Goal: Information Seeking & Learning: Learn about a topic

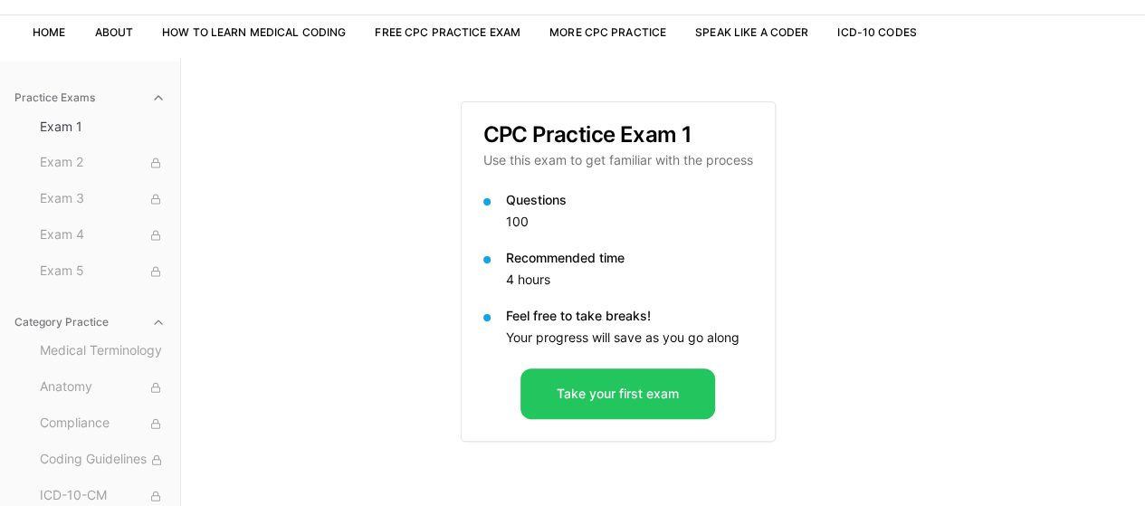
scroll to position [134, 0]
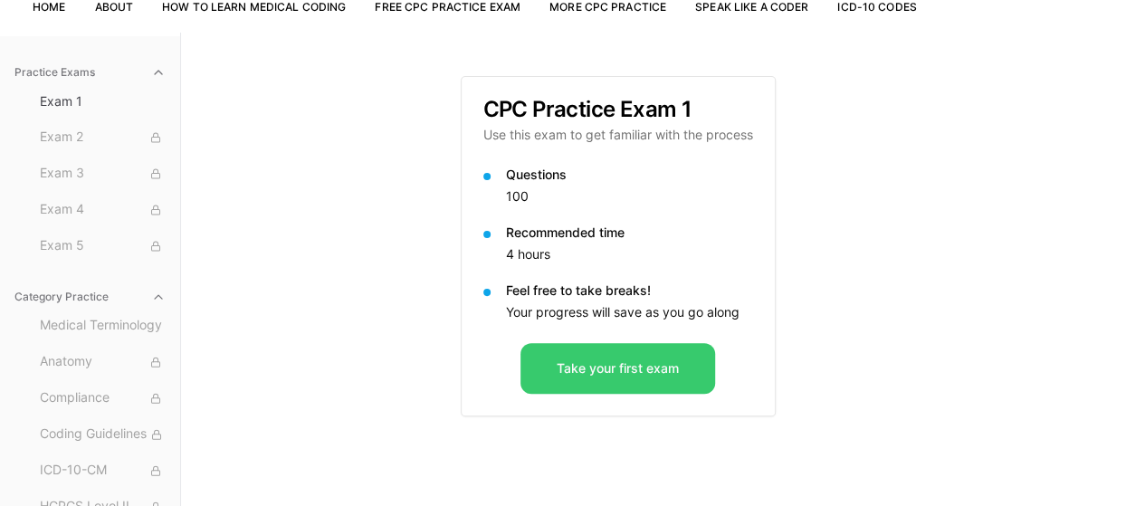
click at [630, 358] on button "Take your first exam" at bounding box center [618, 368] width 195 height 51
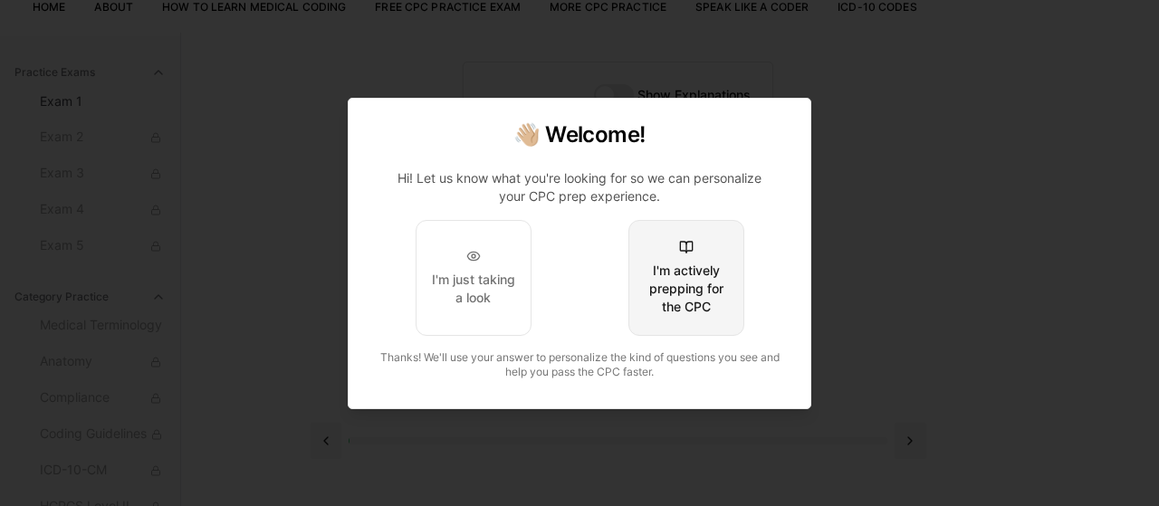
click at [696, 304] on div "I'm actively prepping for the CPC" at bounding box center [686, 289] width 85 height 54
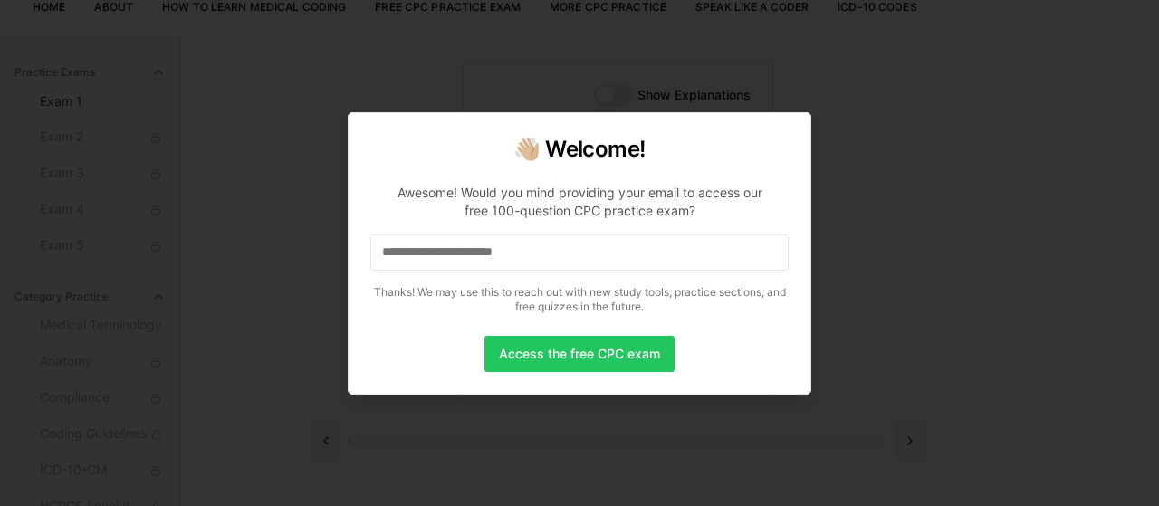
click at [435, 261] on input at bounding box center [579, 252] width 418 height 36
click at [467, 253] on input "*" at bounding box center [579, 252] width 418 height 36
click at [467, 253] on input "**" at bounding box center [579, 252] width 418 height 36
click at [458, 253] on input "***" at bounding box center [579, 252] width 418 height 36
click at [458, 253] on input "****" at bounding box center [579, 252] width 418 height 36
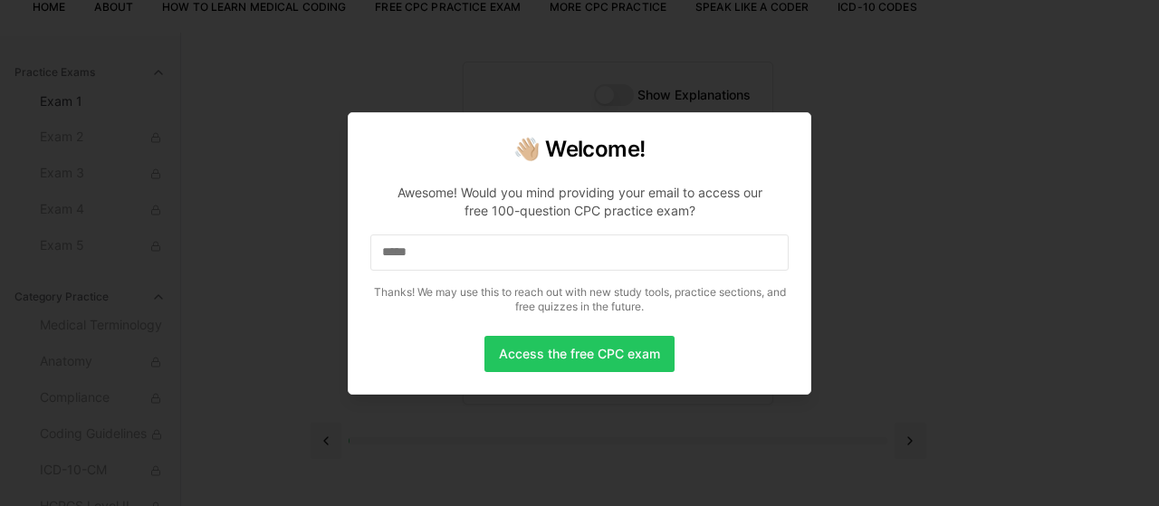
click at [458, 253] on input "*****" at bounding box center [579, 252] width 418 height 36
click at [460, 277] on p "Awesome! Would you mind providing your email to access our free 100-question CP…" at bounding box center [579, 245] width 418 height 152
click at [468, 234] on input "******" at bounding box center [579, 252] width 418 height 36
click at [467, 263] on input "*******" at bounding box center [579, 252] width 418 height 36
click at [467, 263] on input "********" at bounding box center [579, 252] width 418 height 36
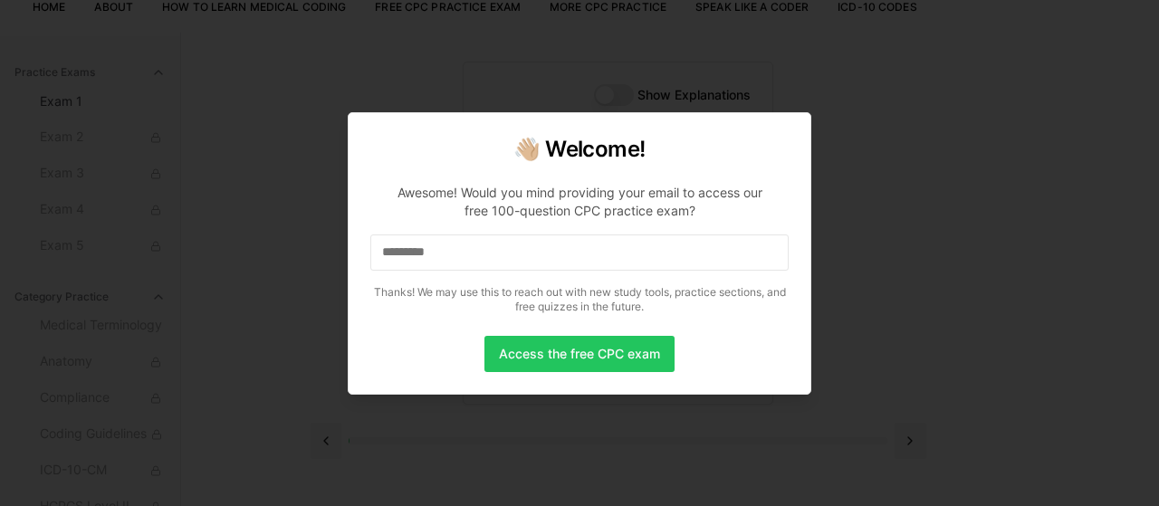
click at [467, 263] on input "*********" at bounding box center [579, 252] width 418 height 36
click at [467, 263] on input "**********" at bounding box center [579, 252] width 418 height 36
click at [471, 259] on input "**********" at bounding box center [579, 252] width 418 height 36
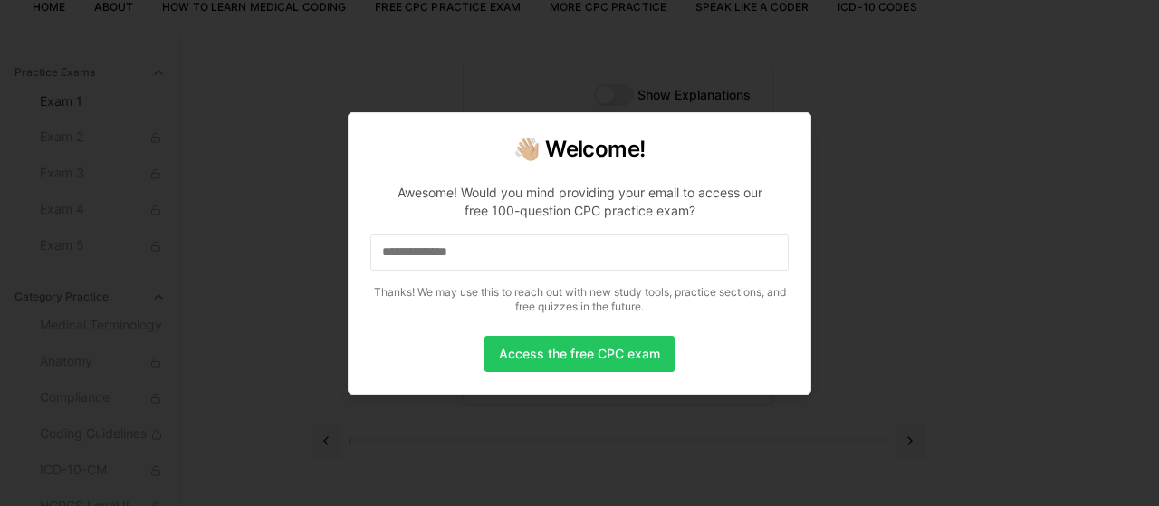
click at [473, 266] on input "**********" at bounding box center [579, 252] width 418 height 36
click at [476, 258] on input "**********" at bounding box center [579, 252] width 418 height 36
click at [482, 254] on input "**********" at bounding box center [579, 252] width 418 height 36
click at [496, 251] on input "**********" at bounding box center [579, 252] width 418 height 36
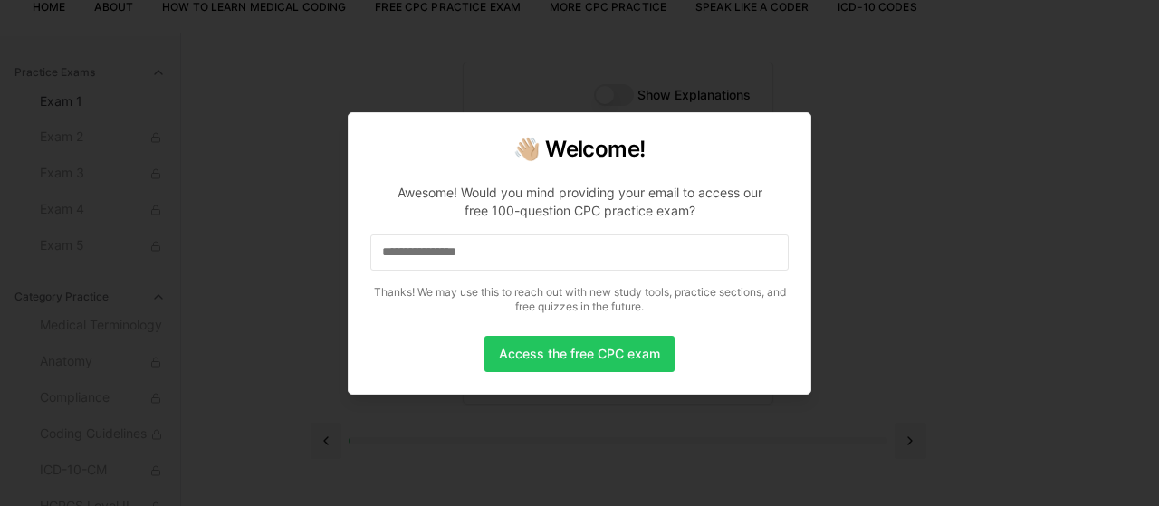
click at [496, 251] on input "**********" at bounding box center [579, 252] width 418 height 36
click at [502, 253] on input "**********" at bounding box center [579, 252] width 418 height 36
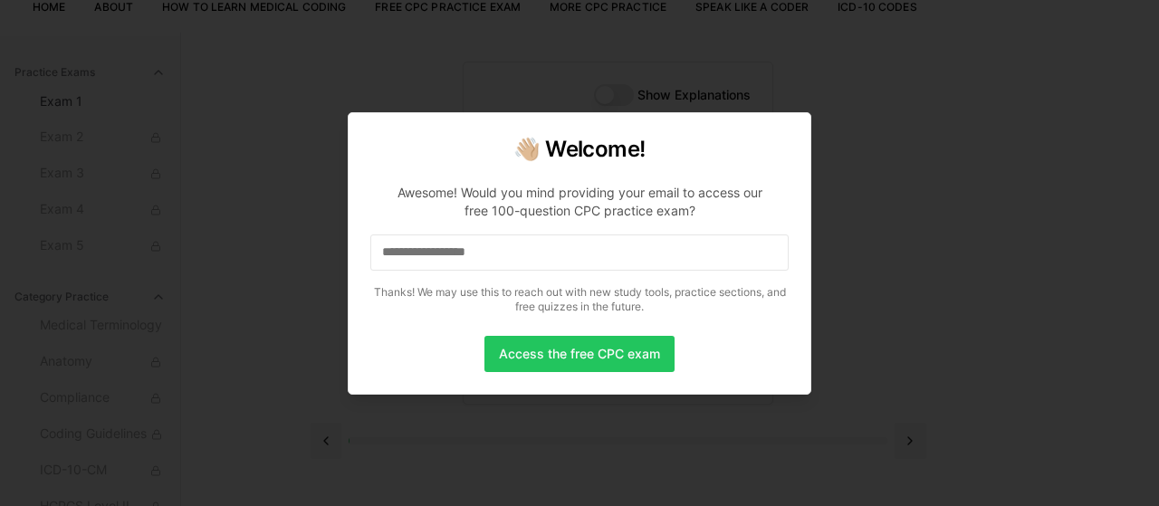
click at [507, 253] on input "**********" at bounding box center [579, 252] width 418 height 36
click at [516, 253] on input "**********" at bounding box center [579, 252] width 418 height 36
click at [529, 253] on input "**********" at bounding box center [579, 252] width 418 height 36
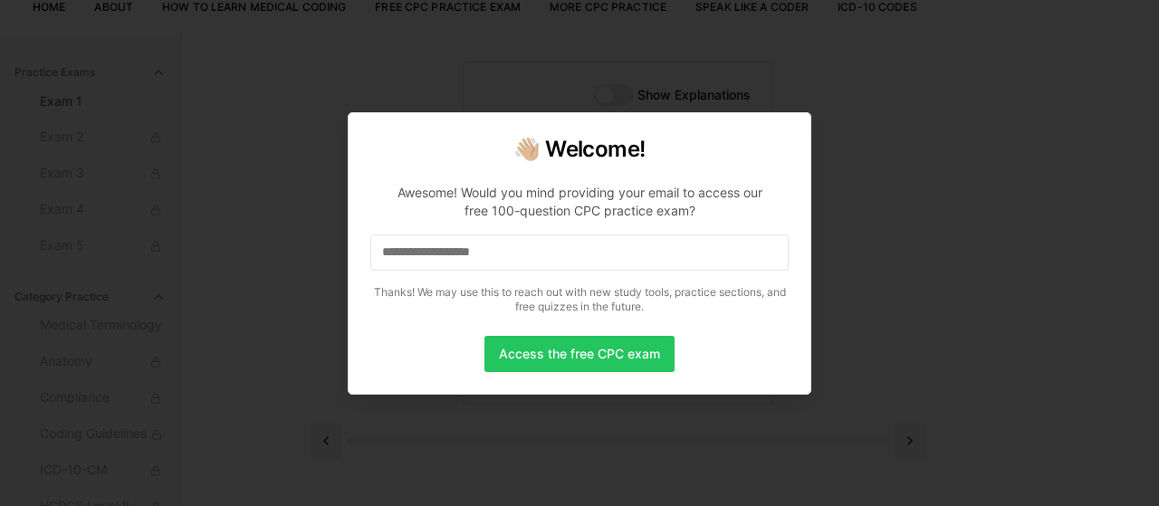
click at [583, 256] on input "**********" at bounding box center [579, 252] width 418 height 36
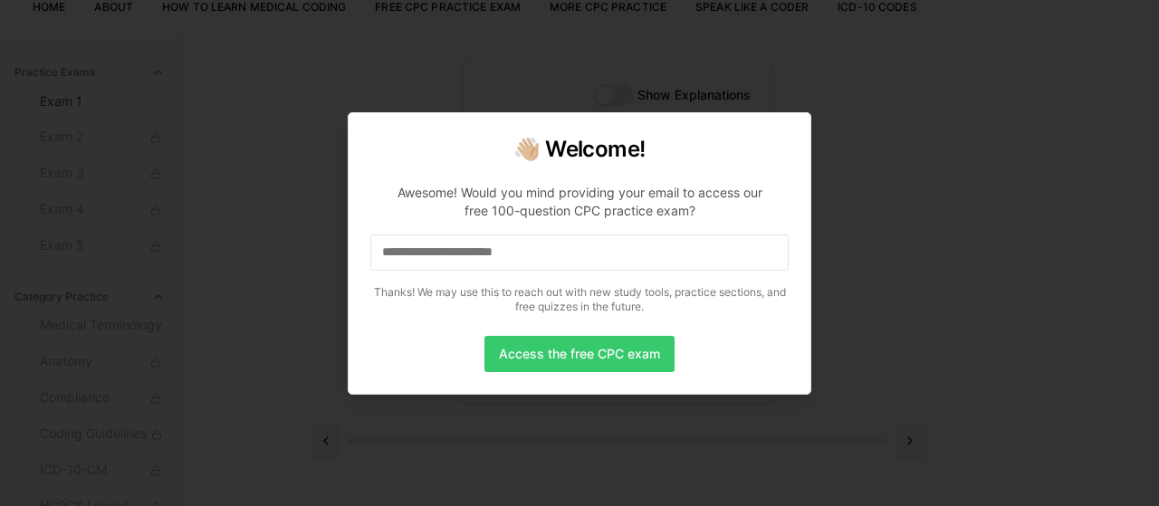
click at [623, 352] on button "Access the free CPC exam" at bounding box center [579, 354] width 190 height 36
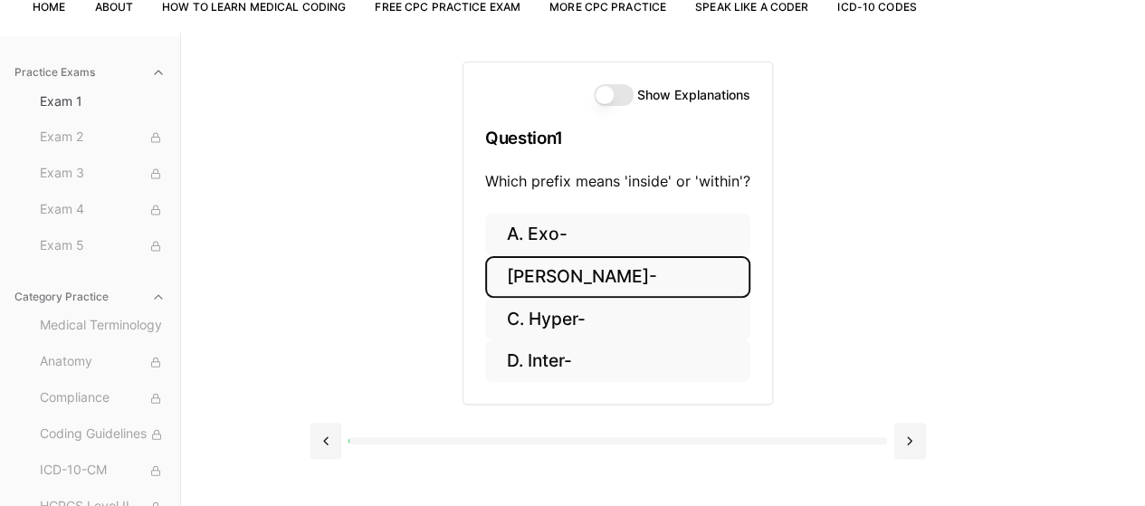
click at [664, 278] on button "[PERSON_NAME]-" at bounding box center [617, 277] width 265 height 43
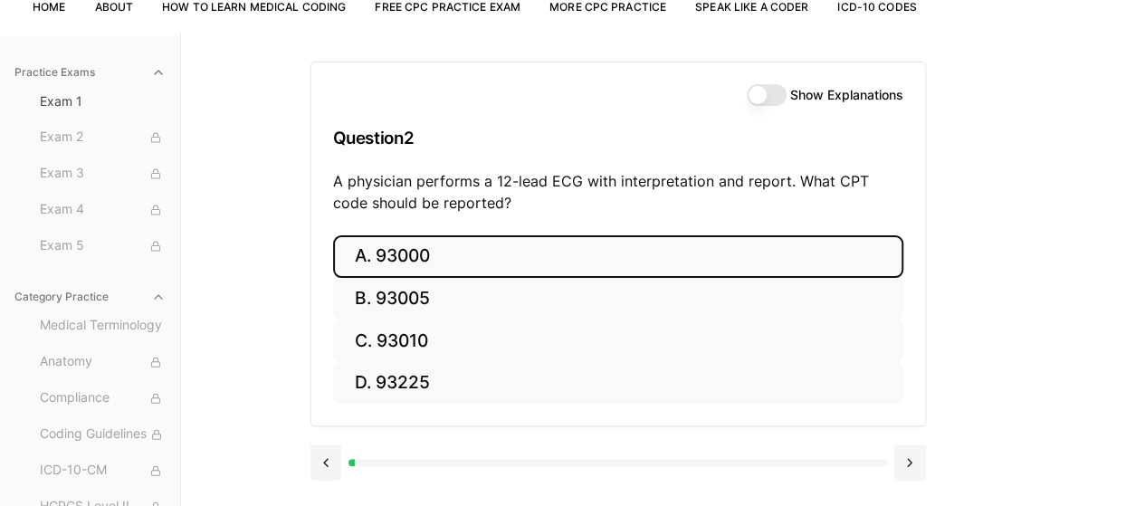
click at [443, 258] on button "A. 93000" at bounding box center [618, 256] width 570 height 43
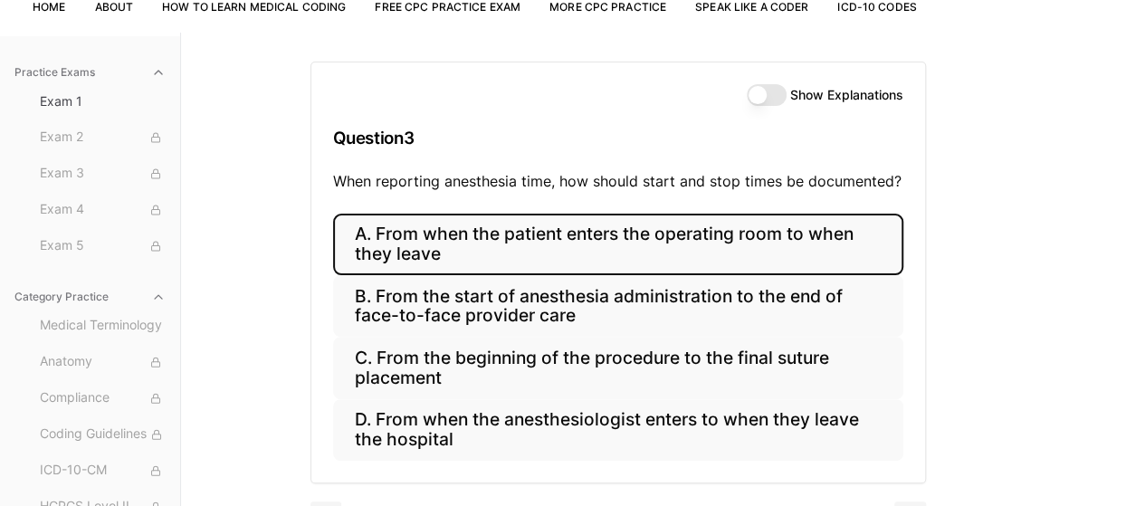
click at [766, 248] on button "A. From when the patient enters the operating room to when they leave" at bounding box center [618, 245] width 570 height 62
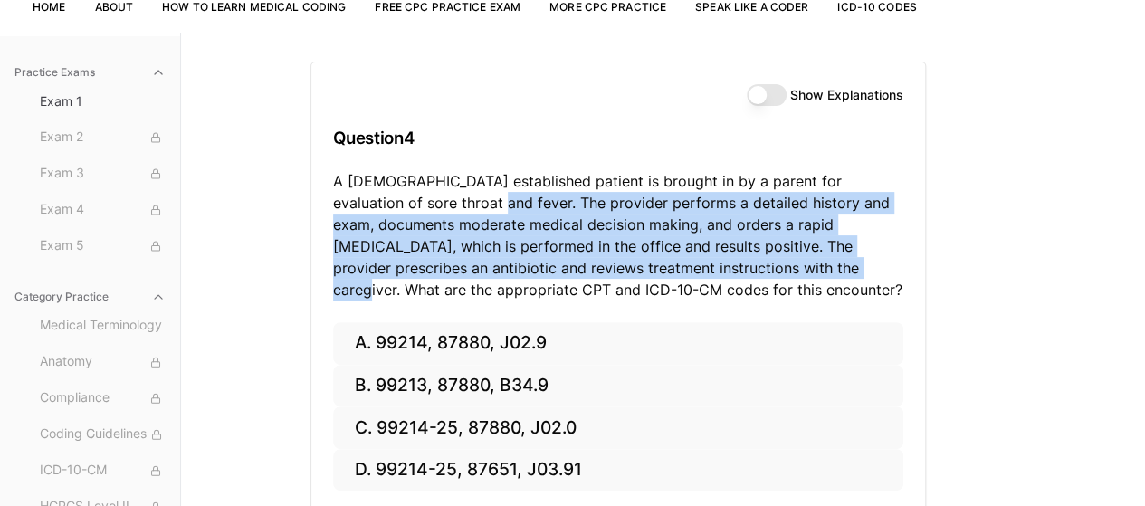
drag, startPoint x: 435, startPoint y: 209, endPoint x: 754, endPoint y: 263, distance: 324.1
click at [754, 263] on p "A [DEMOGRAPHIC_DATA] established patient is brought in by a parent for evaluati…" at bounding box center [618, 235] width 570 height 130
click at [829, 244] on p "A [DEMOGRAPHIC_DATA] established patient is brought in by a parent for evaluati…" at bounding box center [618, 235] width 570 height 130
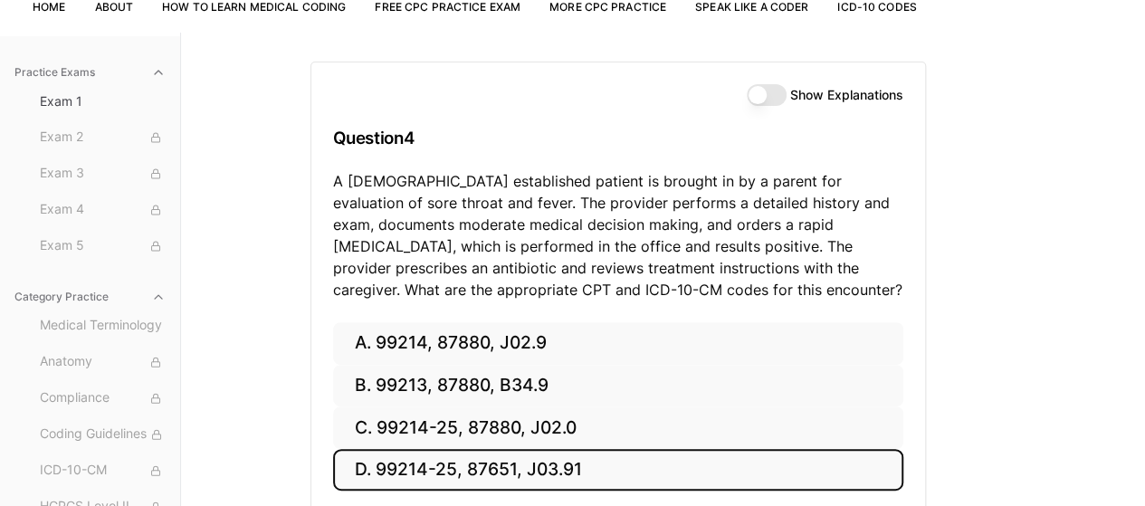
click at [664, 464] on button "D. 99214-25, 87651, J03.91" at bounding box center [618, 470] width 570 height 43
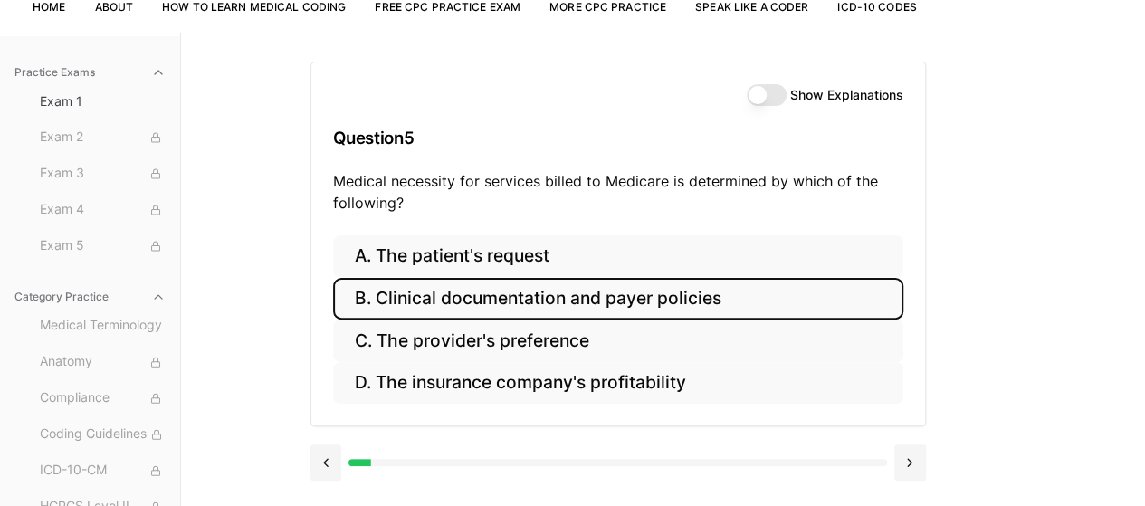
click at [691, 303] on button "B. Clinical documentation and payer policies" at bounding box center [618, 299] width 570 height 43
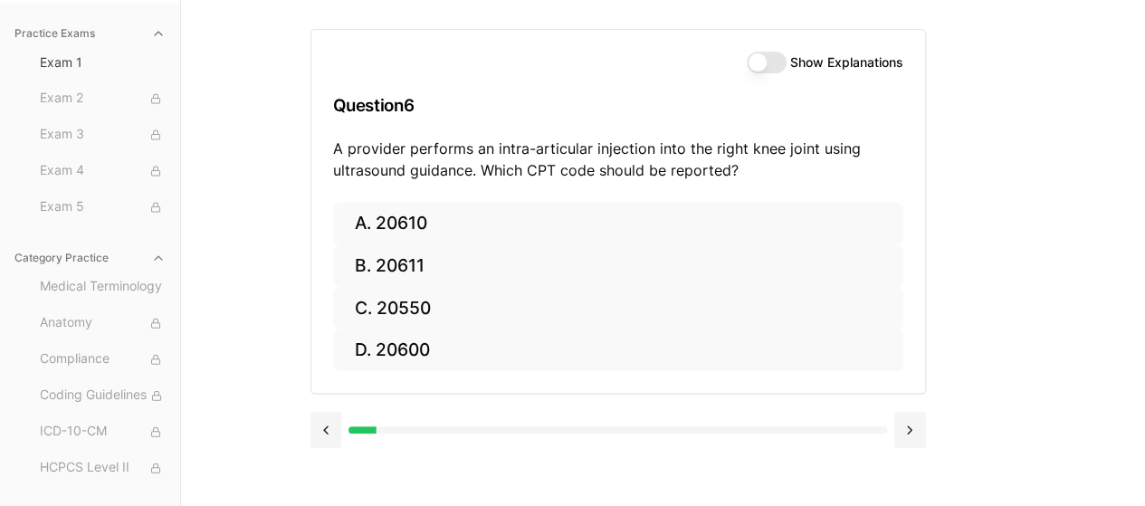
scroll to position [0, 0]
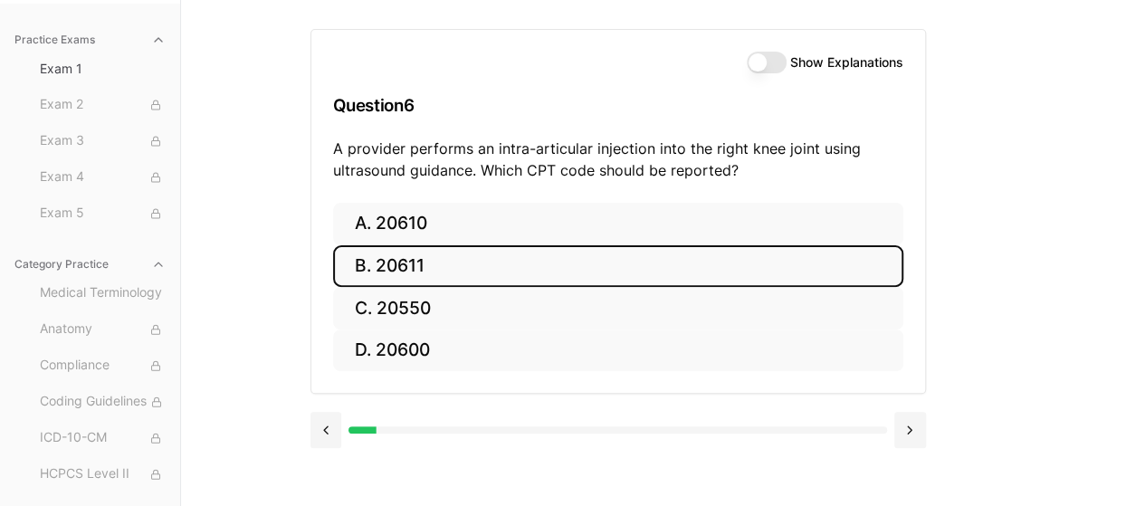
click at [473, 267] on button "B. 20611" at bounding box center [618, 266] width 570 height 43
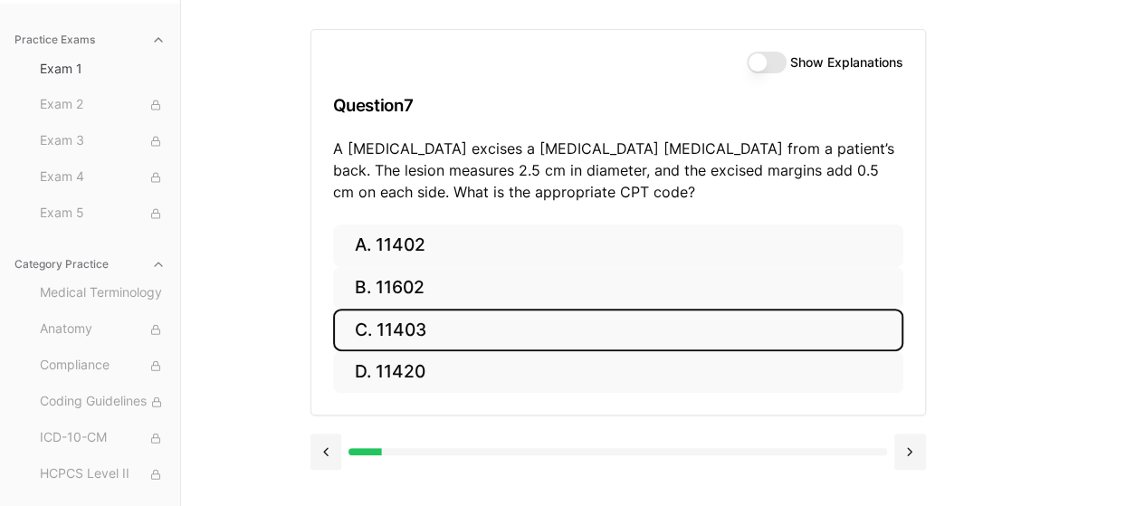
click at [447, 332] on button "C. 11403" at bounding box center [618, 330] width 570 height 43
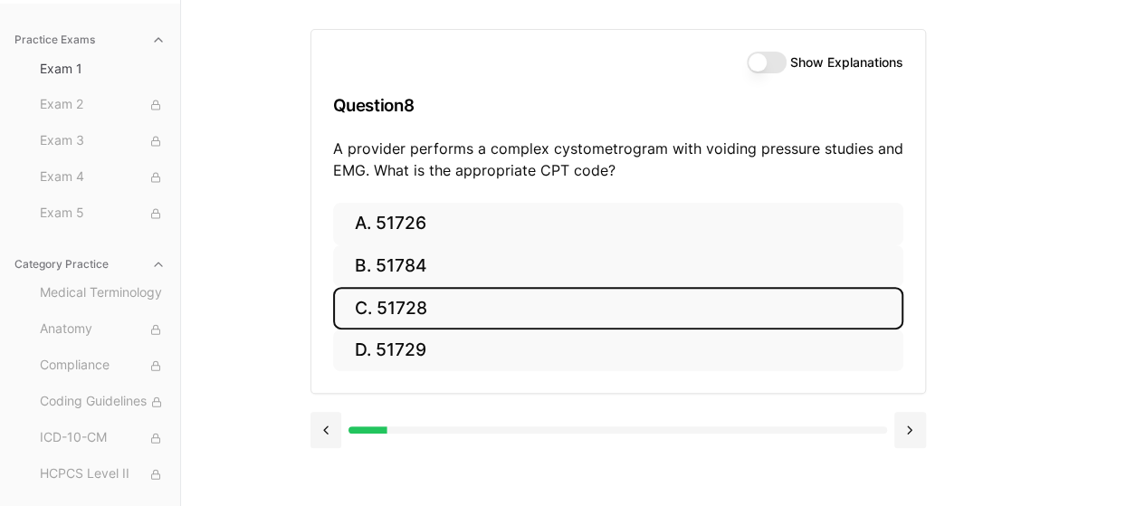
click at [458, 307] on button "C. 51728" at bounding box center [618, 308] width 570 height 43
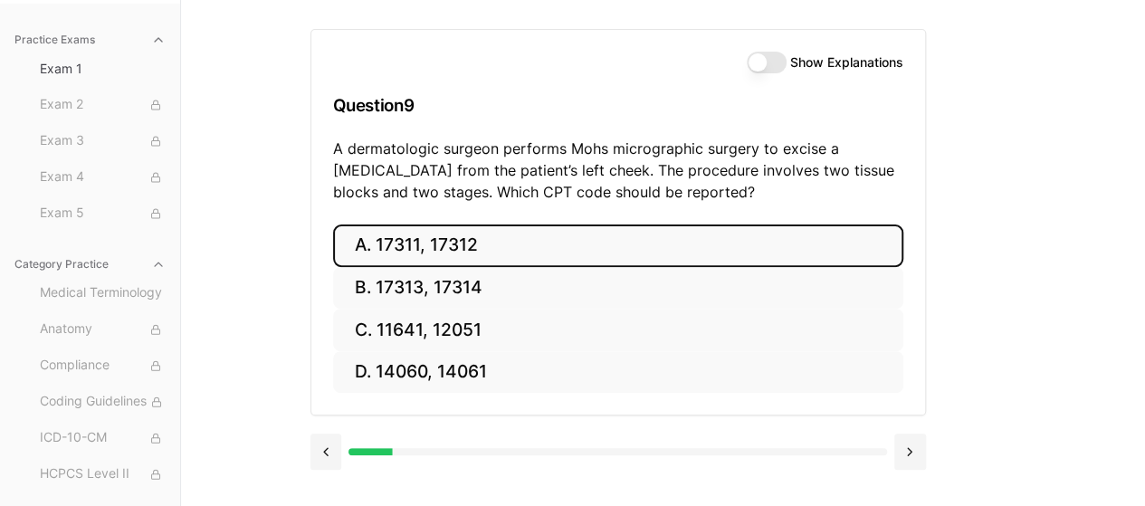
click at [509, 244] on button "A. 17311, 17312" at bounding box center [618, 246] width 570 height 43
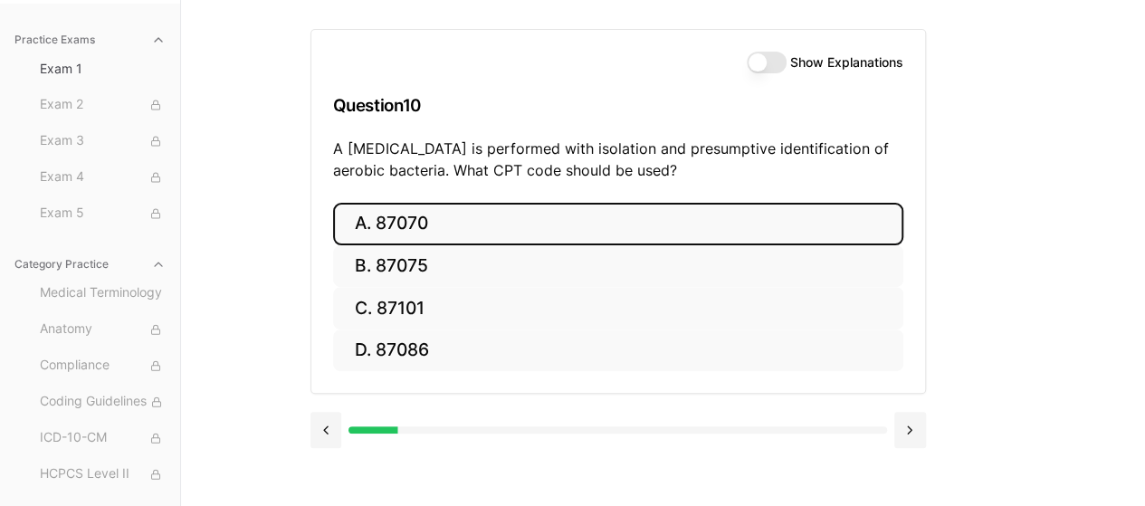
click at [513, 215] on button "A. 87070" at bounding box center [618, 224] width 570 height 43
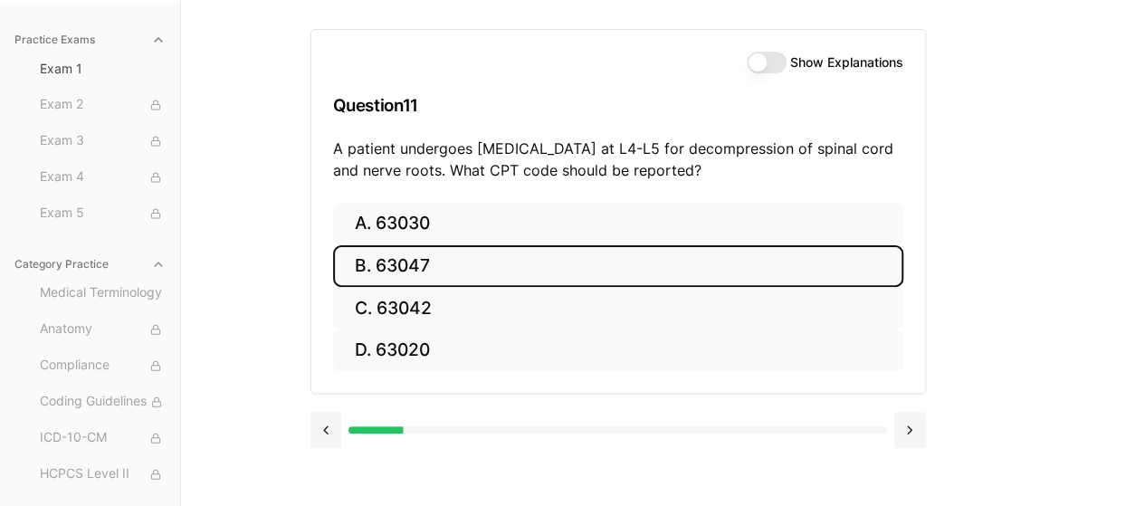
click at [409, 252] on button "B. 63047" at bounding box center [618, 266] width 570 height 43
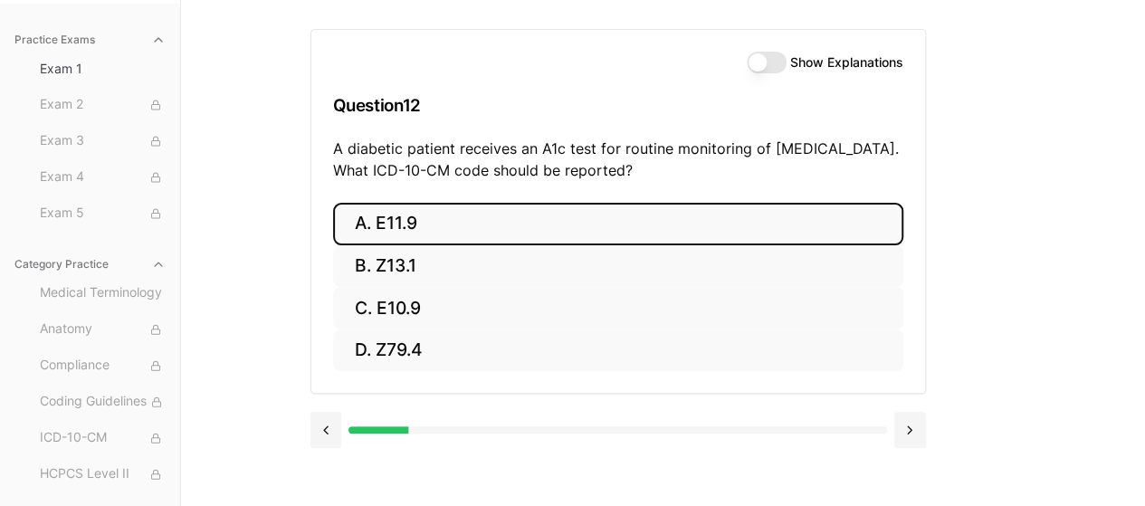
click at [639, 223] on button "A. E11.9" at bounding box center [618, 224] width 570 height 43
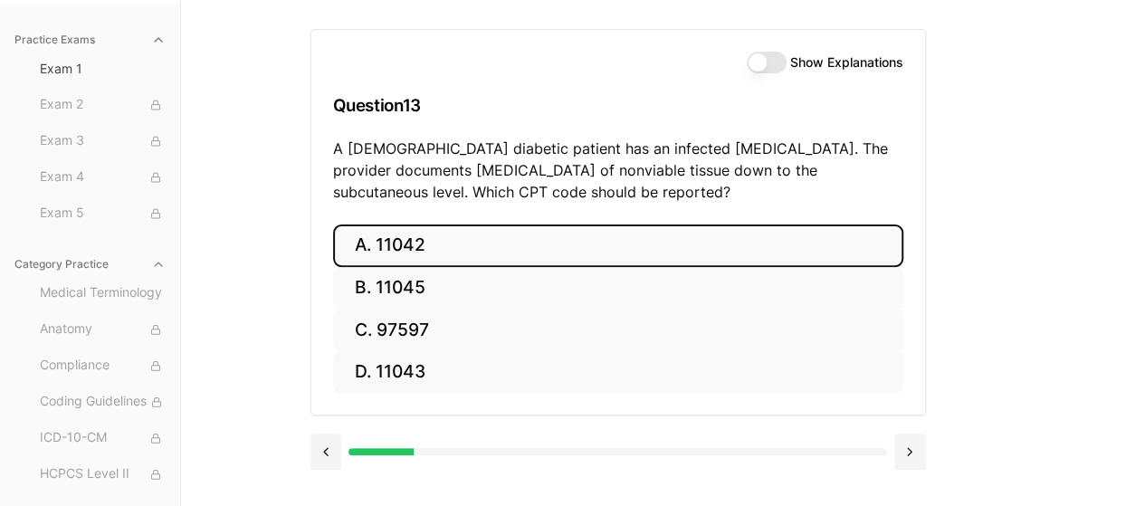
click at [602, 231] on button "A. 11042" at bounding box center [618, 246] width 570 height 43
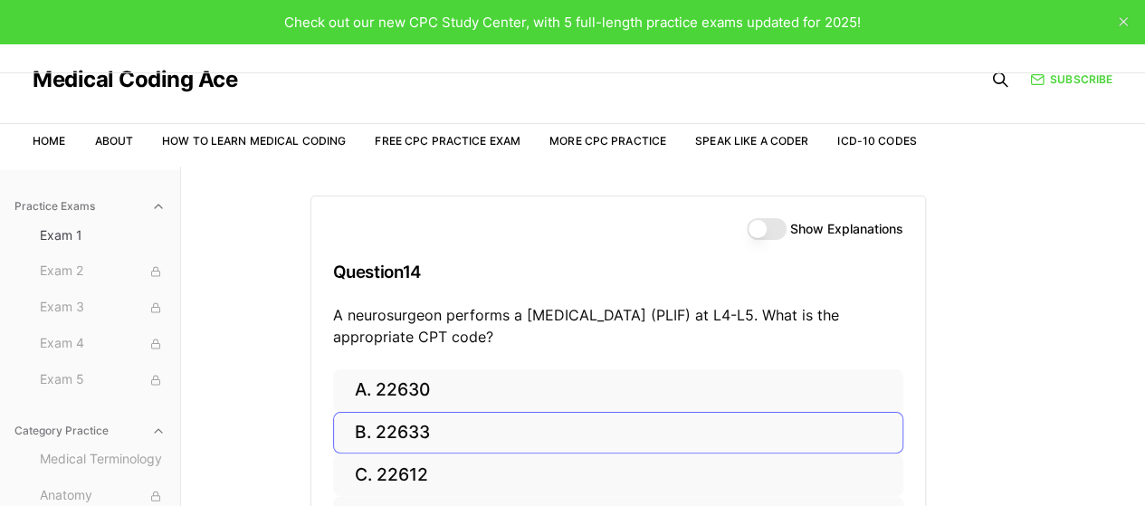
scroll to position [167, 0]
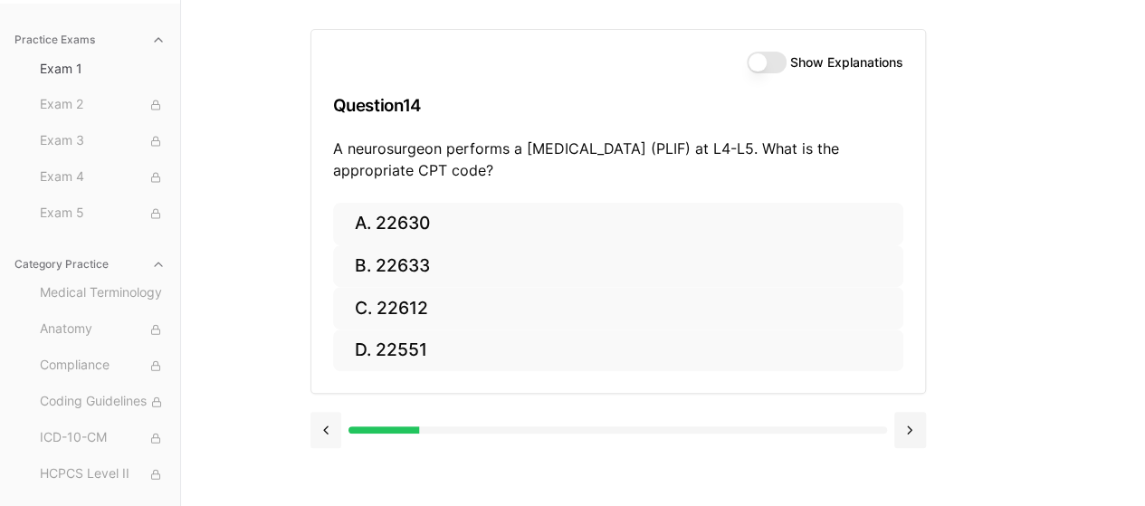
click at [320, 430] on button at bounding box center [326, 430] width 32 height 36
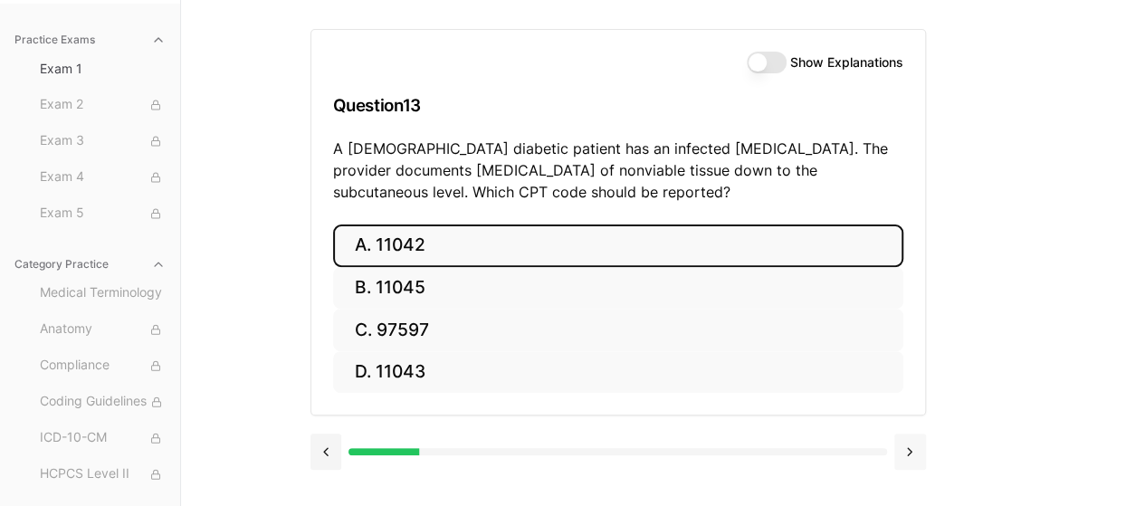
click at [906, 446] on button at bounding box center [910, 452] width 32 height 36
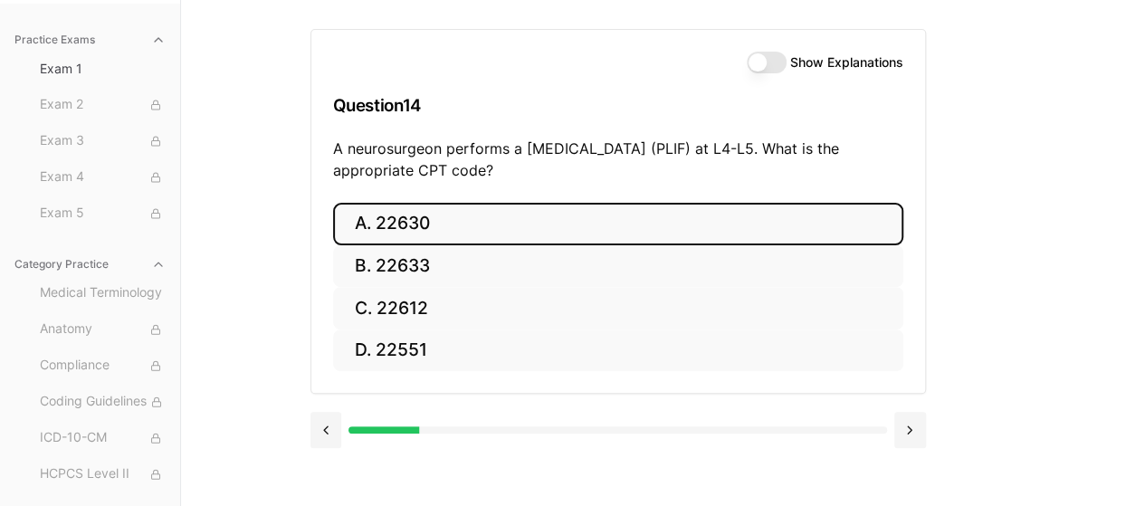
click at [475, 243] on button "A. 22630" at bounding box center [618, 224] width 570 height 43
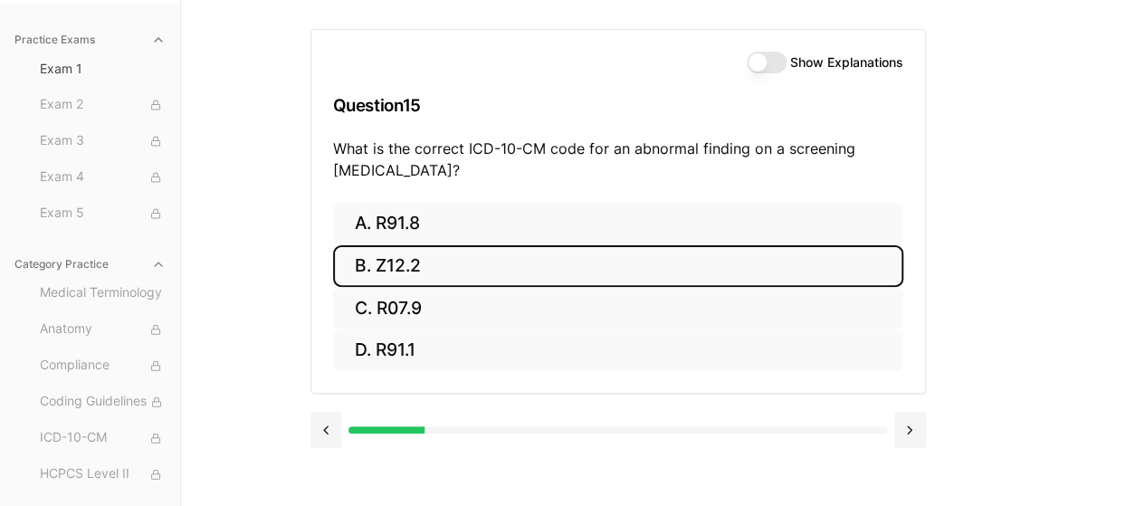
click at [735, 250] on button "B. Z12.2" at bounding box center [618, 266] width 570 height 43
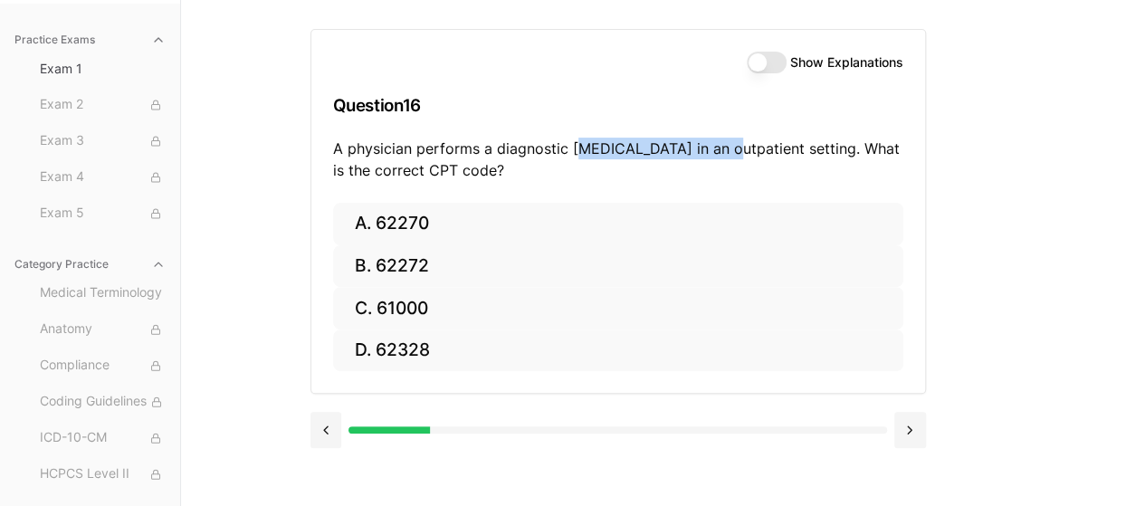
drag, startPoint x: 575, startPoint y: 146, endPoint x: 722, endPoint y: 157, distance: 148.0
click at [722, 157] on p "A physician performs a diagnostic [MEDICAL_DATA] in an outpatient setting. What…" at bounding box center [618, 159] width 570 height 43
click at [740, 158] on p "A physician performs a diagnostic [MEDICAL_DATA] in an outpatient setting. What…" at bounding box center [618, 159] width 570 height 43
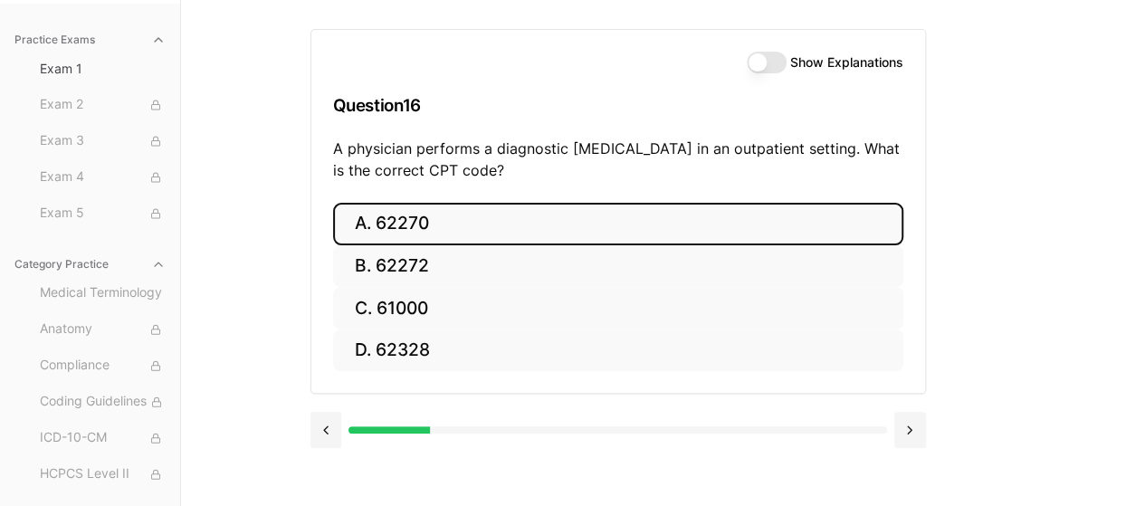
click at [545, 209] on button "A. 62270" at bounding box center [618, 224] width 570 height 43
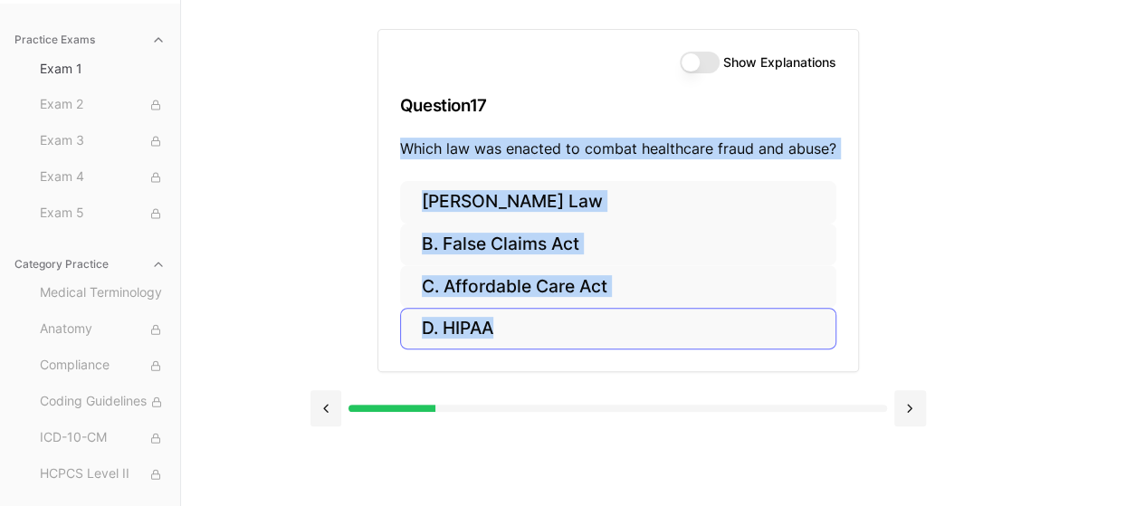
drag, startPoint x: 401, startPoint y: 146, endPoint x: 521, endPoint y: 316, distance: 208.5
click at [521, 316] on div "Show Explanations Question 17 Which law was enacted to combat healthcare fraud …" at bounding box center [618, 200] width 482 height 343
copy div "Which law was enacted to combat healthcare fraud and abuse? [PERSON_NAME] Law B…"
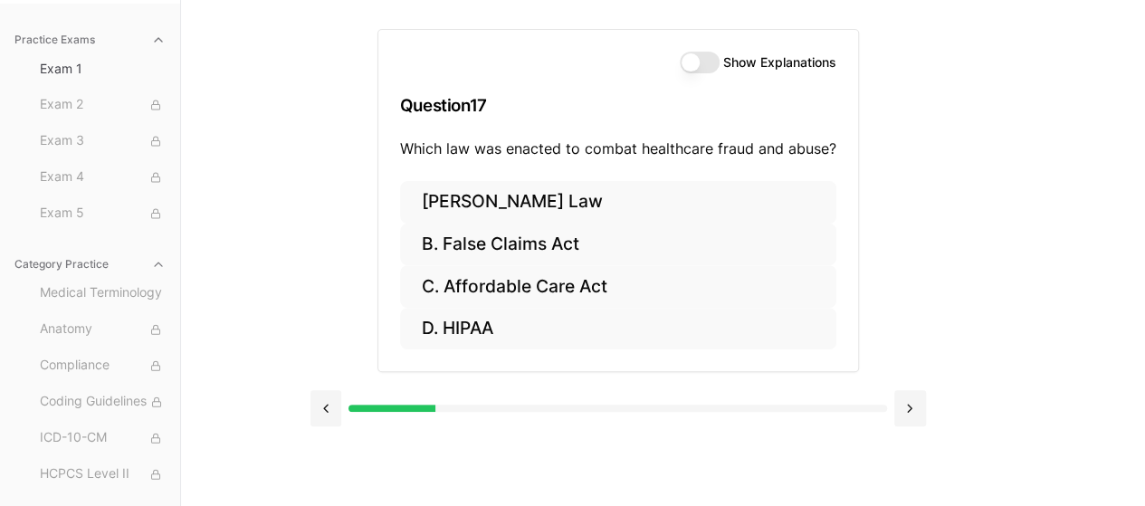
click at [1022, 253] on div "Practice Exams Exam 1 Exam 2 Exam 3 Exam 4 Exam 5 Category Practice Medical Ter…" at bounding box center [572, 253] width 1145 height 506
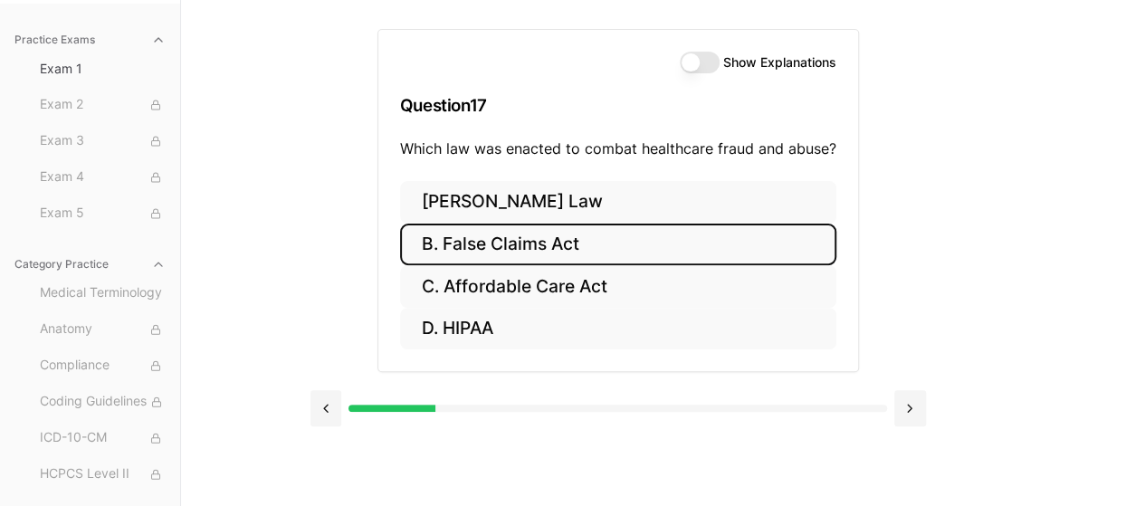
click at [692, 258] on button "B. False Claims Act" at bounding box center [618, 245] width 436 height 43
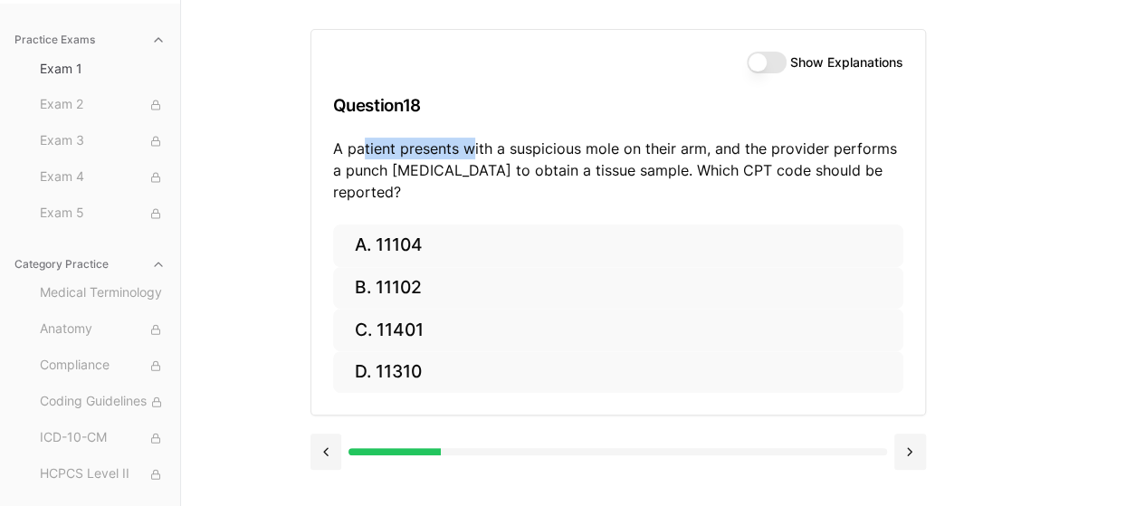
drag, startPoint x: 364, startPoint y: 145, endPoint x: 470, endPoint y: 151, distance: 106.1
click at [470, 151] on p "A patient presents with a suspicious mole on their arm, and the provider perfor…" at bounding box center [618, 170] width 570 height 65
click at [559, 148] on p "A patient presents with a suspicious mole on their arm, and the provider perfor…" at bounding box center [618, 170] width 570 height 65
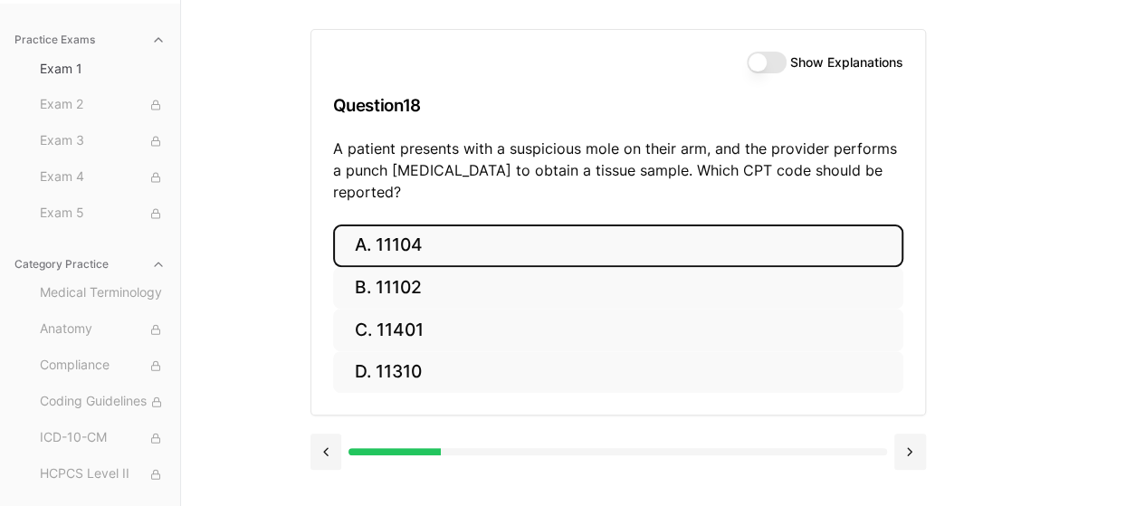
click at [445, 234] on button "A. 11104" at bounding box center [618, 246] width 570 height 43
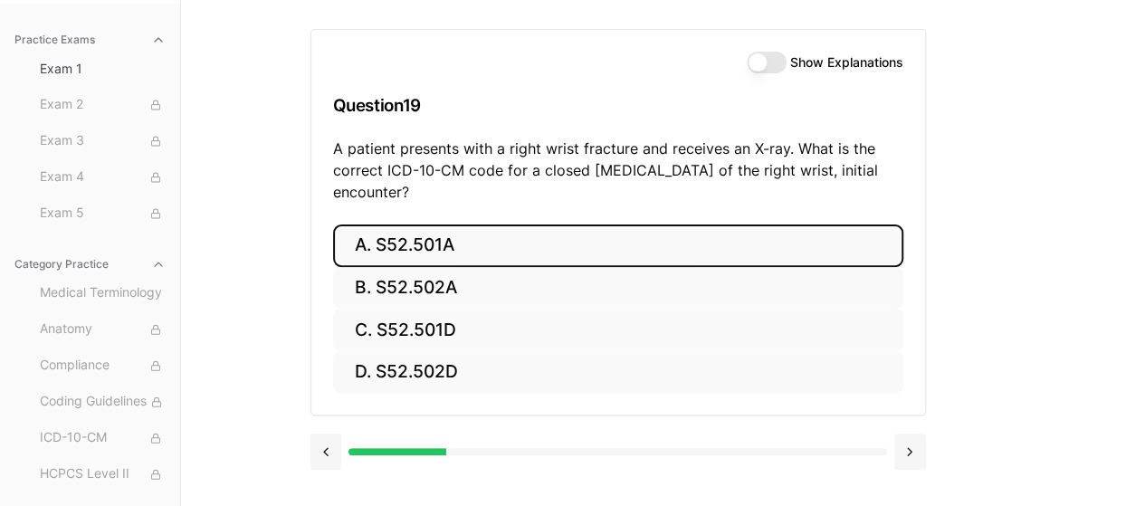
click at [570, 247] on button "A. S52.501A" at bounding box center [618, 246] width 570 height 43
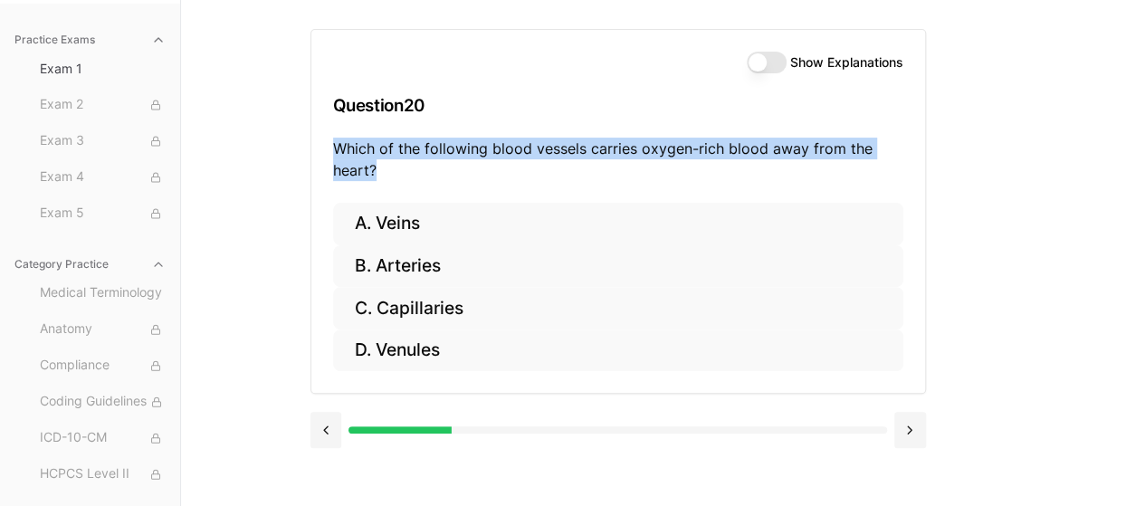
drag, startPoint x: 327, startPoint y: 145, endPoint x: 377, endPoint y: 165, distance: 54.5
click at [377, 165] on div "Show Explanations Question 20 Which of the following blood vessels carries oxyg…" at bounding box center [618, 116] width 614 height 173
copy p "Which of the following blood vessels carries oxygen-rich blood away from the he…"
click at [950, 173] on div "Show Explanations Question 20 Which of the following blood vessels carries oxyg…" at bounding box center [663, 253] width 706 height 506
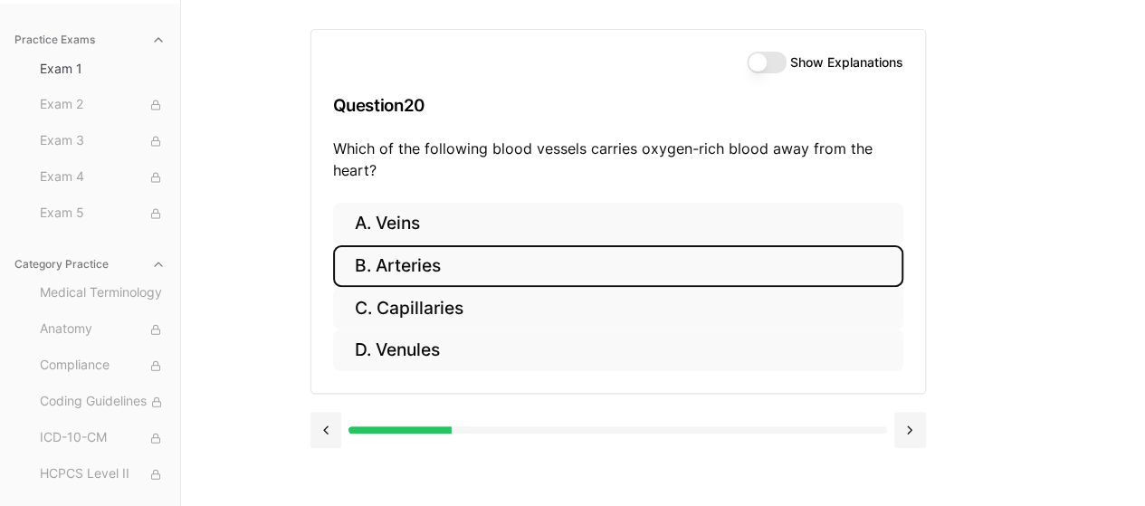
click at [549, 263] on button "B. Arteries" at bounding box center [618, 266] width 570 height 43
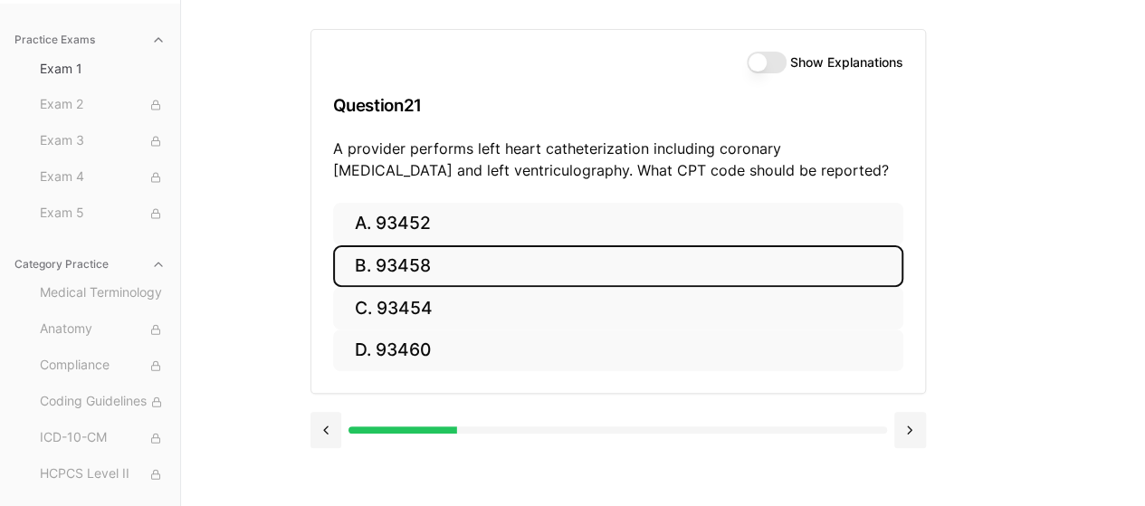
click at [505, 276] on button "B. 93458" at bounding box center [618, 266] width 570 height 43
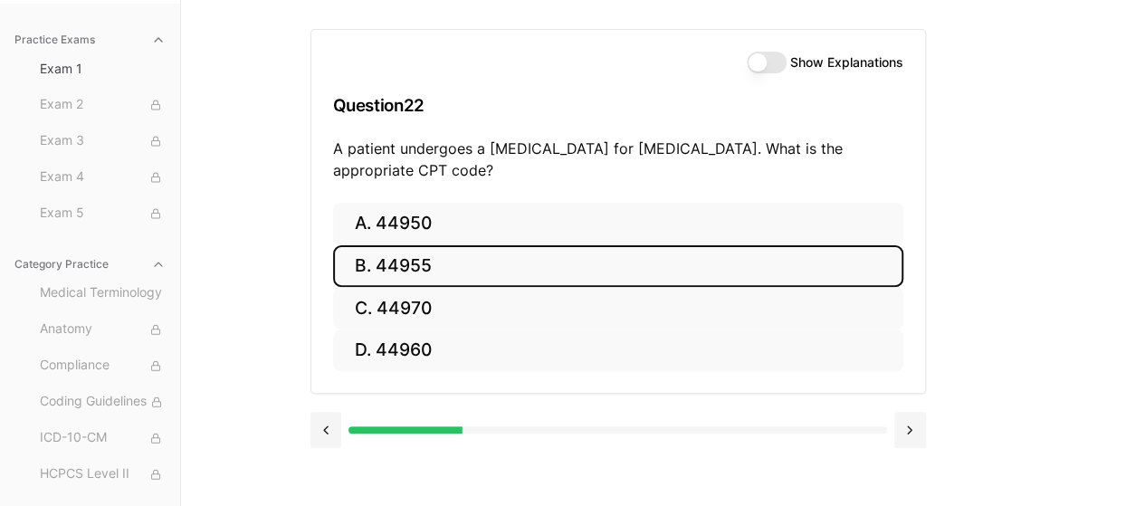
click at [626, 283] on button "B. 44955" at bounding box center [618, 266] width 570 height 43
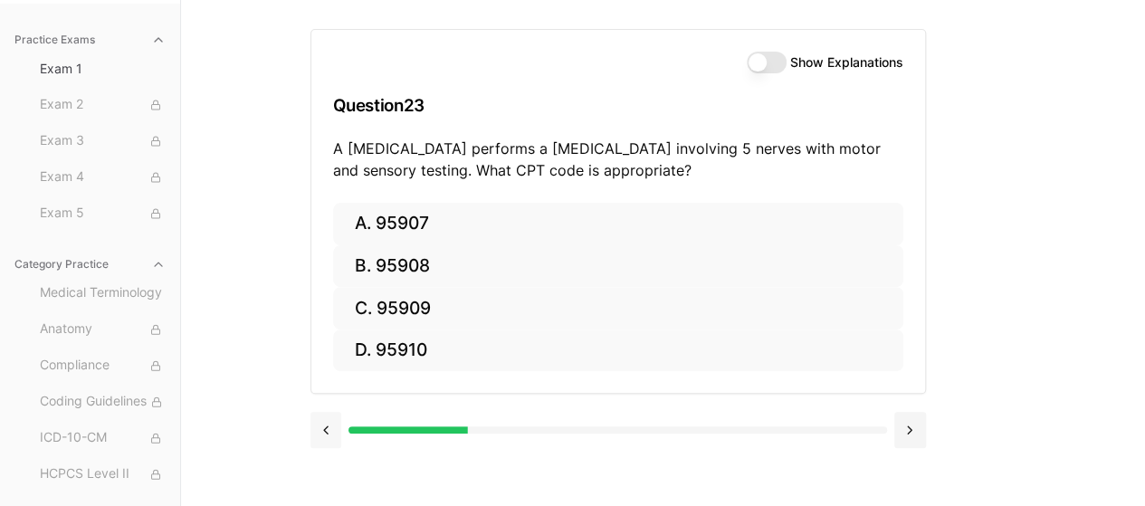
click at [330, 436] on button at bounding box center [326, 430] width 32 height 36
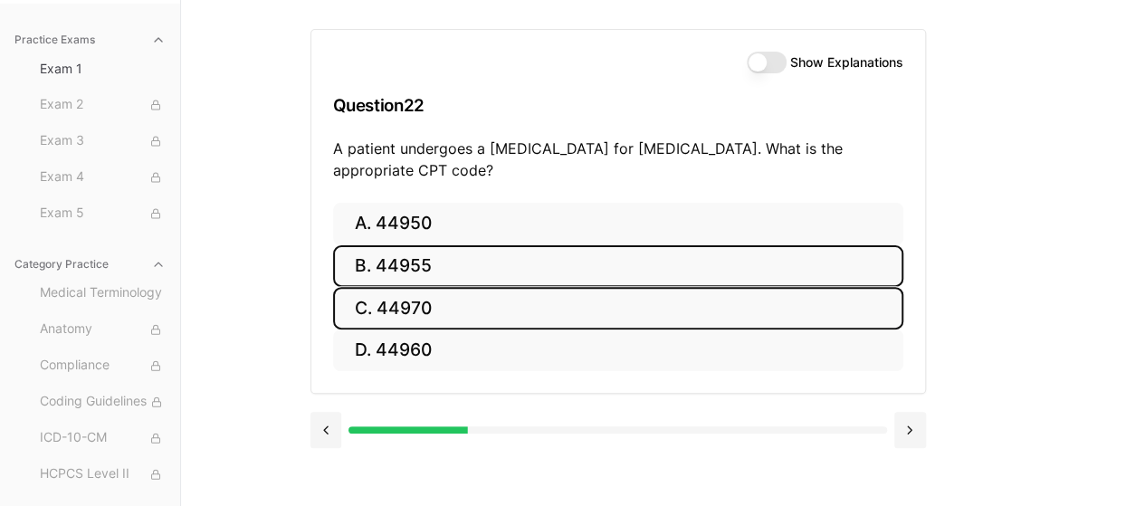
click at [475, 317] on button "C. 44970" at bounding box center [618, 308] width 570 height 43
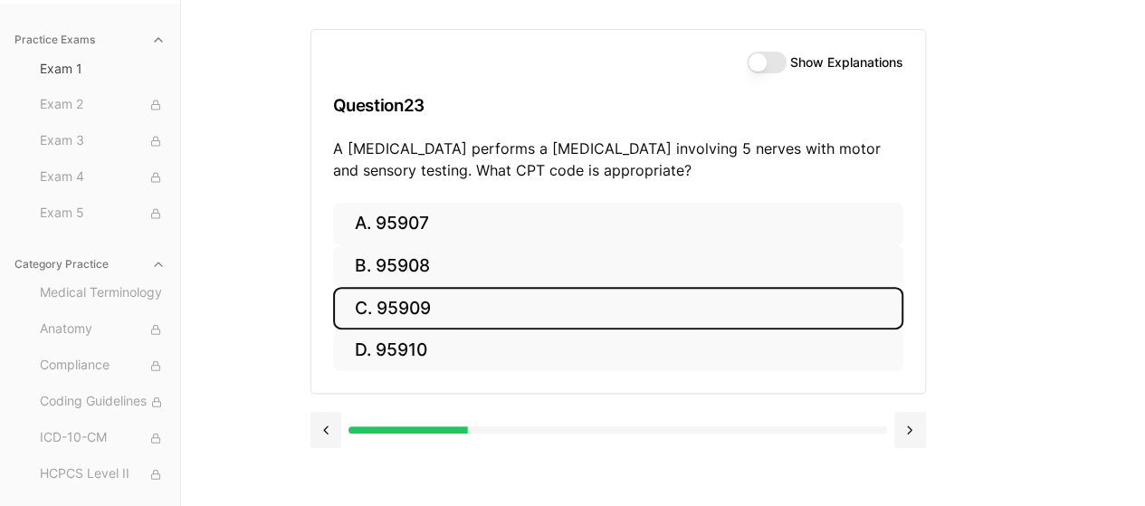
click at [473, 302] on button "C. 95909" at bounding box center [618, 308] width 570 height 43
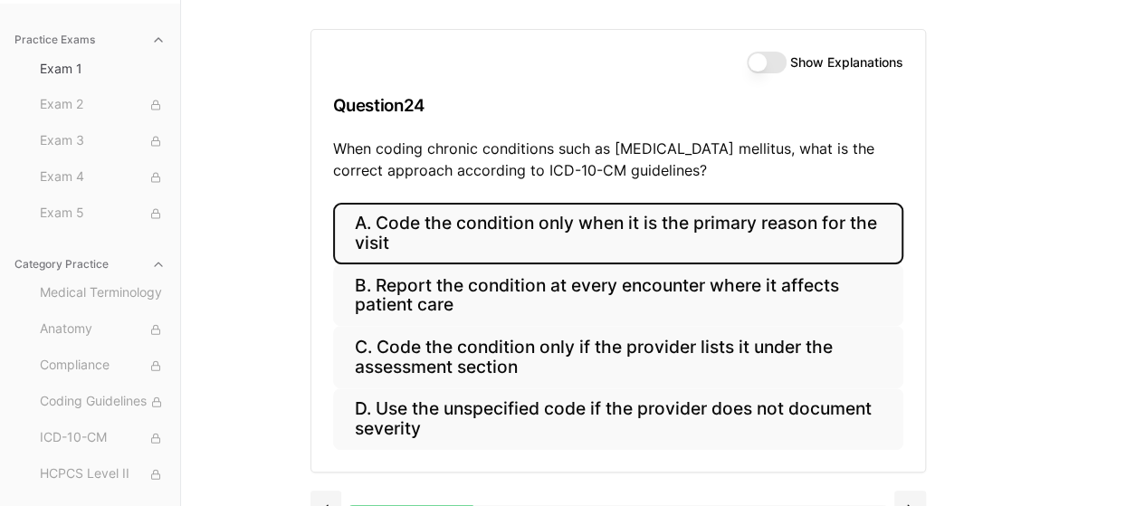
click at [712, 253] on button "A. Code the condition only when it is the primary reason for the visit" at bounding box center [618, 234] width 570 height 62
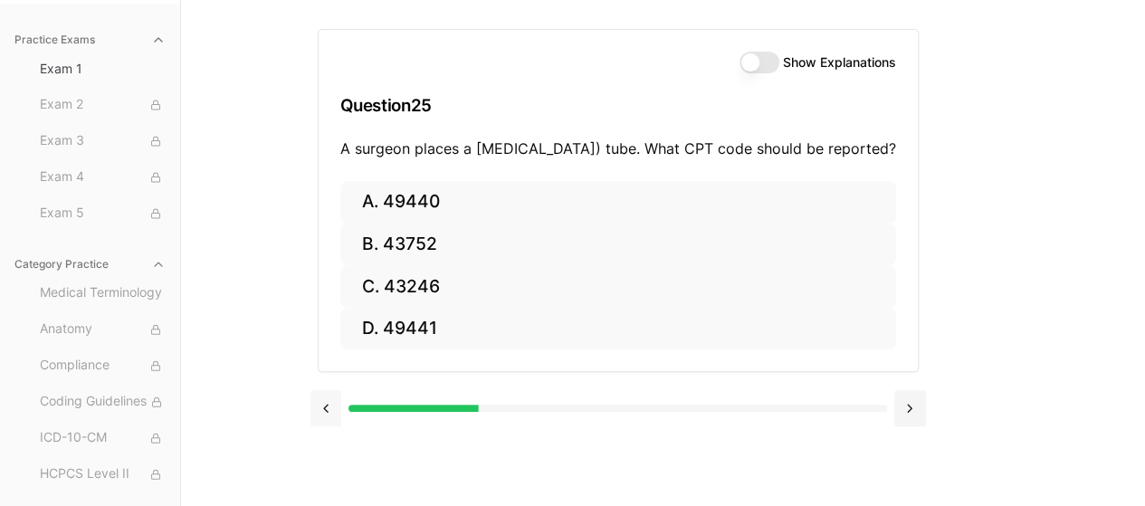
click at [326, 426] on button at bounding box center [326, 408] width 32 height 36
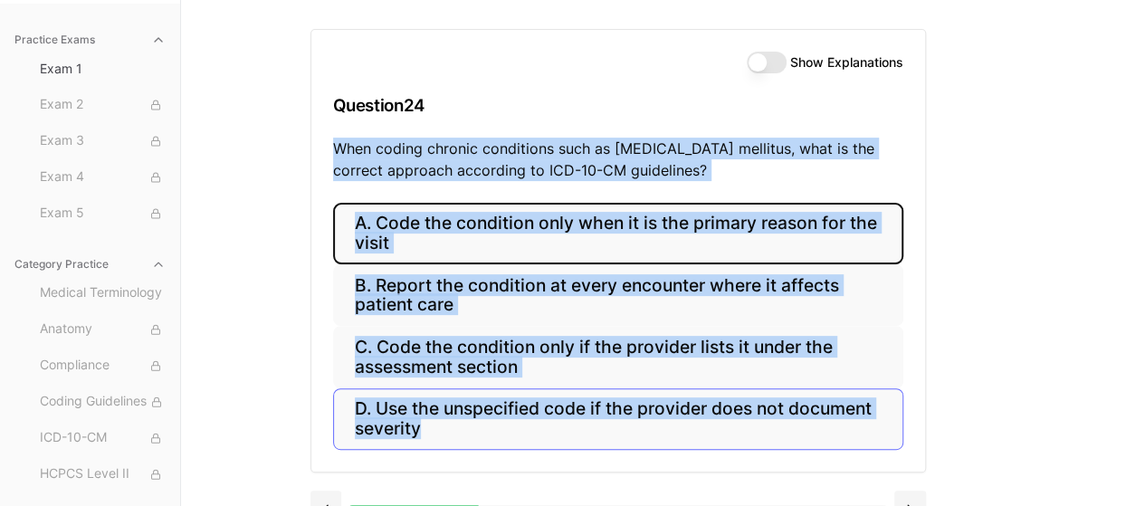
drag, startPoint x: 332, startPoint y: 146, endPoint x: 520, endPoint y: 419, distance: 331.4
click at [520, 419] on div "Show Explanations Question 24 When coding chronic conditions such as [MEDICAL_D…" at bounding box center [618, 251] width 616 height 444
copy div "When coding chronic conditions such as [MEDICAL_DATA] mellitus, what is the cor…"
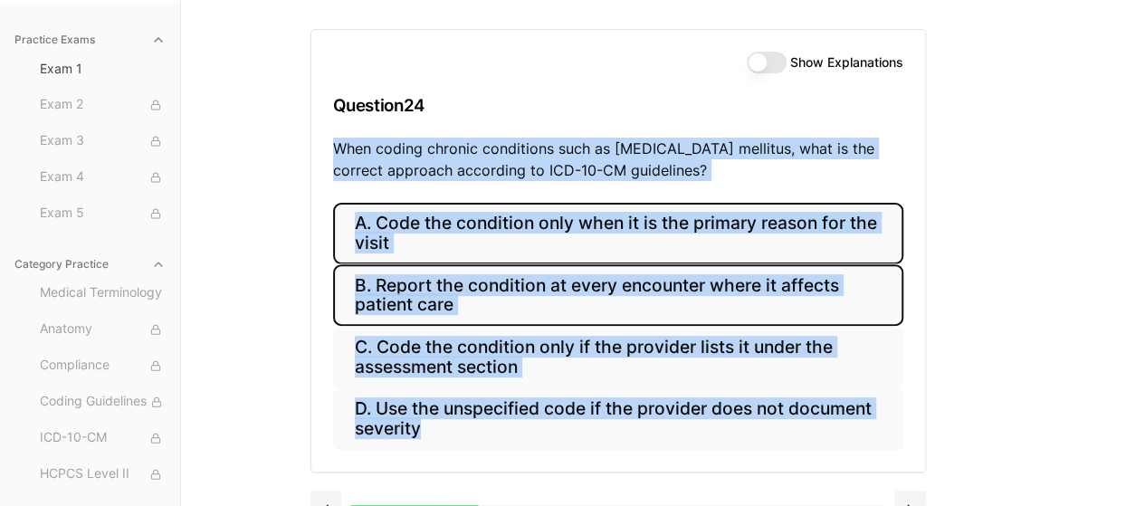
click at [695, 300] on button "B. Report the condition at every encounter where it affects patient care" at bounding box center [618, 295] width 570 height 62
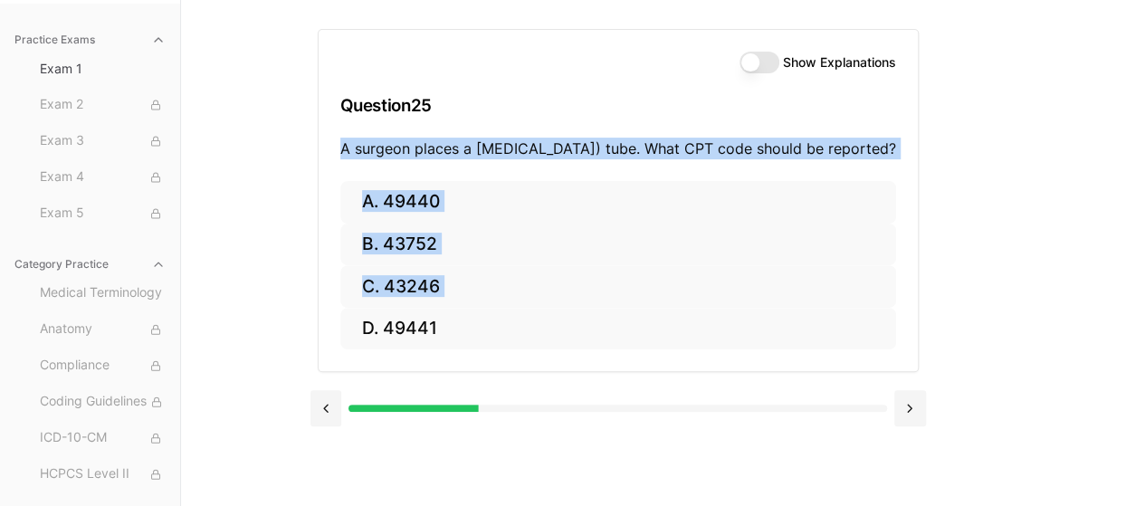
click at [991, 258] on div "Show Explanations Question 25 A surgeon places a [MEDICAL_DATA]) tube. What CPT…" at bounding box center [663, 253] width 706 height 506
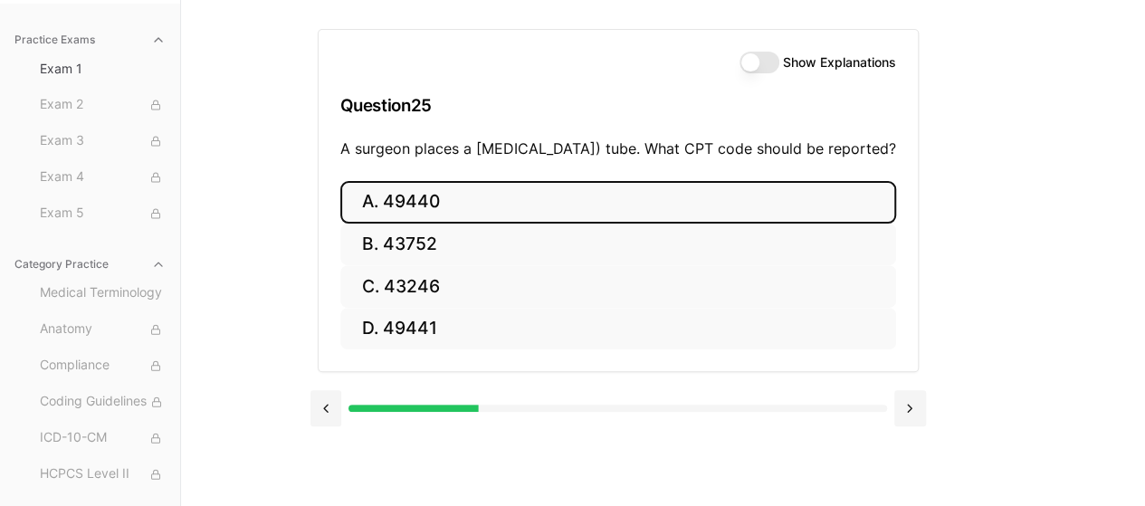
click at [524, 224] on button "A. 49440" at bounding box center [618, 202] width 556 height 43
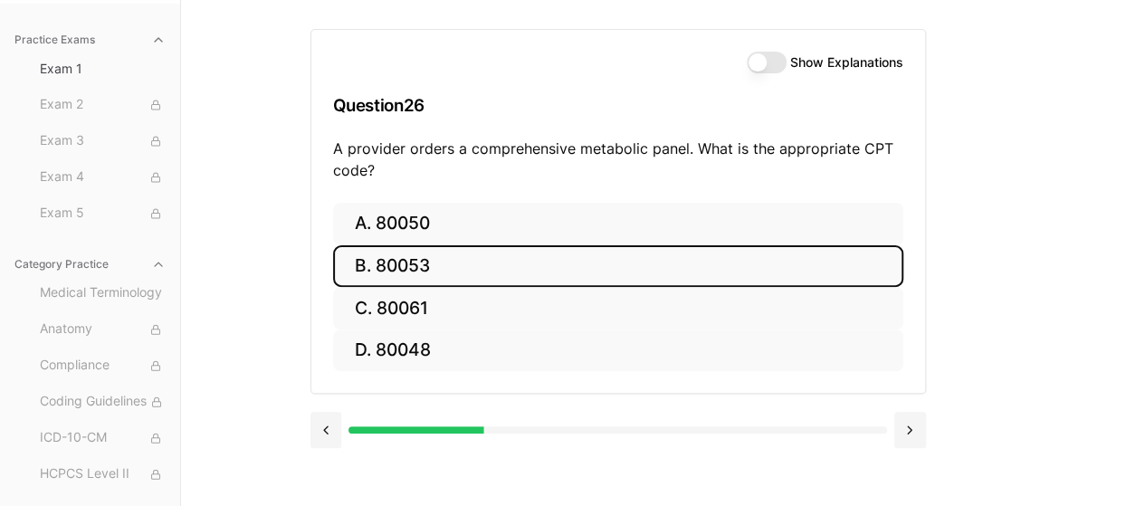
click at [525, 258] on button "B. 80053" at bounding box center [618, 266] width 570 height 43
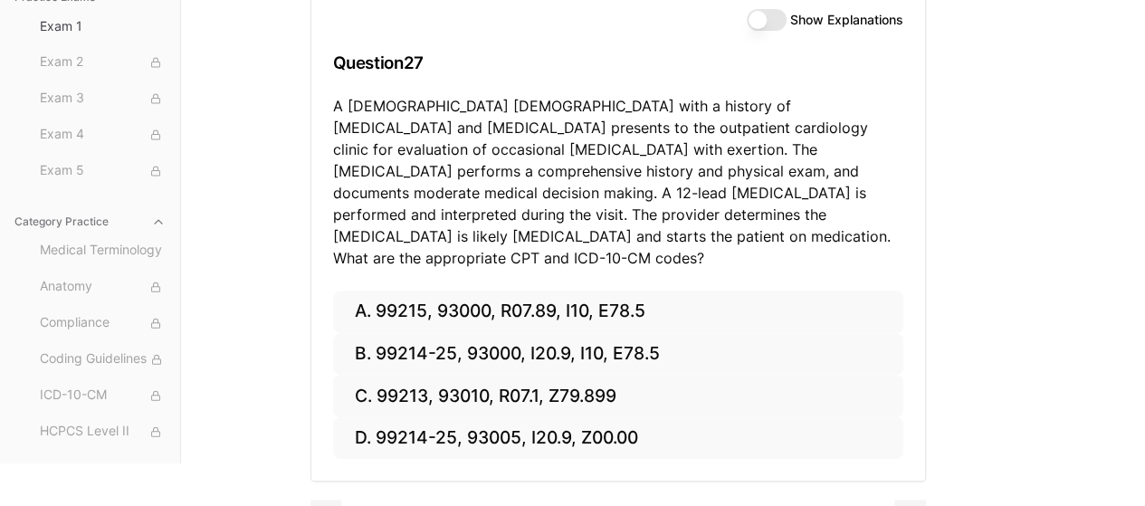
scroll to position [228, 0]
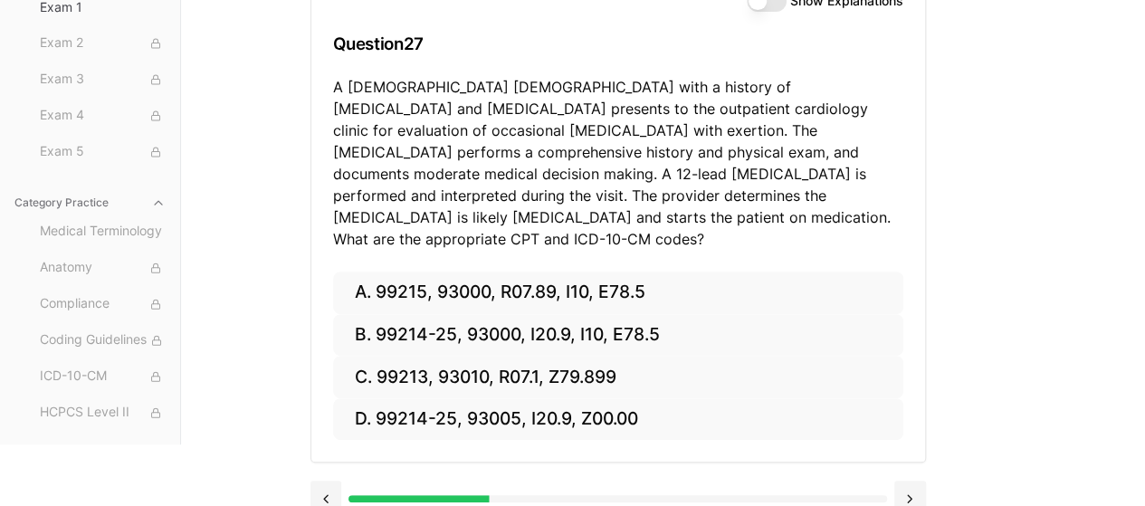
click at [491, 149] on p "A [DEMOGRAPHIC_DATA] [DEMOGRAPHIC_DATA] with a history of [MEDICAL_DATA] and [M…" at bounding box center [618, 163] width 570 height 174
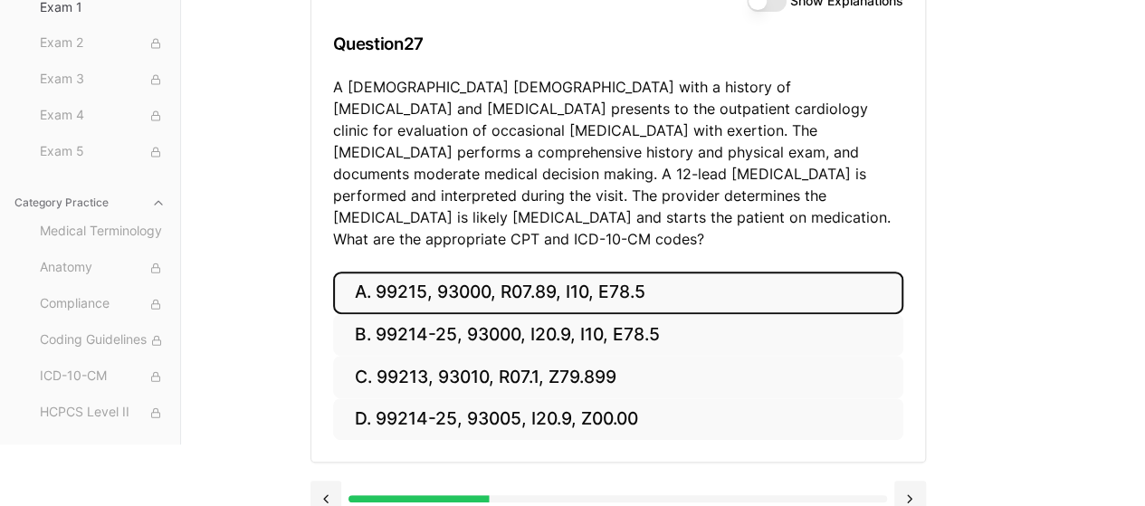
click at [774, 272] on button "A. 99215, 93000, R07.89, I10, E78.5" at bounding box center [618, 293] width 570 height 43
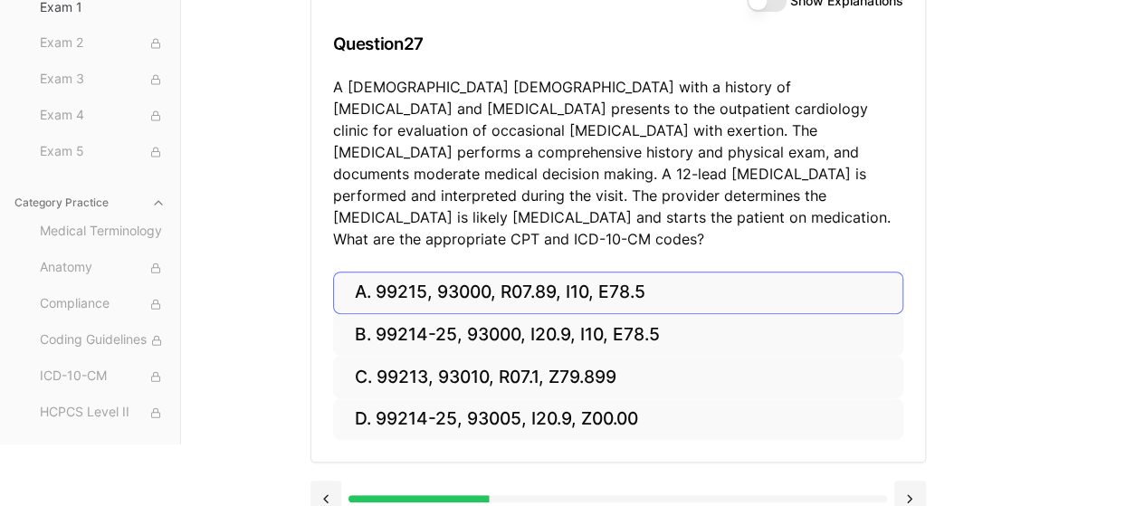
scroll to position [167, 0]
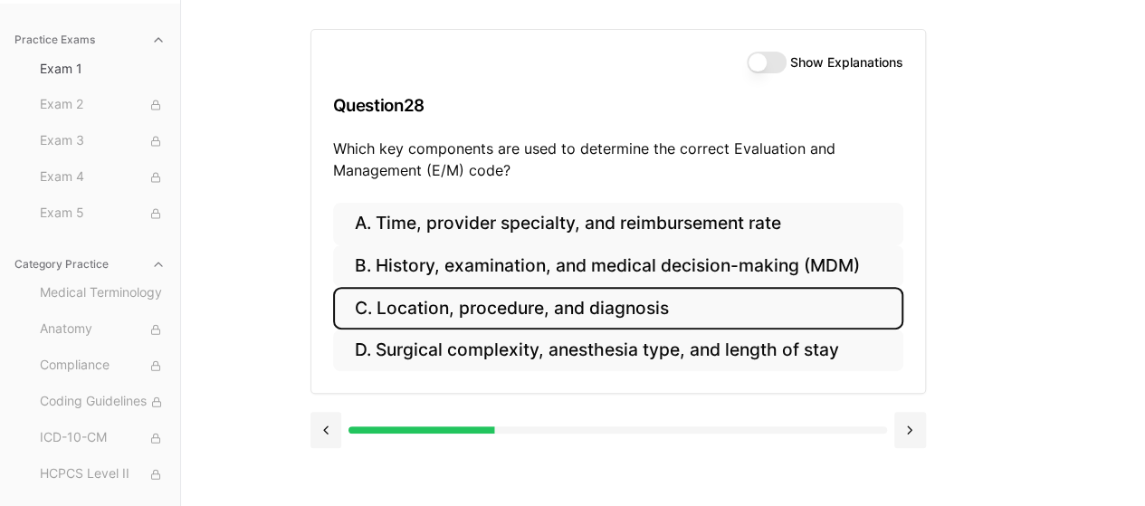
click at [780, 318] on button "C. Location, procedure, and diagnosis" at bounding box center [618, 308] width 570 height 43
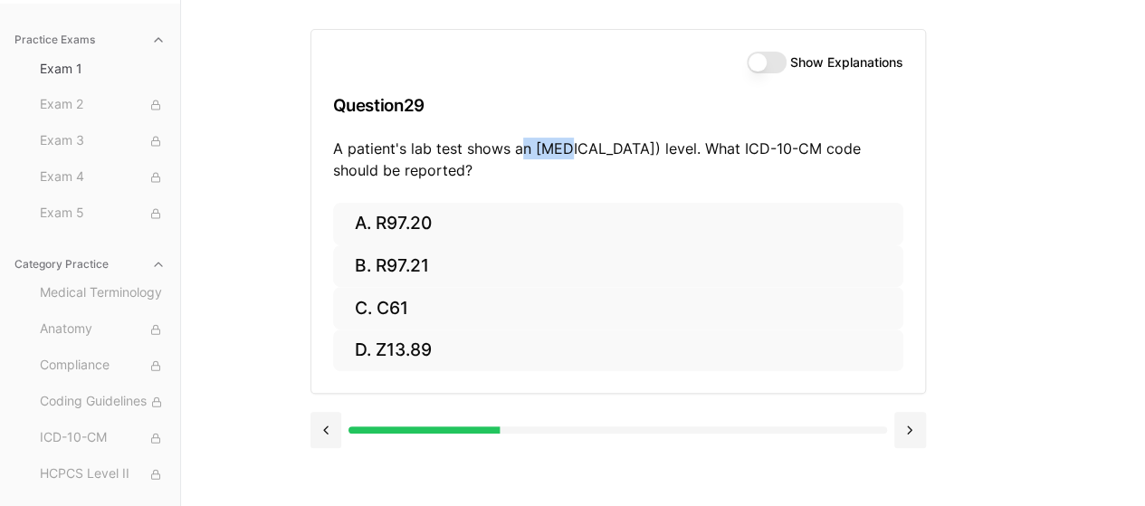
drag, startPoint x: 527, startPoint y: 148, endPoint x: 560, endPoint y: 149, distance: 33.5
click at [560, 149] on p "A patient's lab test shows an [MEDICAL_DATA]) level. What ICD-10-CM code should…" at bounding box center [618, 159] width 570 height 43
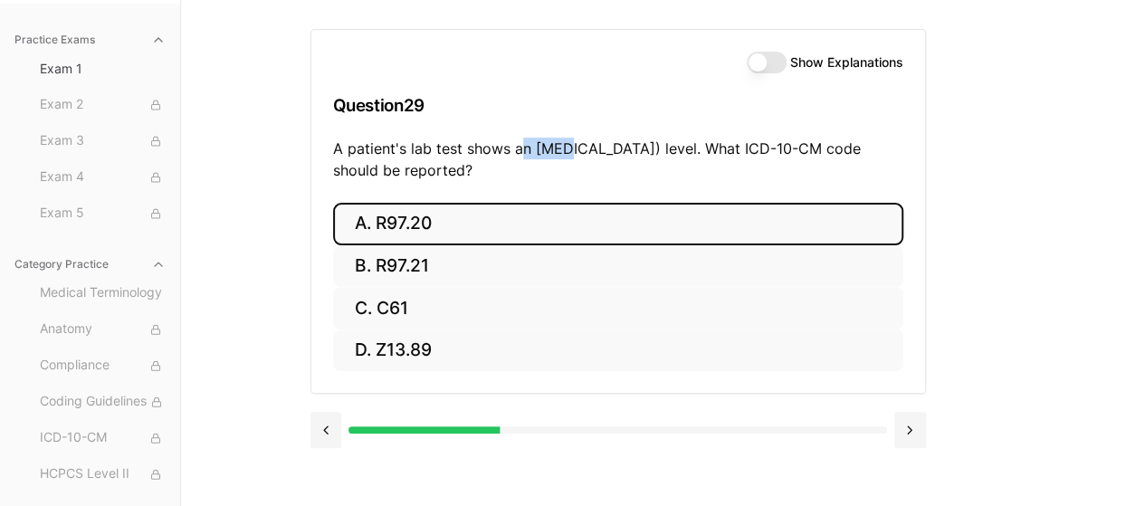
click at [616, 227] on button "A. R97.20" at bounding box center [618, 224] width 570 height 43
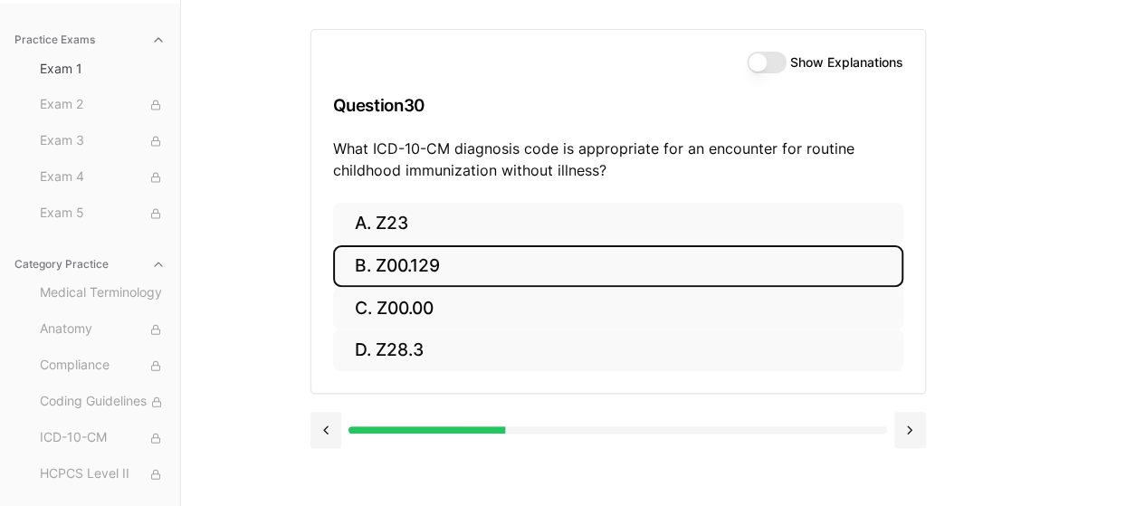
click at [484, 245] on button "B. Z00.129" at bounding box center [618, 266] width 570 height 43
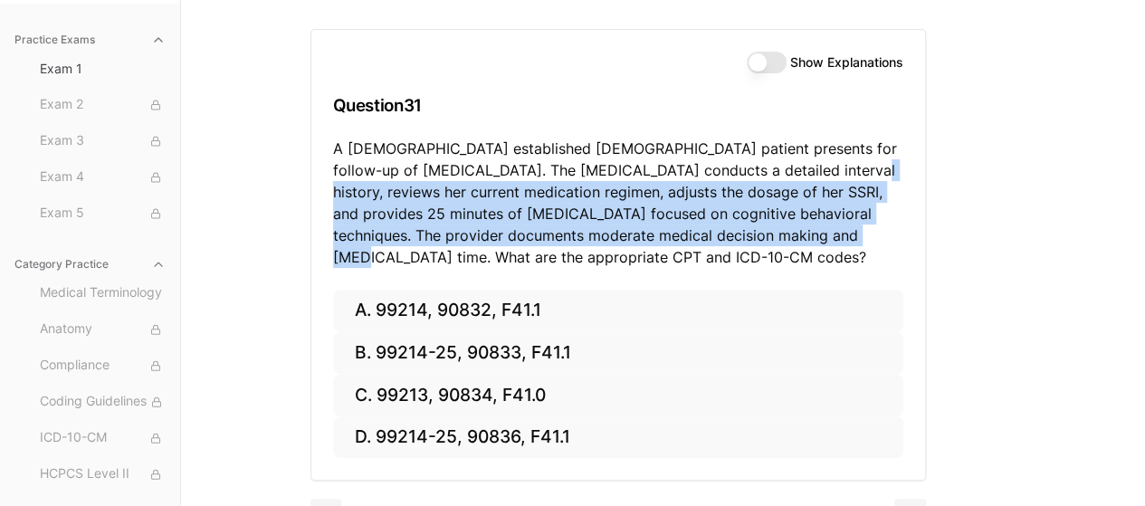
drag, startPoint x: 789, startPoint y: 161, endPoint x: 840, endPoint y: 227, distance: 83.3
click at [840, 227] on p "A [DEMOGRAPHIC_DATA] established [DEMOGRAPHIC_DATA] patient presents for follow…" at bounding box center [618, 203] width 570 height 130
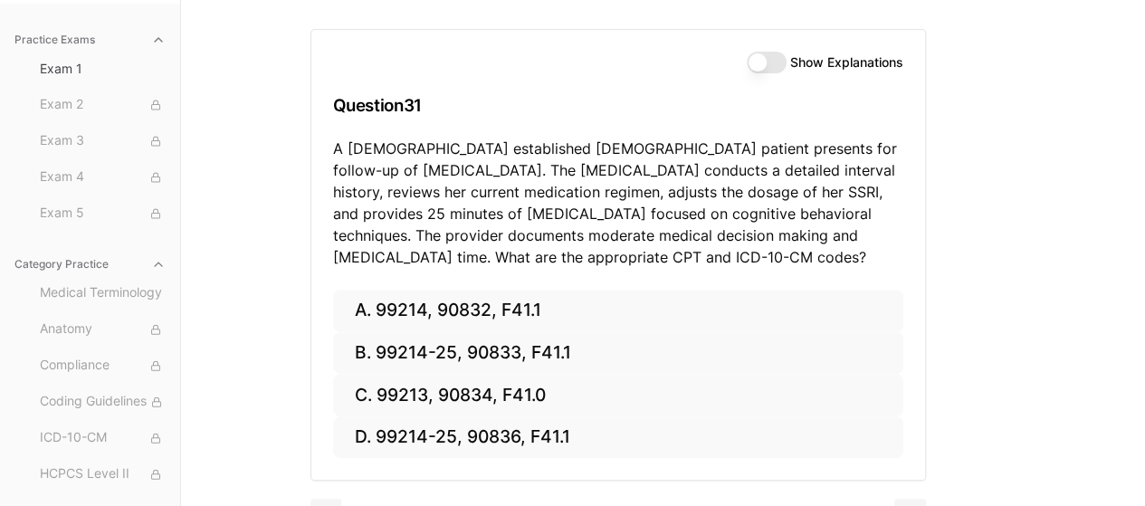
click at [864, 225] on p "A [DEMOGRAPHIC_DATA] established [DEMOGRAPHIC_DATA] patient presents for follow…" at bounding box center [618, 203] width 570 height 130
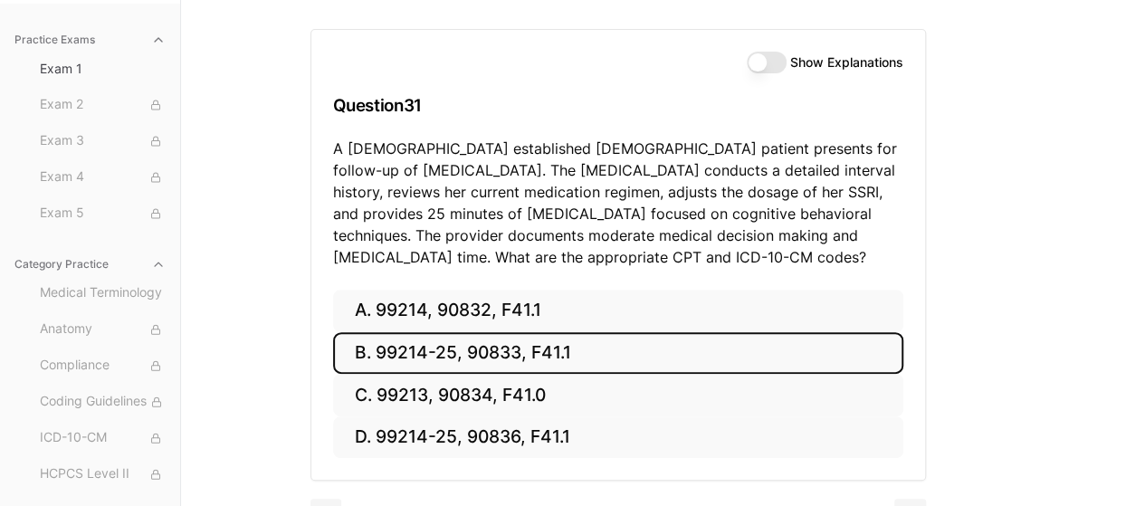
click at [739, 363] on button "B. 99214-25, 90833, F41.1" at bounding box center [618, 353] width 570 height 43
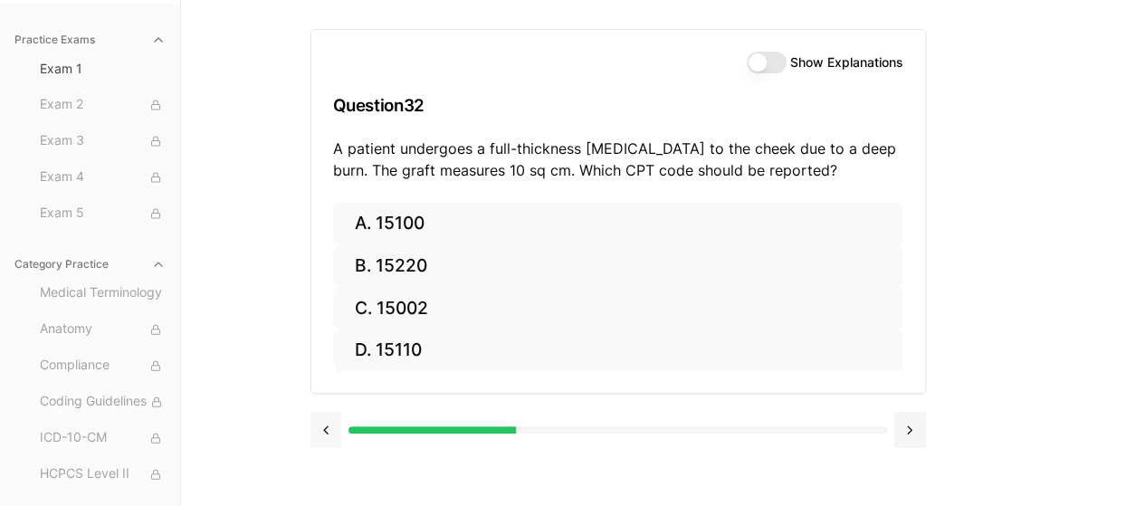
click at [313, 417] on button at bounding box center [326, 430] width 32 height 36
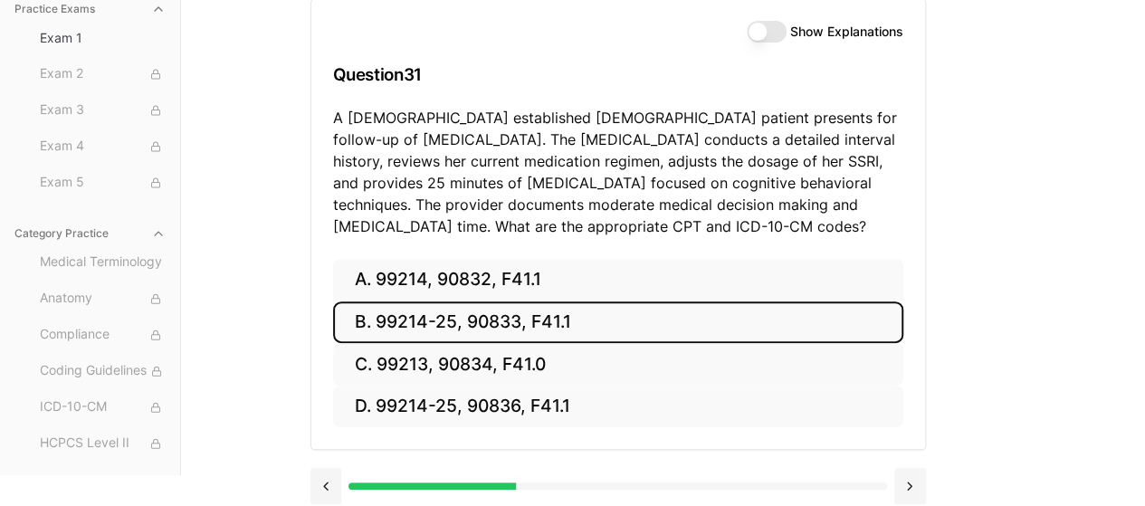
scroll to position [206, 0]
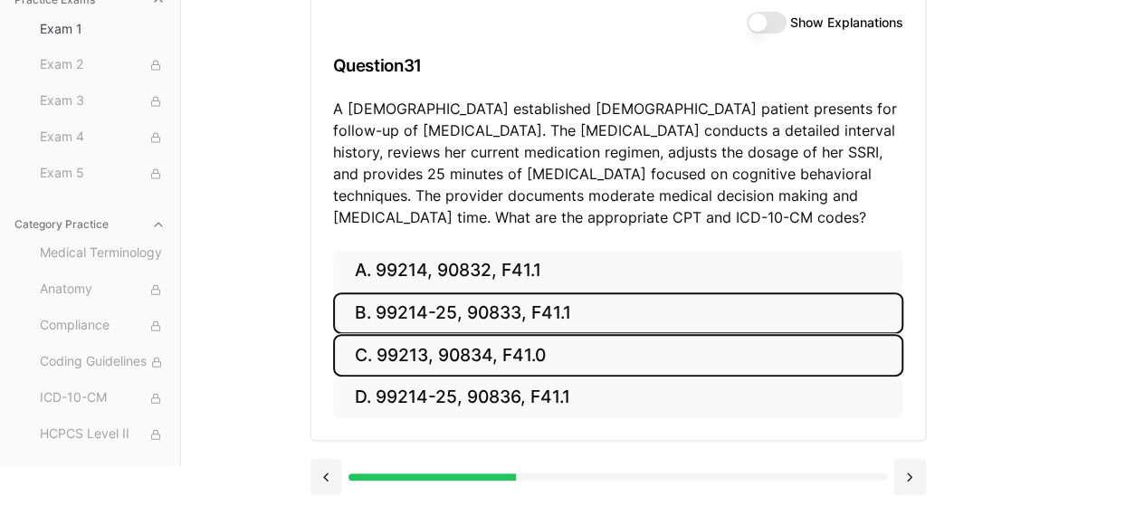
click at [531, 369] on button "C. 99213, 90834, F41.0" at bounding box center [618, 355] width 570 height 43
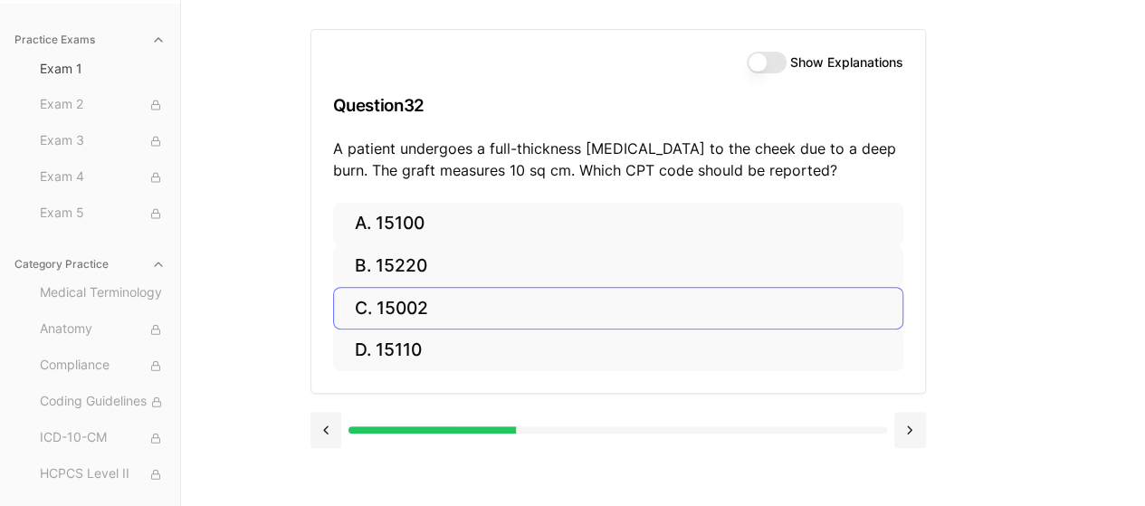
scroll to position [167, 0]
click at [324, 429] on button at bounding box center [326, 430] width 32 height 36
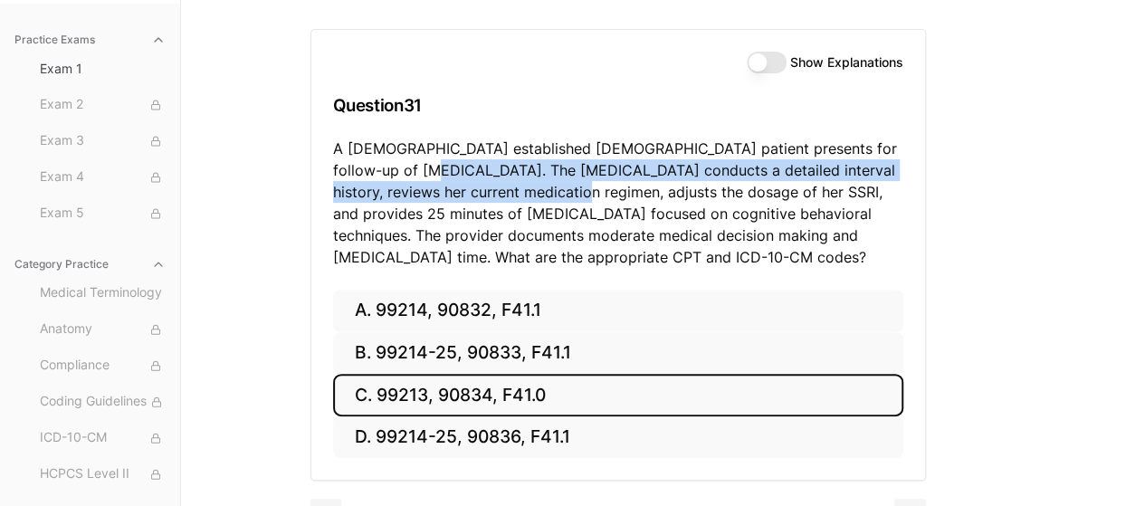
drag, startPoint x: 393, startPoint y: 170, endPoint x: 498, endPoint y: 195, distance: 107.8
click at [498, 195] on p "A [DEMOGRAPHIC_DATA] established [DEMOGRAPHIC_DATA] patient presents for follow…" at bounding box center [618, 203] width 570 height 130
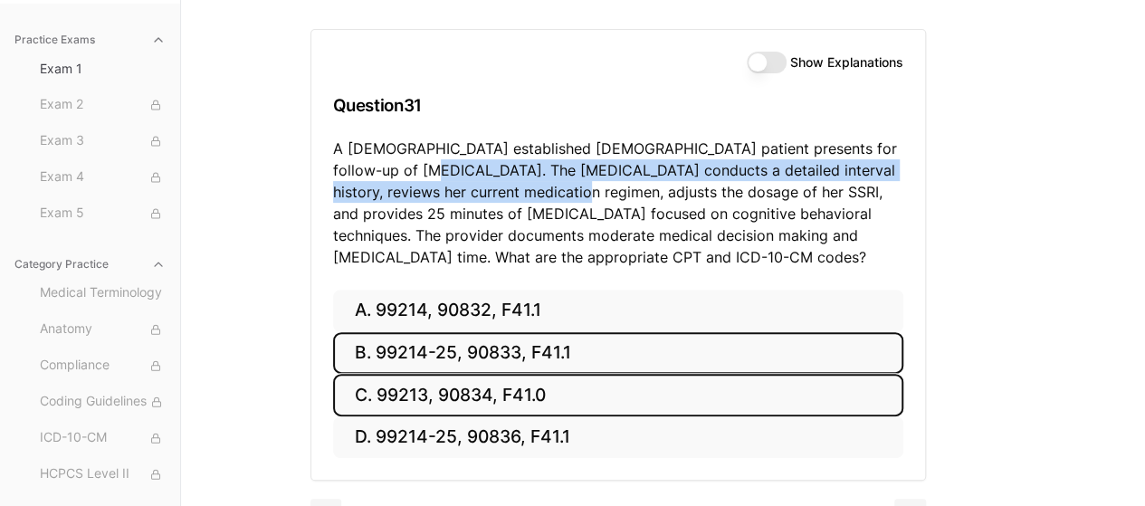
click at [588, 356] on button "B. 99214-25, 90833, F41.1" at bounding box center [618, 353] width 570 height 43
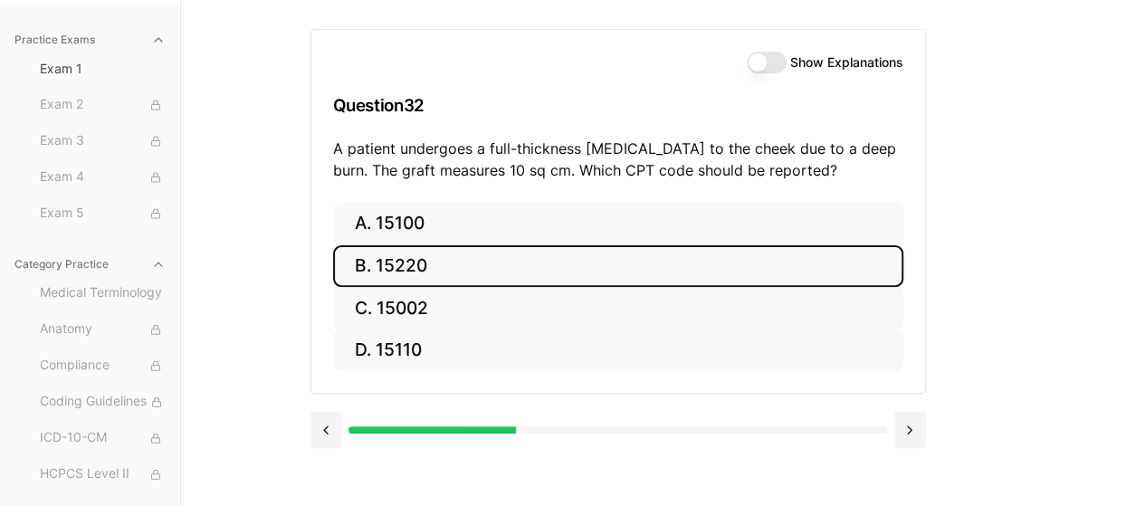
click at [534, 272] on button "B. 15220" at bounding box center [618, 266] width 570 height 43
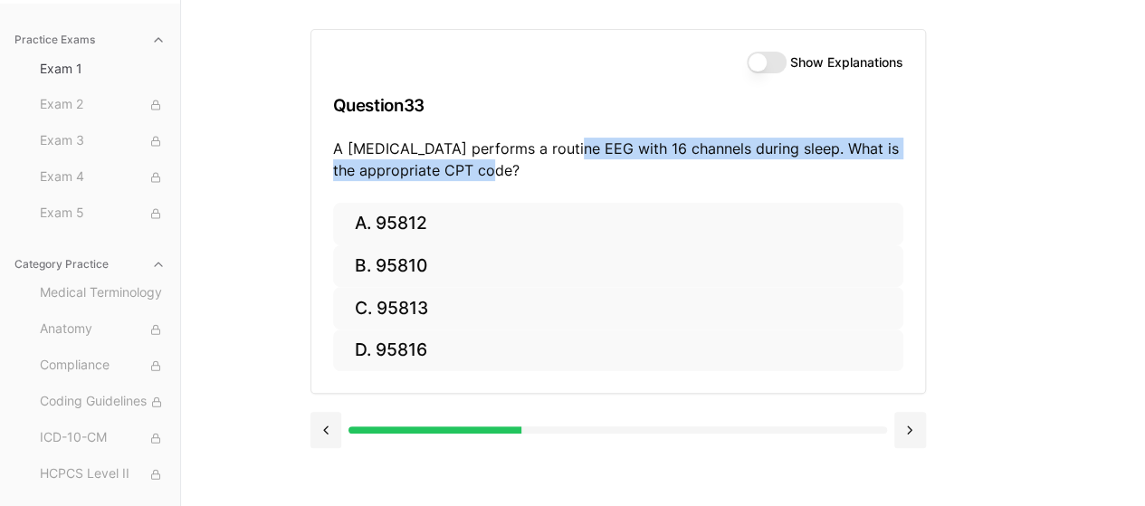
drag, startPoint x: 555, startPoint y: 148, endPoint x: 787, endPoint y: 168, distance: 232.7
click at [787, 168] on p "A [MEDICAL_DATA] performs a routine EEG with 16 channels during sleep. What is …" at bounding box center [618, 159] width 570 height 43
copy p "EEG with 16 channels during sleep. What is the appropriate CPT code?"
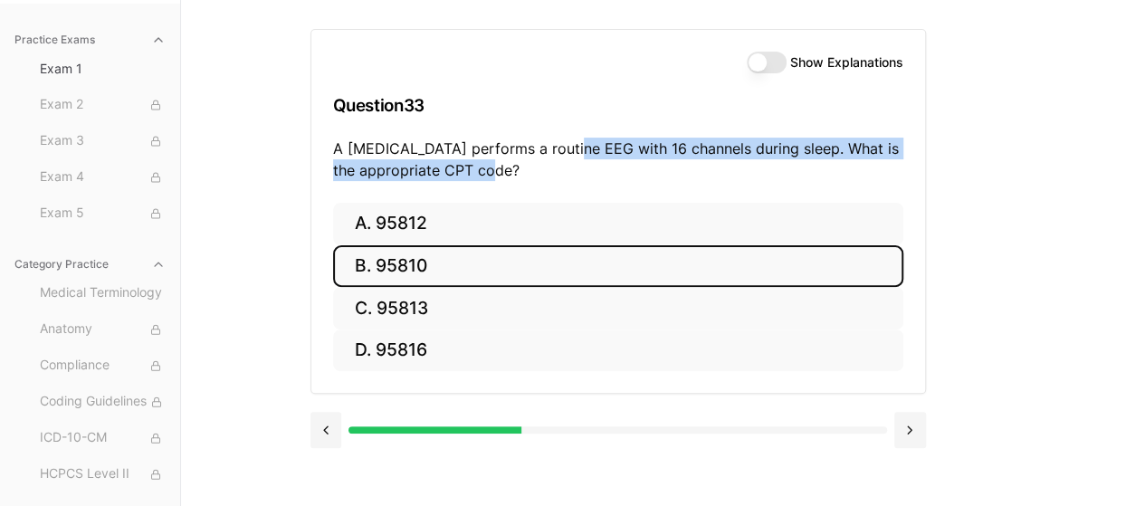
click at [406, 282] on button "B. 95810" at bounding box center [618, 266] width 570 height 43
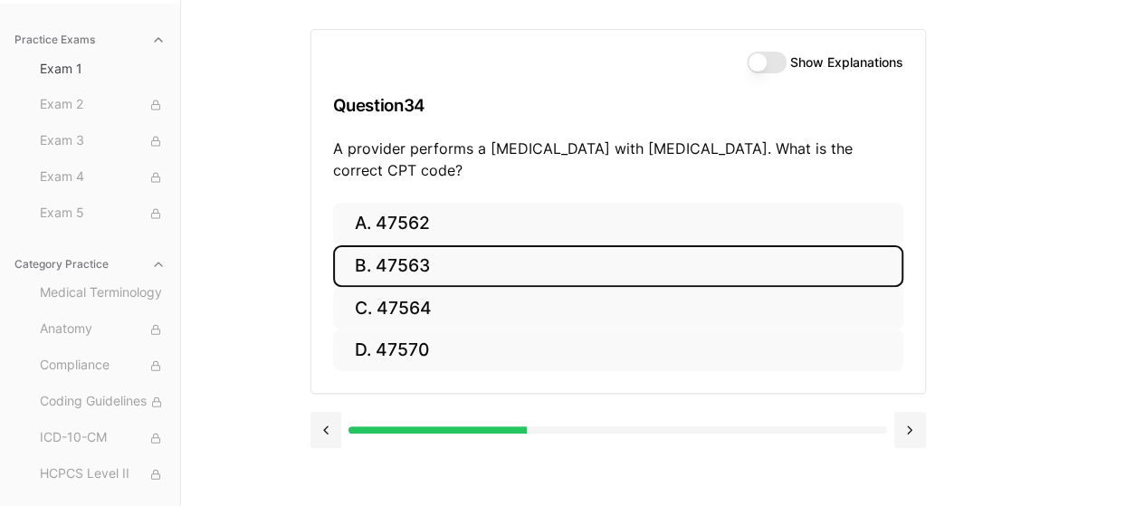
click at [616, 276] on button "B. 47563" at bounding box center [618, 266] width 570 height 43
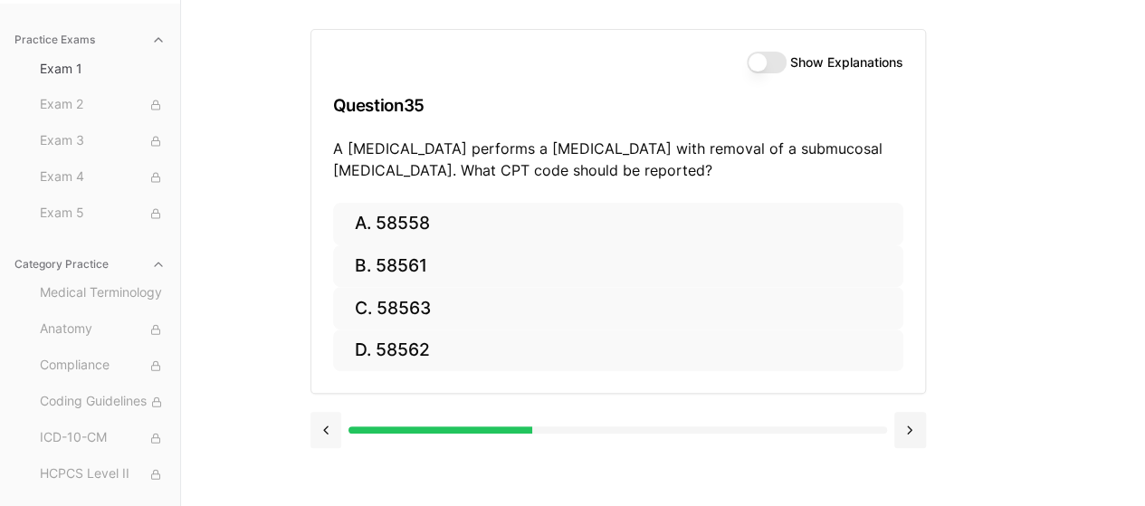
click at [323, 433] on button at bounding box center [326, 430] width 32 height 36
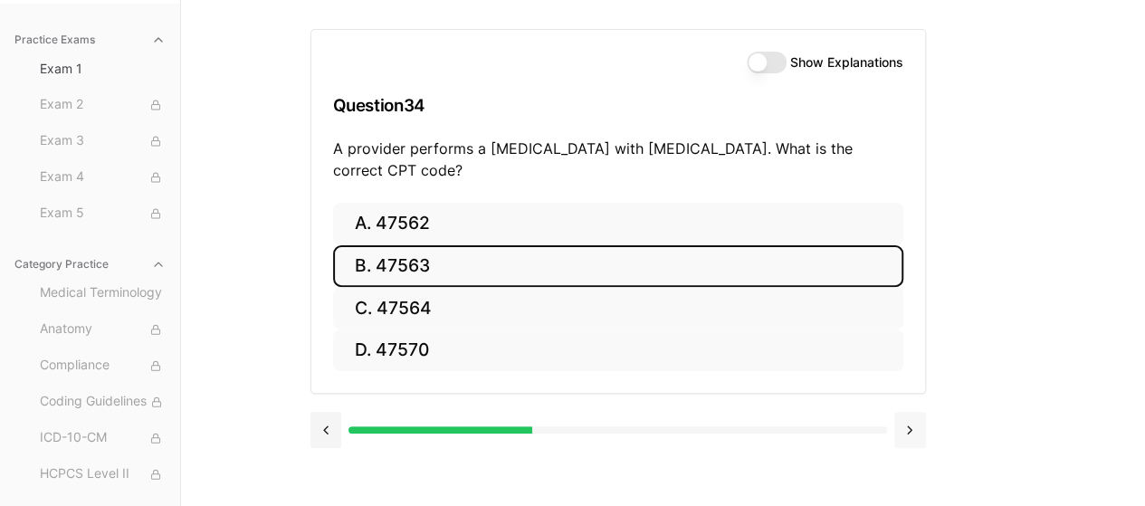
click at [907, 423] on button at bounding box center [910, 430] width 32 height 36
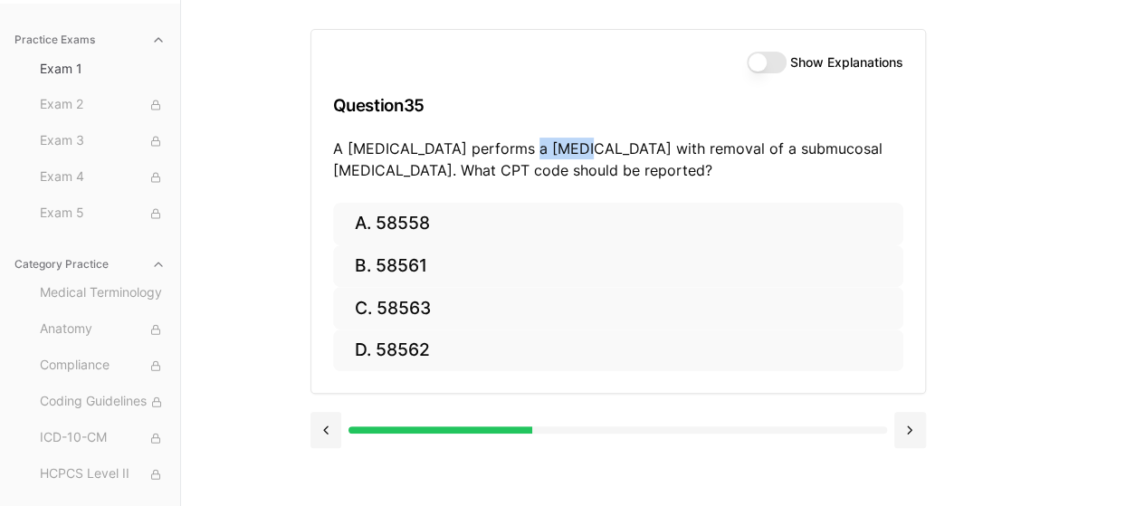
drag, startPoint x: 520, startPoint y: 152, endPoint x: 563, endPoint y: 153, distance: 43.5
click at [563, 153] on p "A [MEDICAL_DATA] performs a [MEDICAL_DATA] with removal of a submucosal [MEDICA…" at bounding box center [618, 159] width 570 height 43
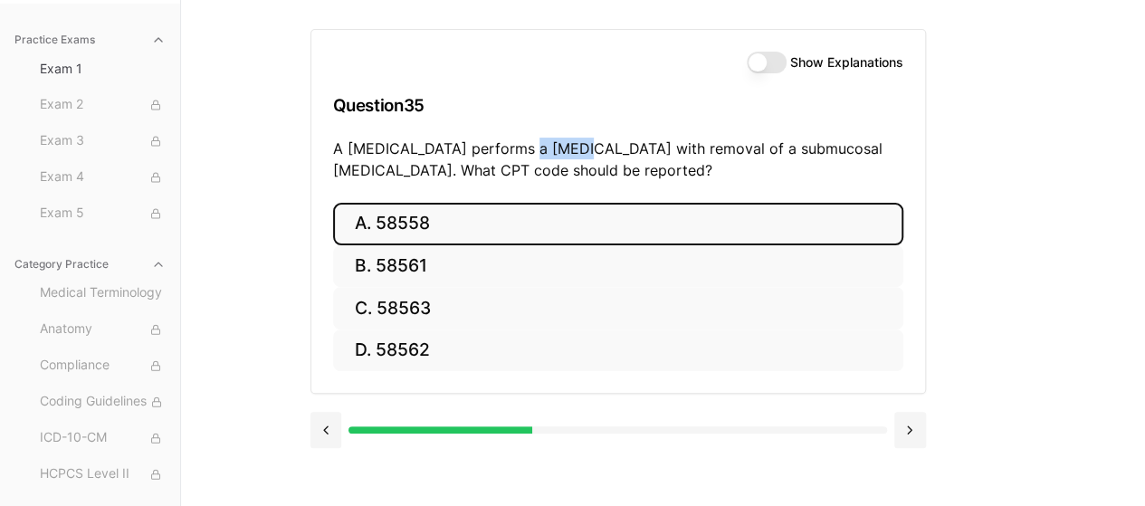
click at [504, 238] on button "A. 58558" at bounding box center [618, 224] width 570 height 43
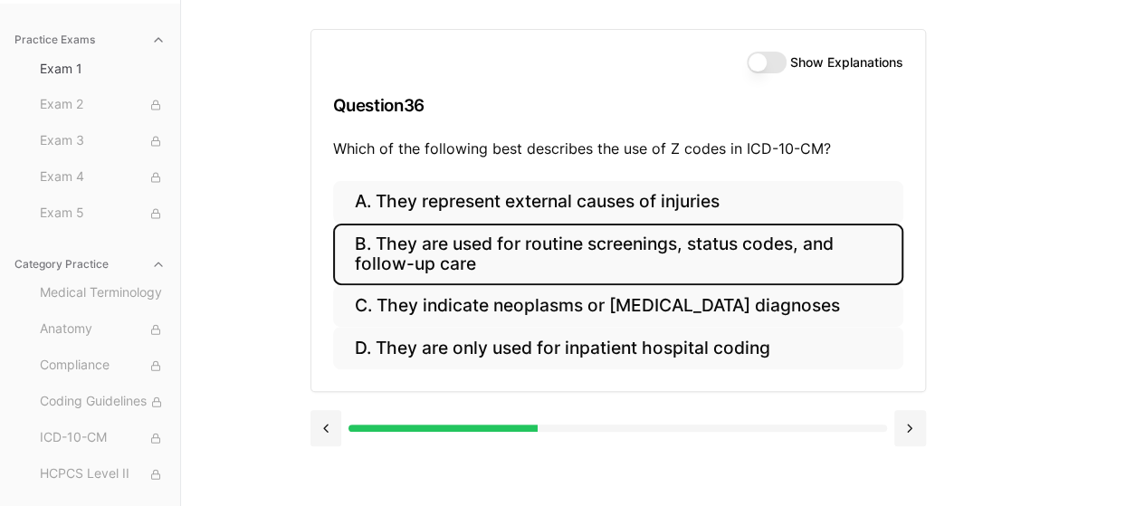
click at [663, 254] on button "B. They are used for routine screenings, status codes, and follow-up care" at bounding box center [618, 255] width 570 height 62
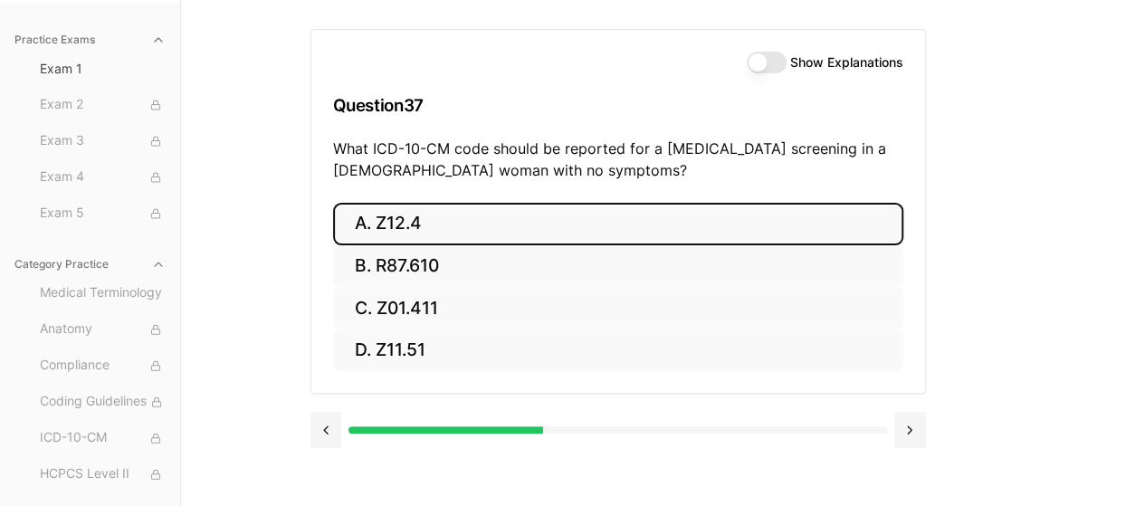
click at [473, 212] on button "A. Z12.4" at bounding box center [618, 224] width 570 height 43
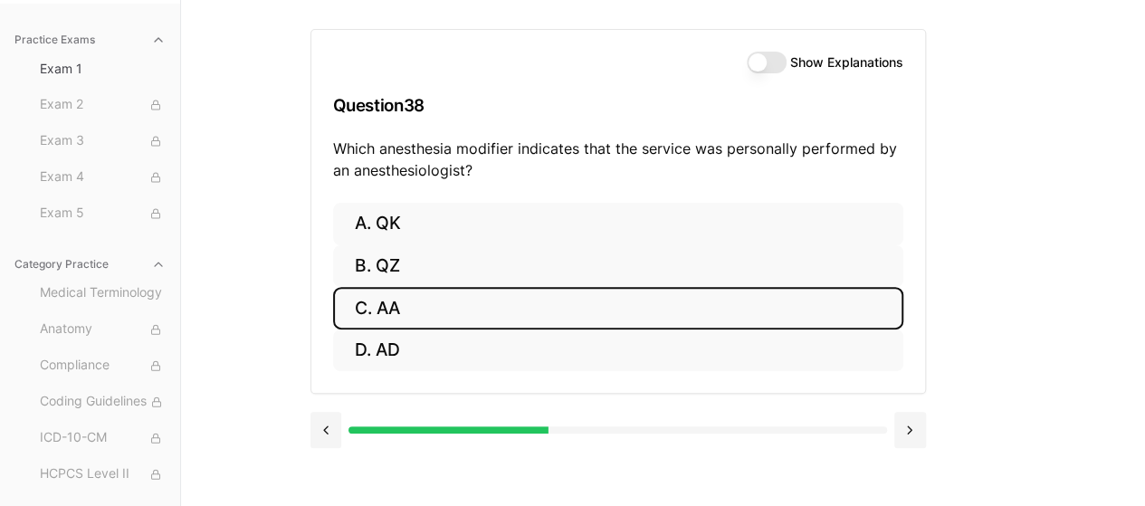
click at [642, 309] on button "C. AA" at bounding box center [618, 308] width 570 height 43
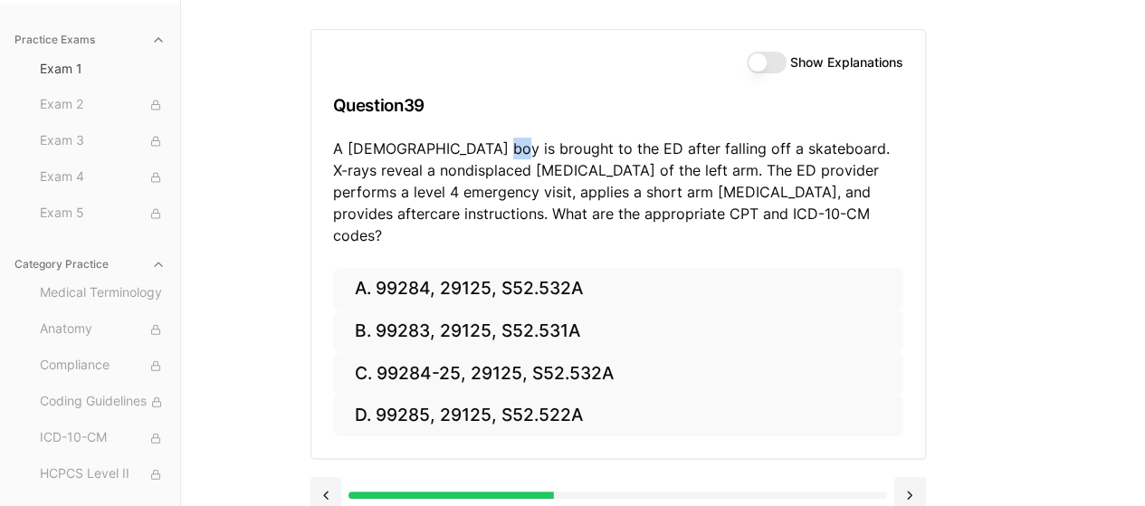
drag, startPoint x: 475, startPoint y: 156, endPoint x: 486, endPoint y: 156, distance: 10.9
click at [486, 156] on p "A [DEMOGRAPHIC_DATA] boy is brought to the ED after falling off a skateboard. X…" at bounding box center [618, 192] width 570 height 109
drag, startPoint x: 522, startPoint y: 171, endPoint x: 570, endPoint y: 176, distance: 48.2
click at [570, 176] on p "A [DEMOGRAPHIC_DATA] boy is brought to the ED after falling off a skateboard. X…" at bounding box center [618, 192] width 570 height 109
click at [453, 140] on p "A [DEMOGRAPHIC_DATA] boy is brought to the ED after falling off a skateboard. X…" at bounding box center [618, 192] width 570 height 109
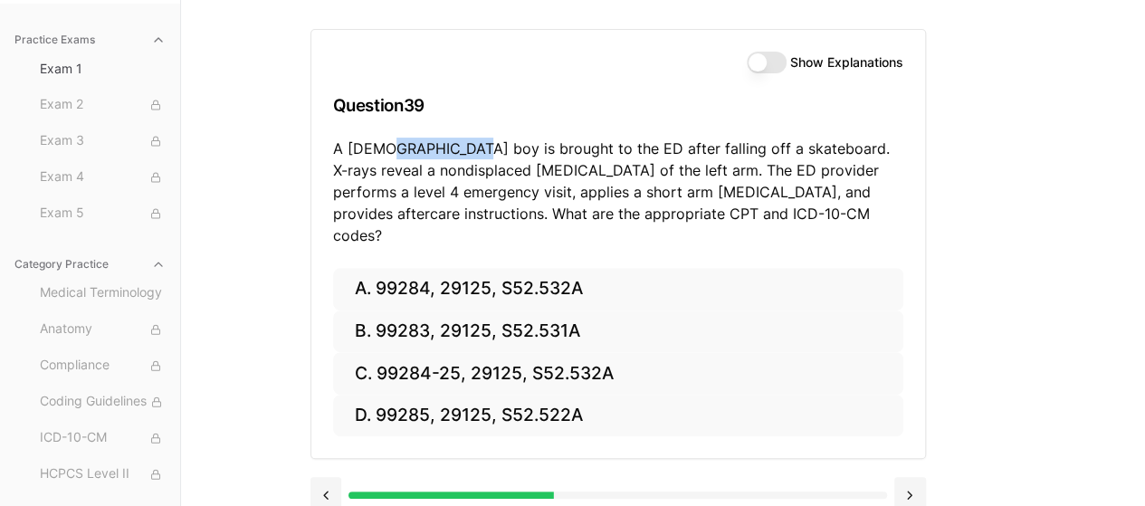
drag, startPoint x: 386, startPoint y: 141, endPoint x: 460, endPoint y: 151, distance: 74.9
click at [460, 151] on p "A [DEMOGRAPHIC_DATA] boy is brought to the ED after falling off a skateboard. X…" at bounding box center [618, 192] width 570 height 109
drag, startPoint x: 594, startPoint y: 142, endPoint x: 622, endPoint y: 155, distance: 30.8
click at [622, 155] on p "A [DEMOGRAPHIC_DATA] boy is brought to the ED after falling off a skateboard. X…" at bounding box center [618, 192] width 570 height 109
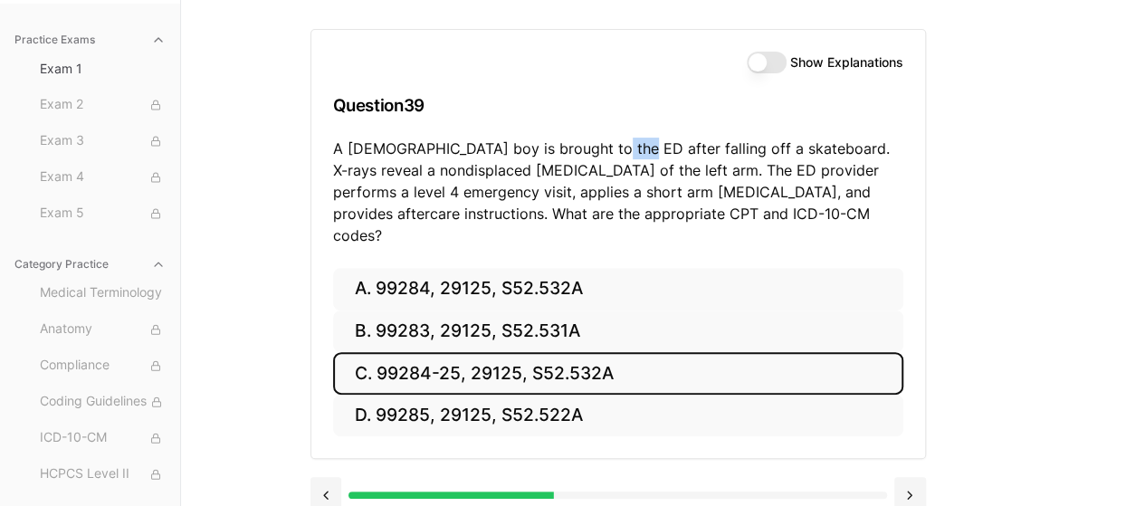
click at [667, 352] on button "C. 99284-25, 29125, S52.532A" at bounding box center [618, 373] width 570 height 43
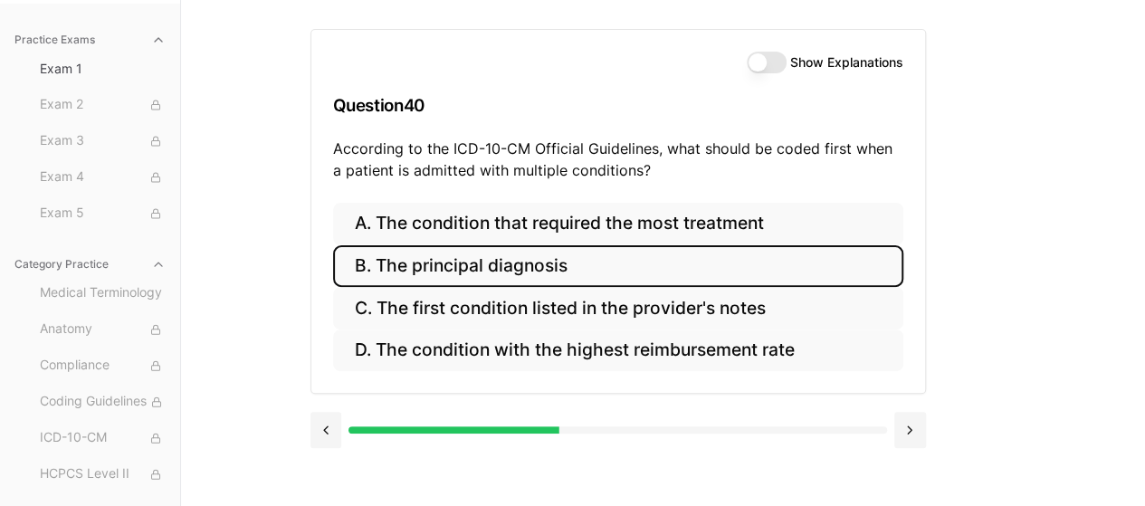
click at [605, 254] on button "B. The principal diagnosis" at bounding box center [618, 266] width 570 height 43
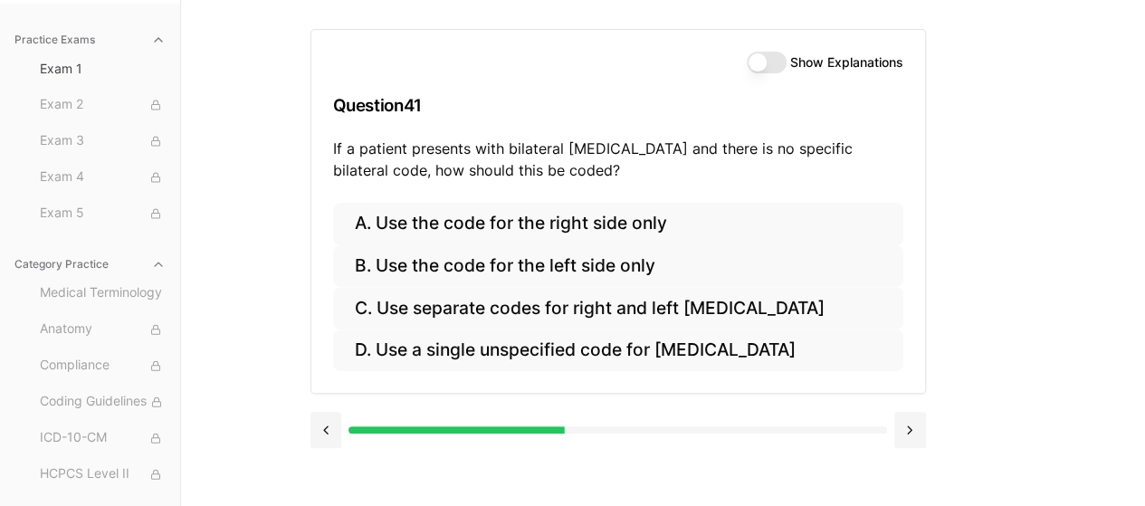
click at [384, 146] on p "If a patient presents with bilateral [MEDICAL_DATA] and there is no specific bi…" at bounding box center [618, 159] width 570 height 43
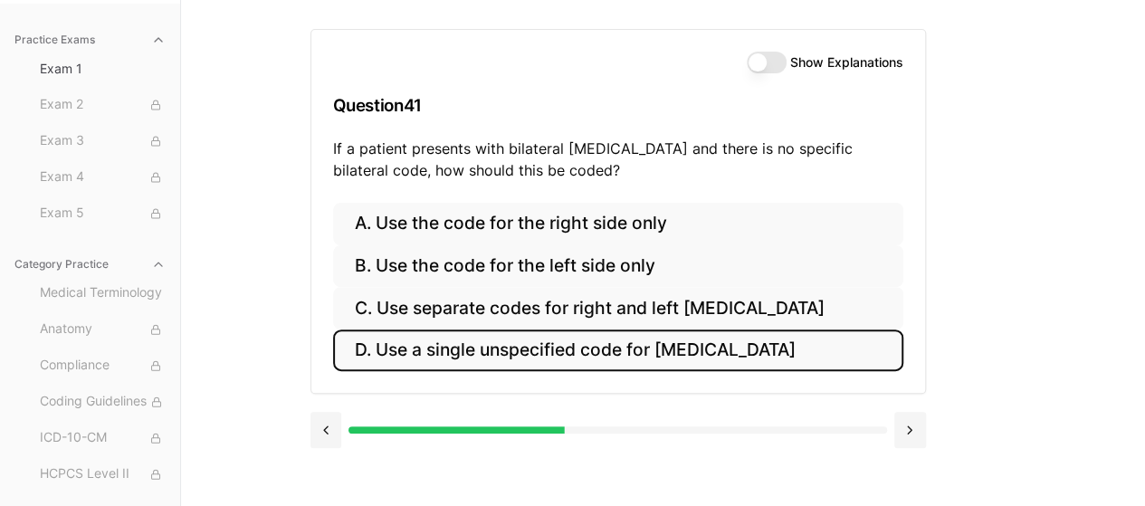
click at [487, 357] on button "D. Use a single unspecified code for [MEDICAL_DATA]" at bounding box center [618, 351] width 570 height 43
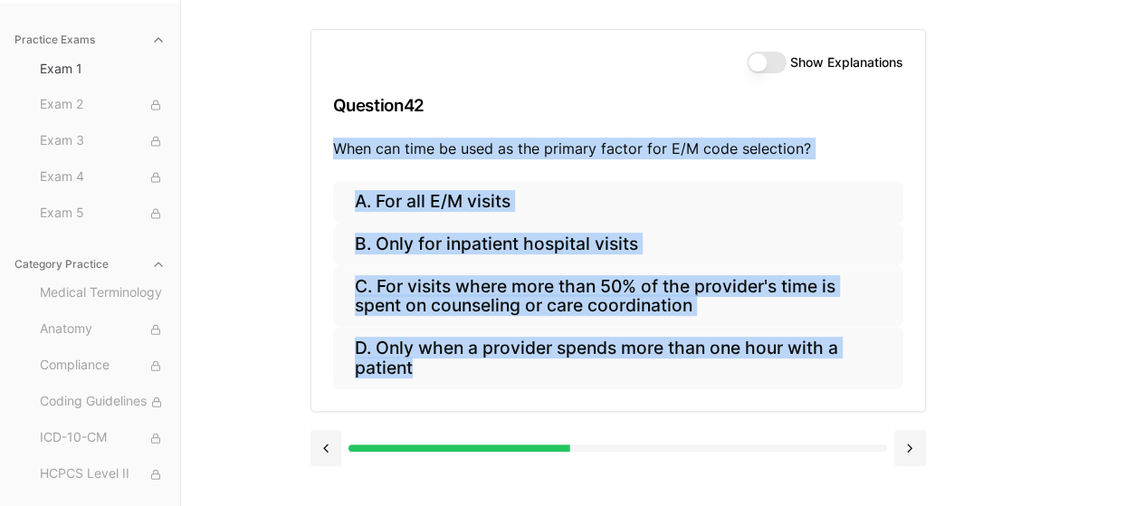
drag, startPoint x: 481, startPoint y: 407, endPoint x: 334, endPoint y: 158, distance: 288.9
click at [334, 158] on div "Show Explanations Question 42 When can time be used as the primary factor for E…" at bounding box center [618, 220] width 616 height 383
copy div "When can time be used as the primary factor for E/M code selection? A. For all …"
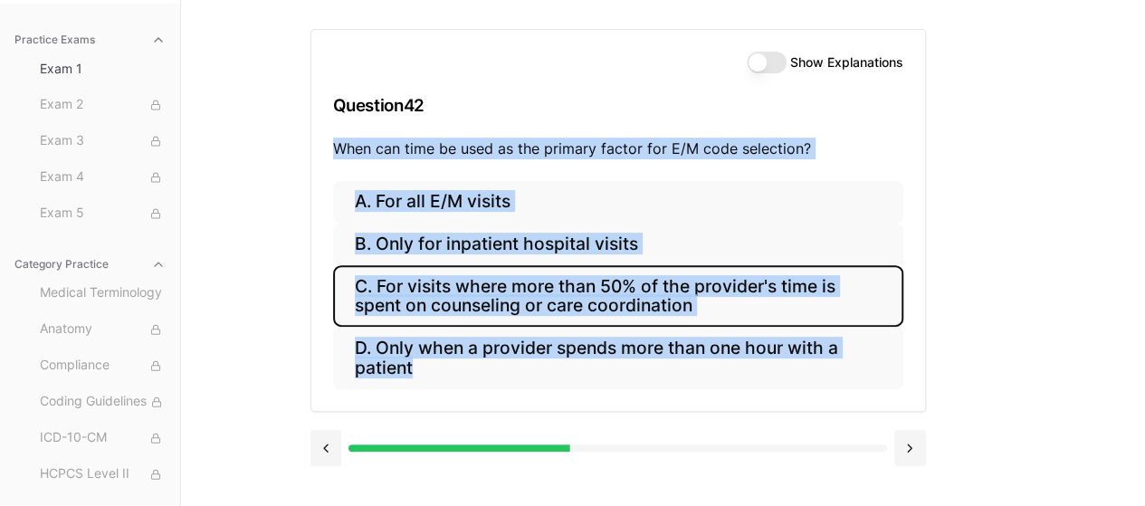
click at [668, 298] on button "C. For visits where more than 50% of the provider's time is spent on counseling…" at bounding box center [618, 296] width 570 height 62
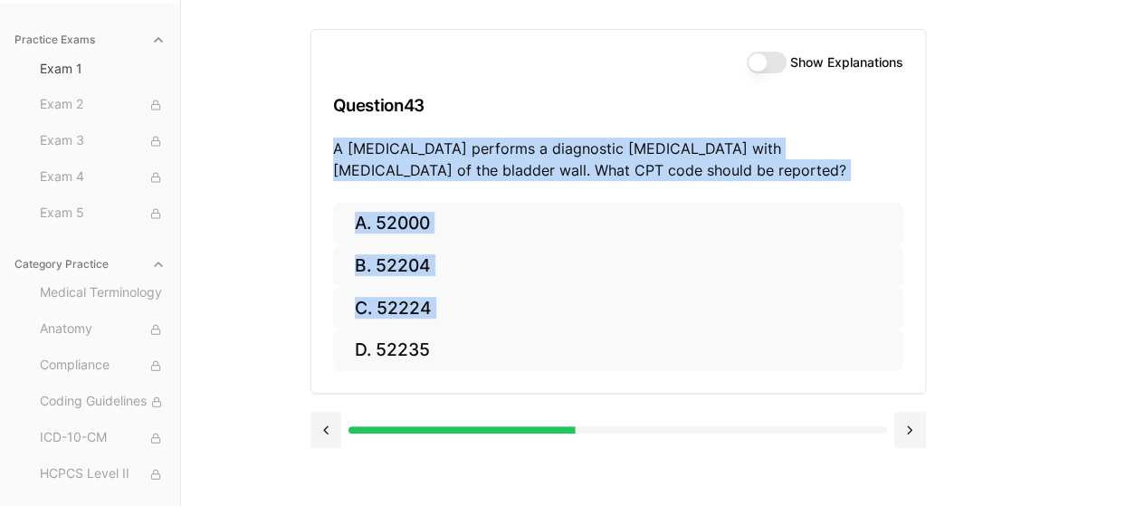
click at [1101, 210] on div "Practice Exams Exam 1 Exam 2 Exam 3 Exam 4 Exam 5 Category Practice Medical Ter…" at bounding box center [572, 253] width 1145 height 506
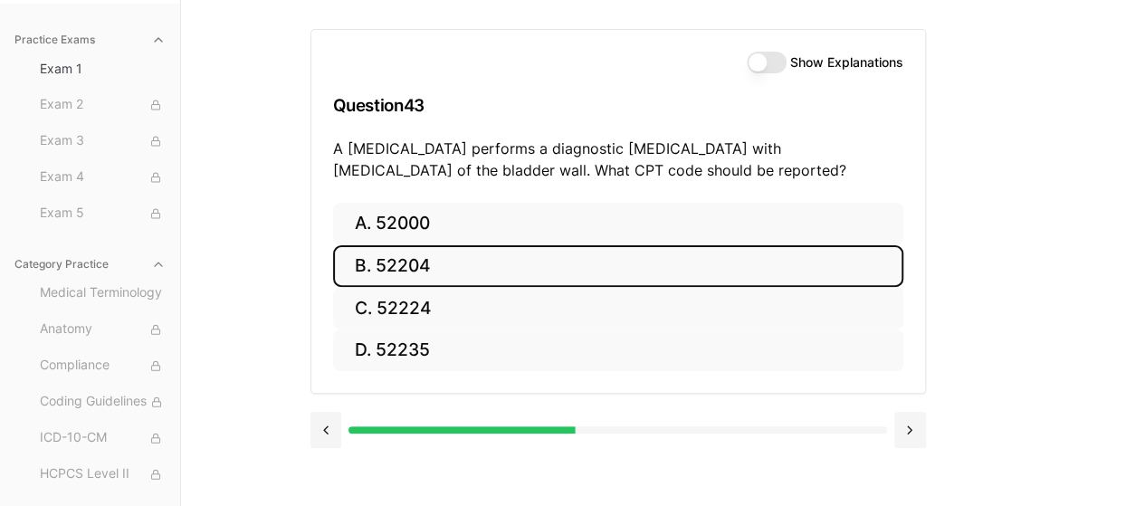
click at [630, 282] on button "B. 52204" at bounding box center [618, 266] width 570 height 43
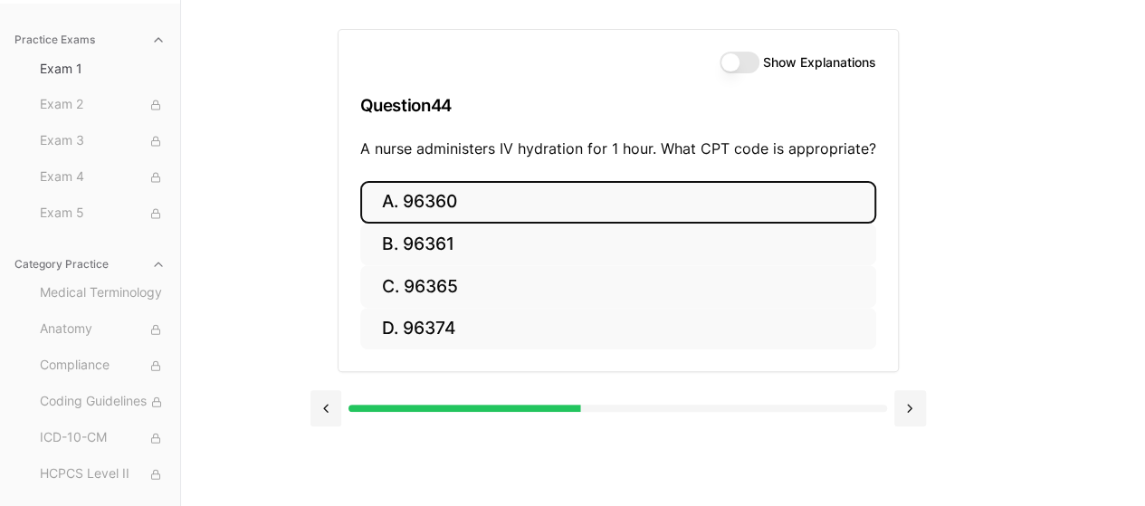
click at [476, 195] on button "A. 96360" at bounding box center [618, 202] width 516 height 43
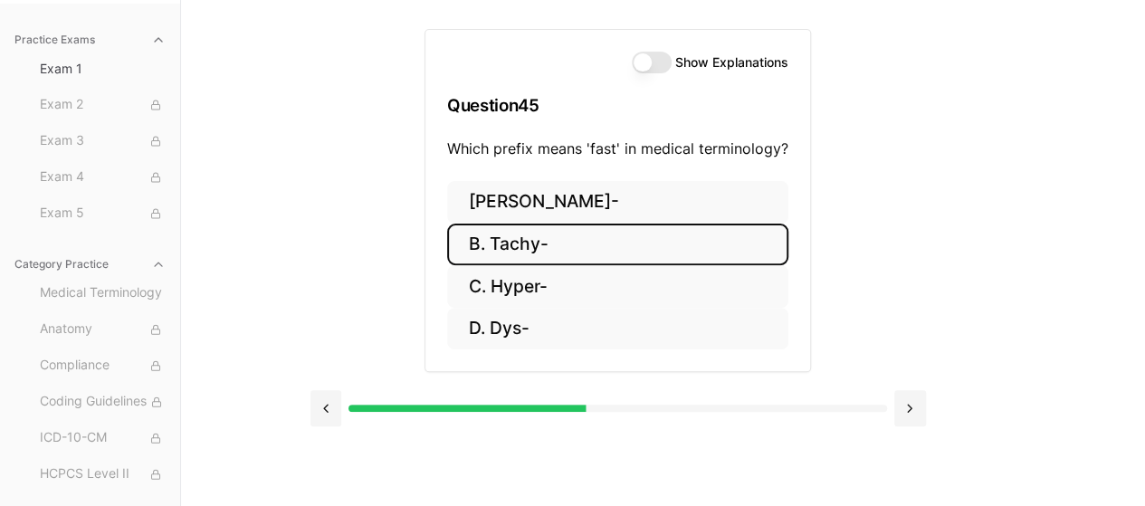
click at [572, 245] on button "B. Tachy-" at bounding box center [617, 245] width 341 height 43
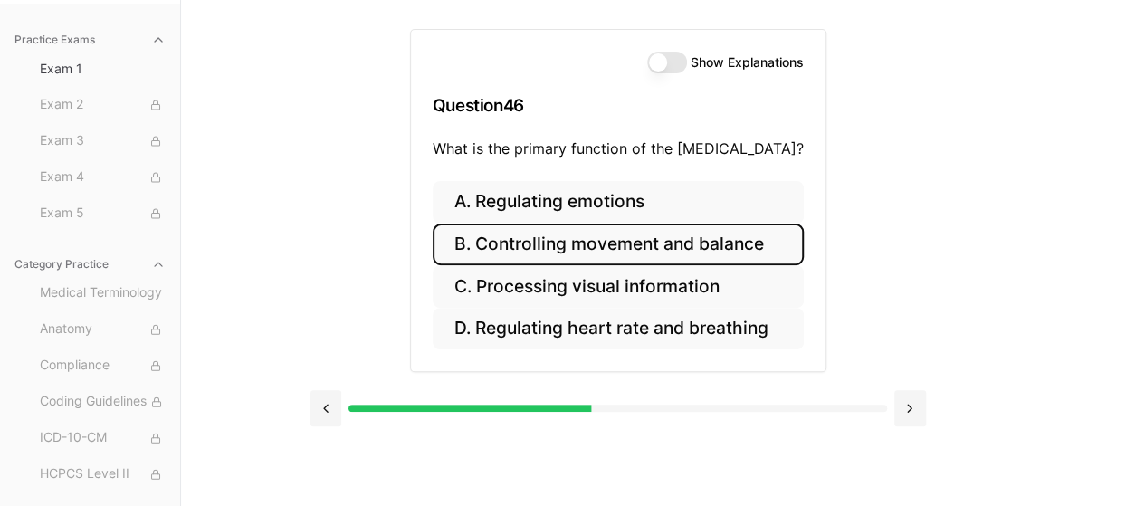
click at [663, 257] on button "B. Controlling movement and balance" at bounding box center [618, 245] width 371 height 43
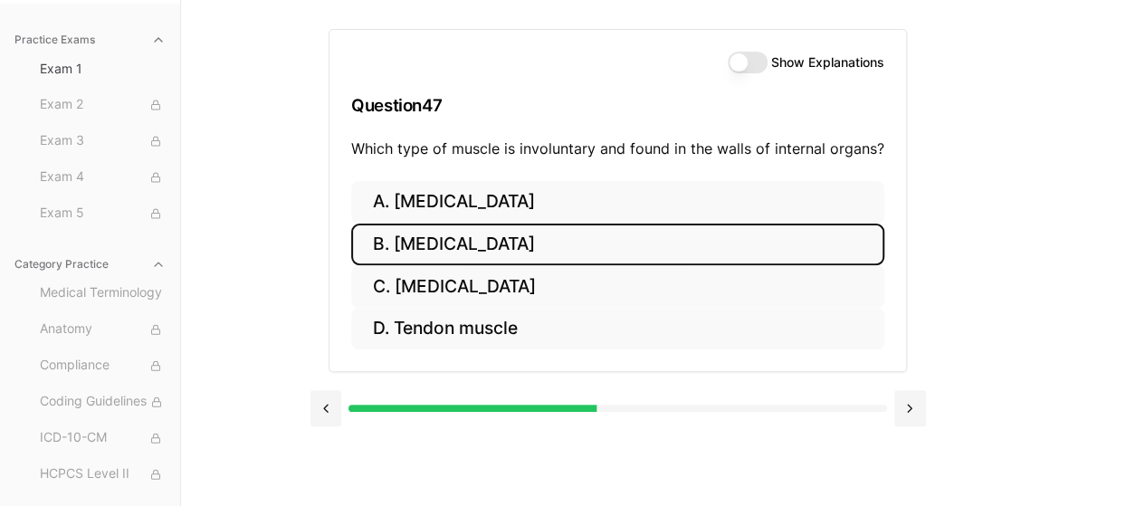
click at [688, 241] on button "B. [MEDICAL_DATA]" at bounding box center [617, 245] width 533 height 43
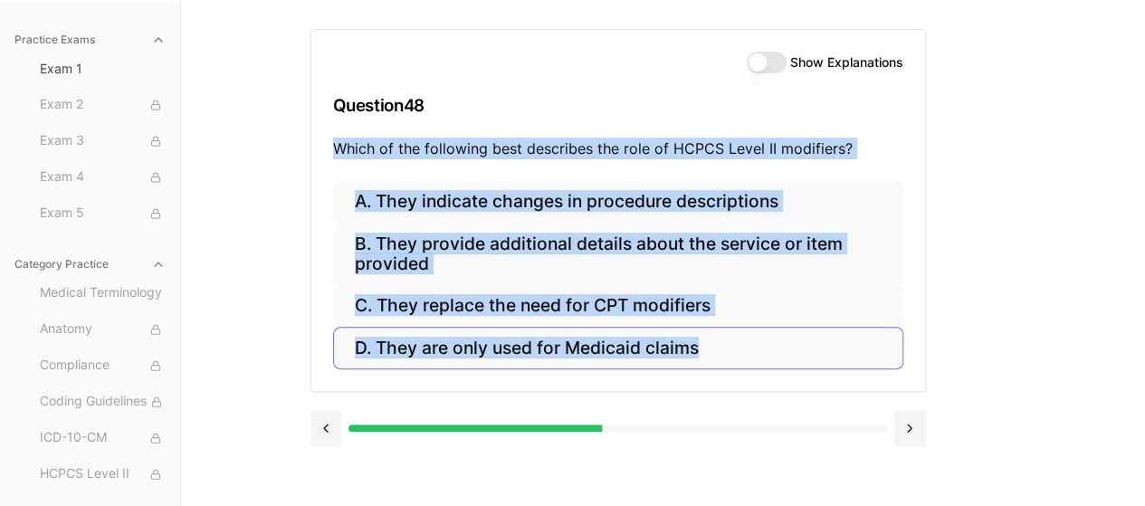
drag, startPoint x: 331, startPoint y: 148, endPoint x: 715, endPoint y: 347, distance: 432.4
click at [715, 347] on div "Show Explanations Question 48 Which of the following best describes the role of…" at bounding box center [618, 210] width 616 height 363
copy div "Which of the following best describes the role of HCPCS Level II modifiers? A. …"
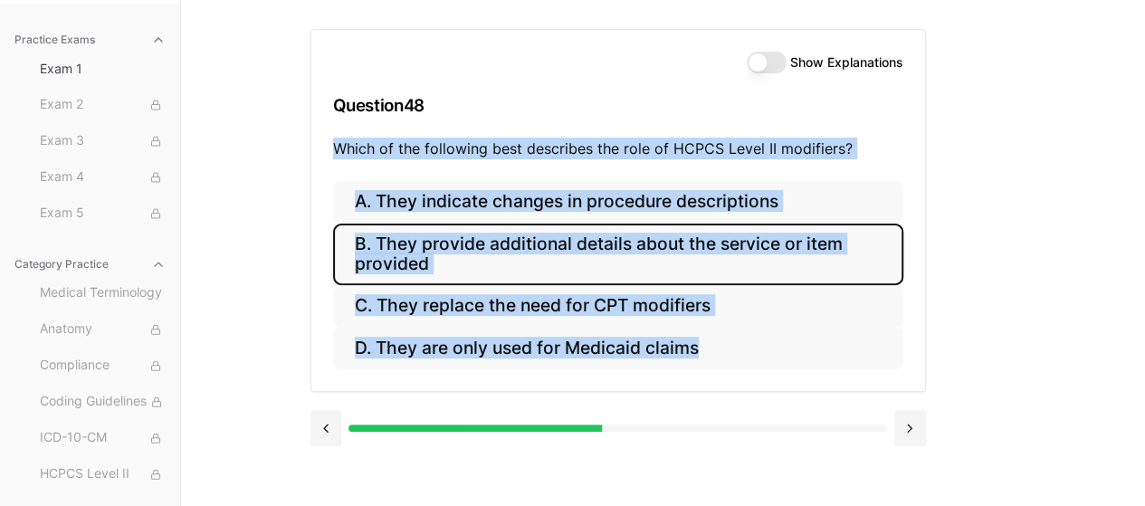
click at [739, 263] on button "B. They provide additional details about the service or item provided" at bounding box center [618, 255] width 570 height 62
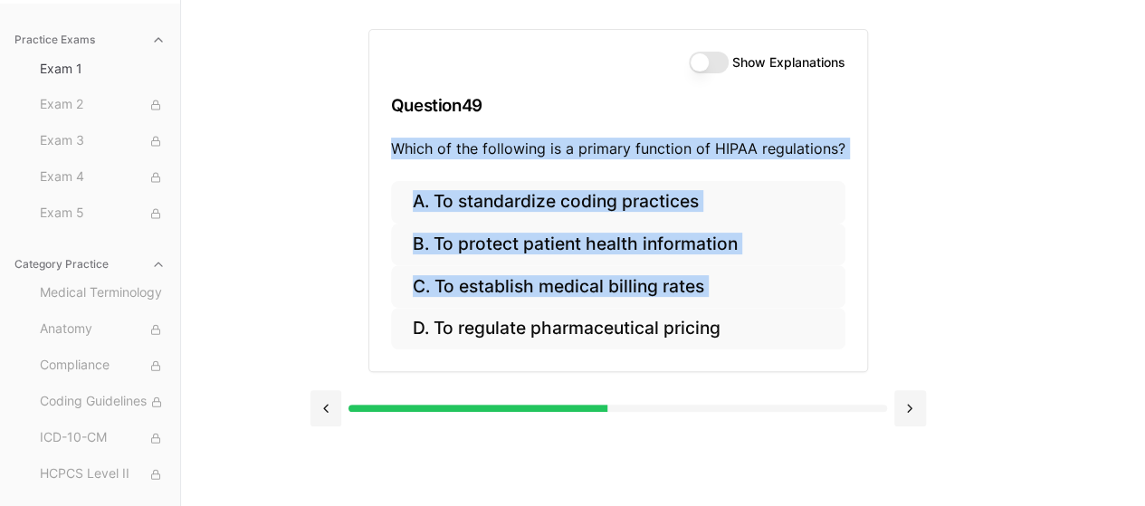
click at [905, 258] on div "Show Explanations Question 49 Which of the following is a primary function of H…" at bounding box center [618, 220] width 616 height 441
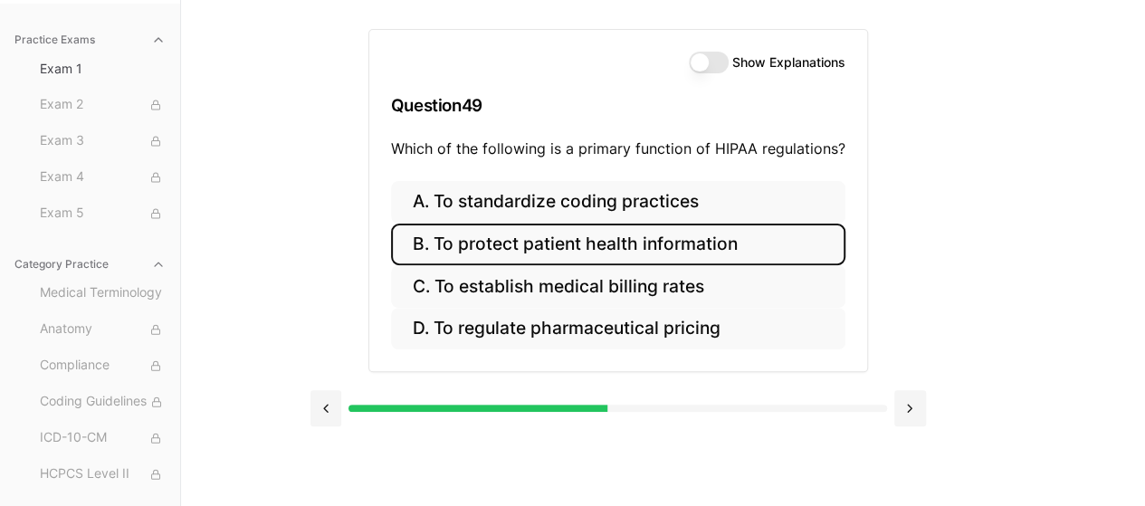
click at [650, 249] on button "B. To protect patient health information" at bounding box center [618, 245] width 454 height 43
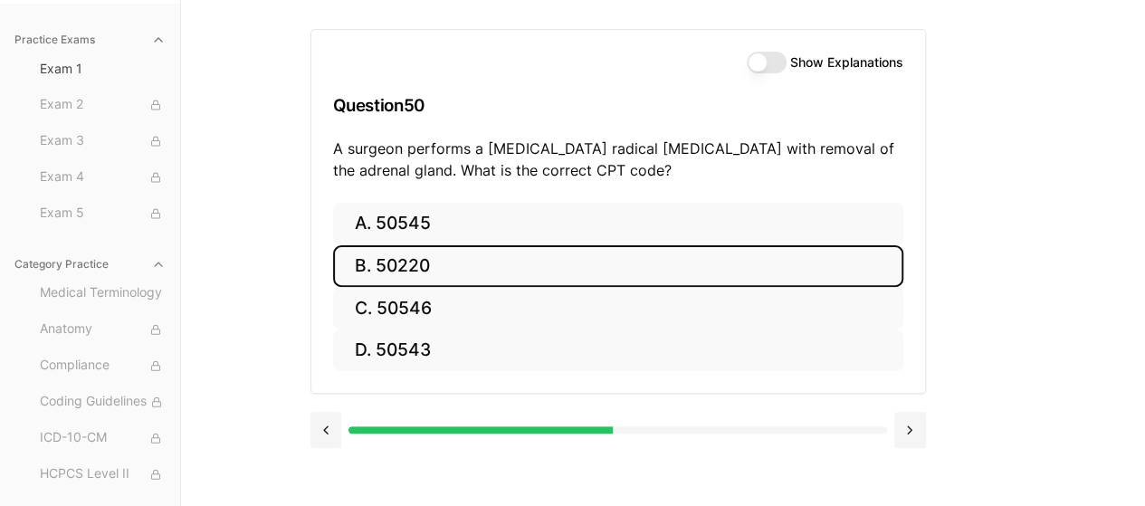
click at [526, 249] on button "B. 50220" at bounding box center [618, 266] width 570 height 43
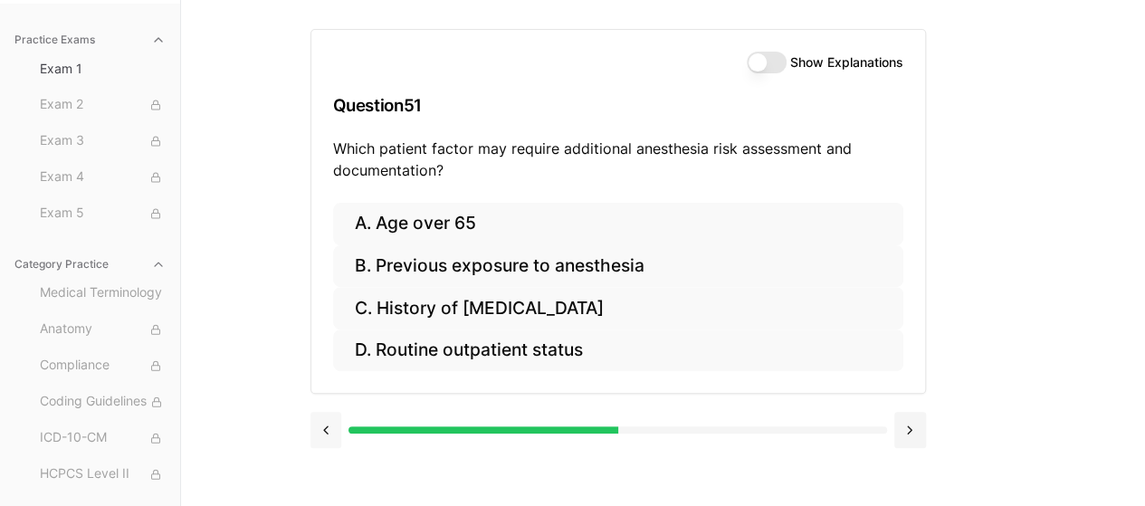
click at [318, 433] on button at bounding box center [326, 430] width 32 height 36
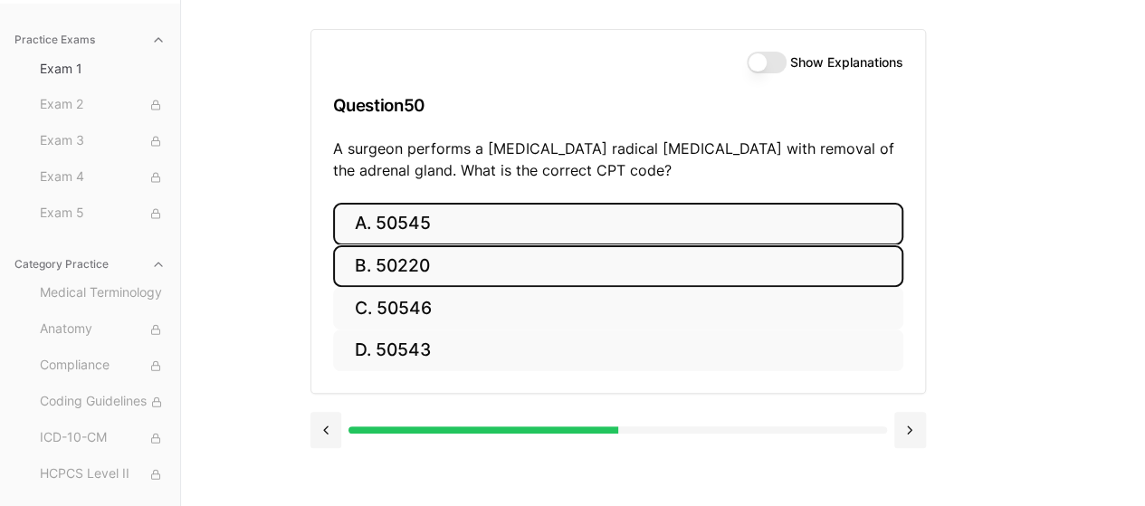
click at [450, 229] on button "A. 50545" at bounding box center [618, 224] width 570 height 43
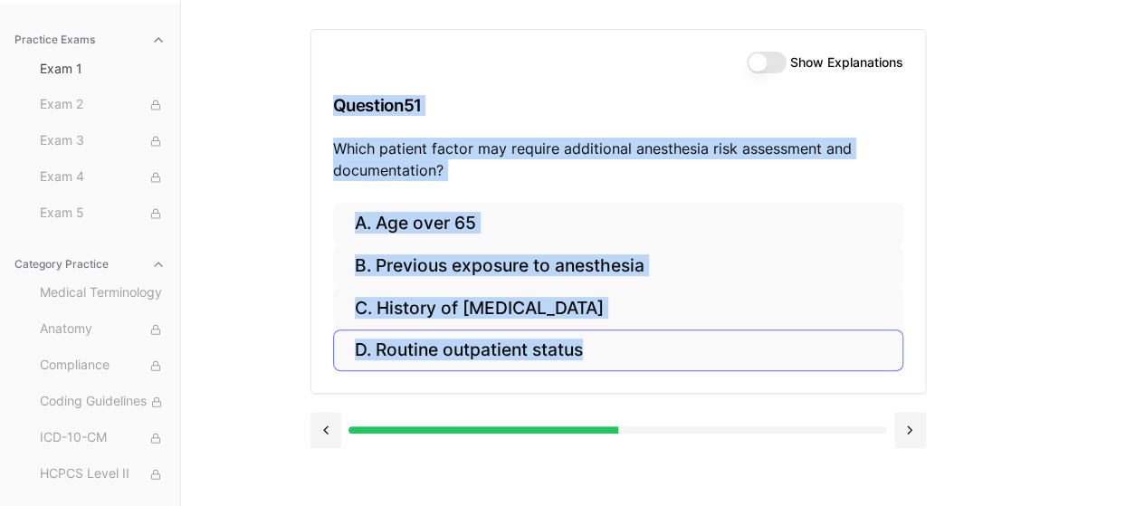
drag, startPoint x: 314, startPoint y: 133, endPoint x: 601, endPoint y: 349, distance: 358.8
click at [601, 349] on div "Show Explanations Question 51 Which patient factor may require additional anest…" at bounding box center [618, 211] width 616 height 365
copy div "Question 51 Which patient factor may require additional anesthesia risk assessm…"
click at [618, 200] on div "Show Explanations Question 51 Which patient factor may require additional anest…" at bounding box center [618, 116] width 614 height 173
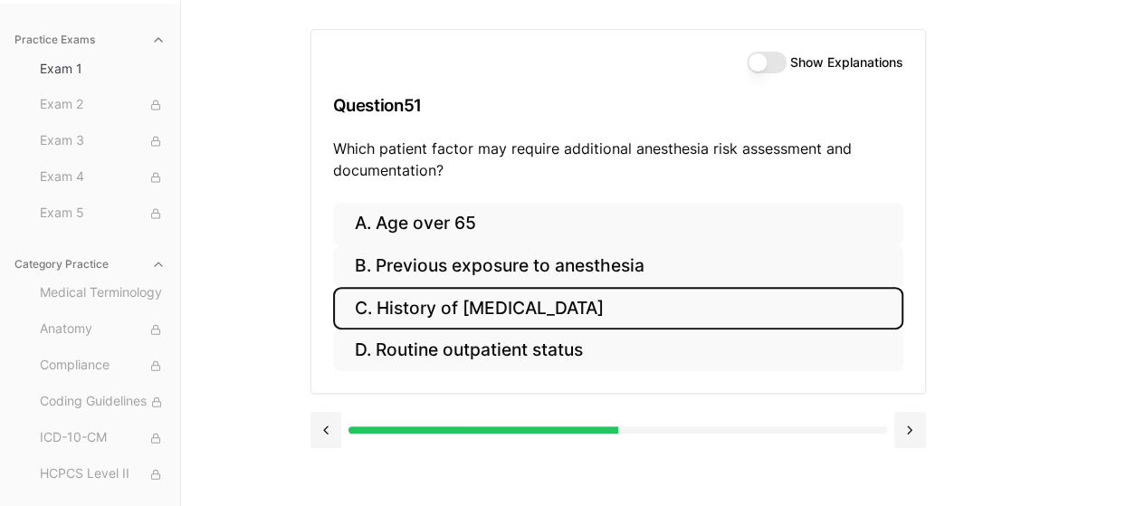
click at [701, 298] on button "C. History of [MEDICAL_DATA]" at bounding box center [618, 308] width 570 height 43
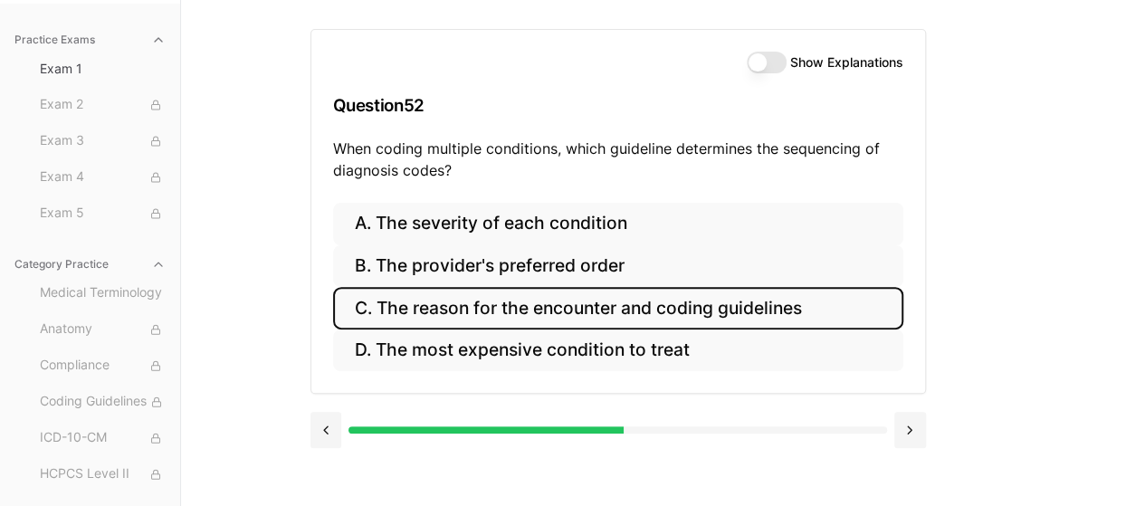
click at [734, 316] on button "C. The reason for the encounter and coding guidelines" at bounding box center [618, 308] width 570 height 43
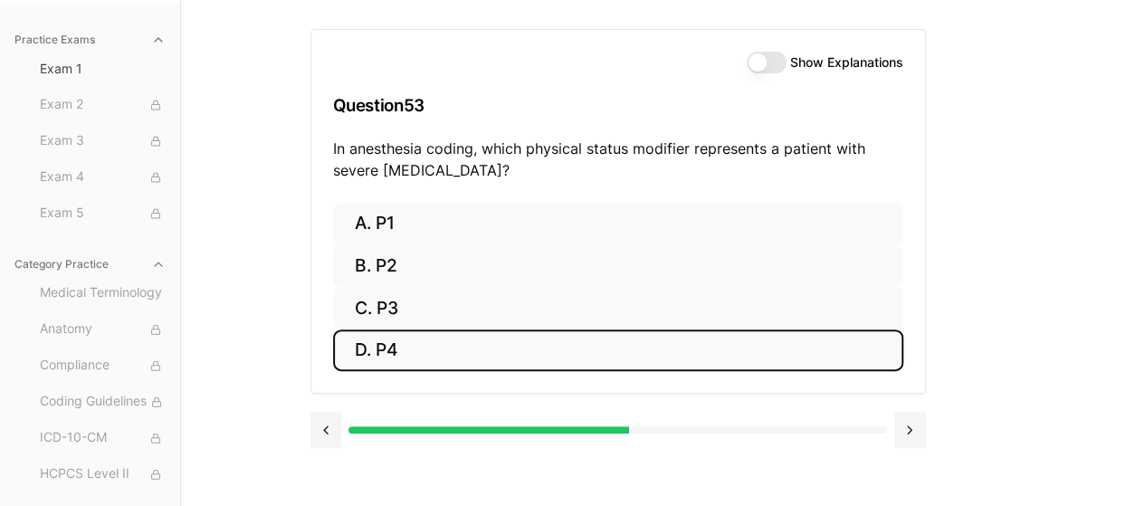
click at [536, 340] on button "D. P4" at bounding box center [618, 351] width 570 height 43
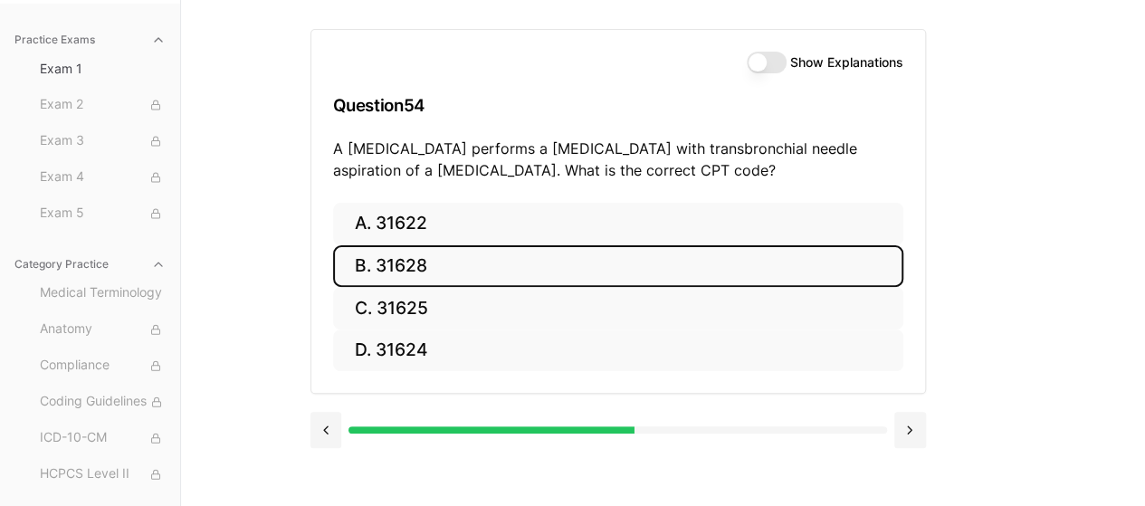
click at [528, 269] on button "B. 31628" at bounding box center [618, 266] width 570 height 43
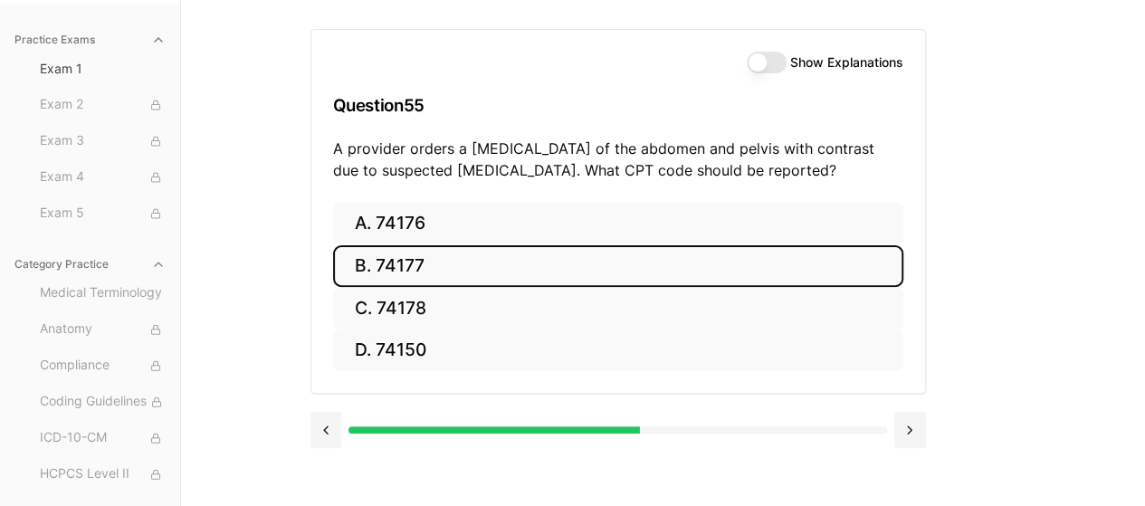
click at [472, 259] on button "B. 74177" at bounding box center [618, 266] width 570 height 43
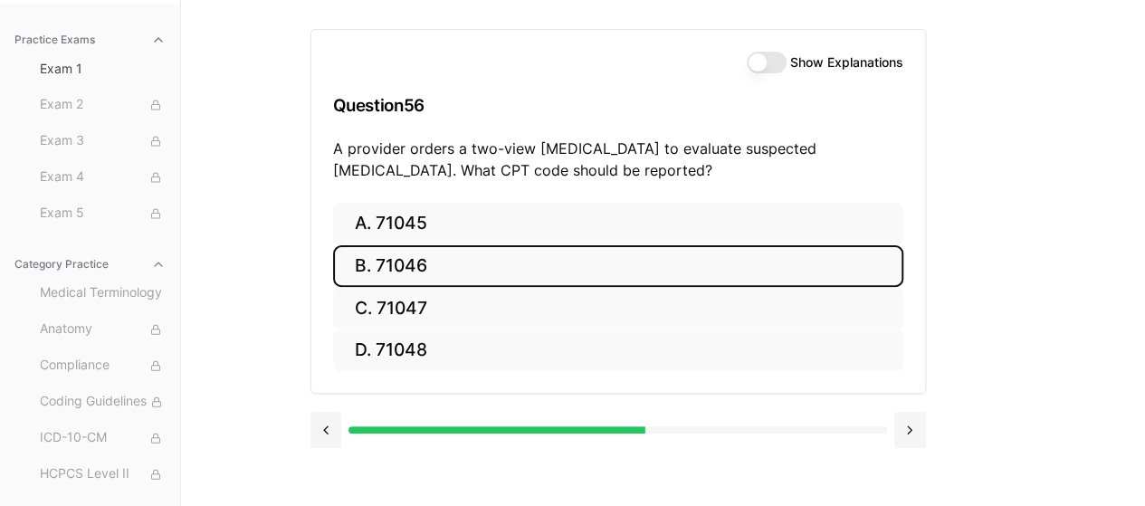
click at [508, 257] on button "B. 71046" at bounding box center [618, 266] width 570 height 43
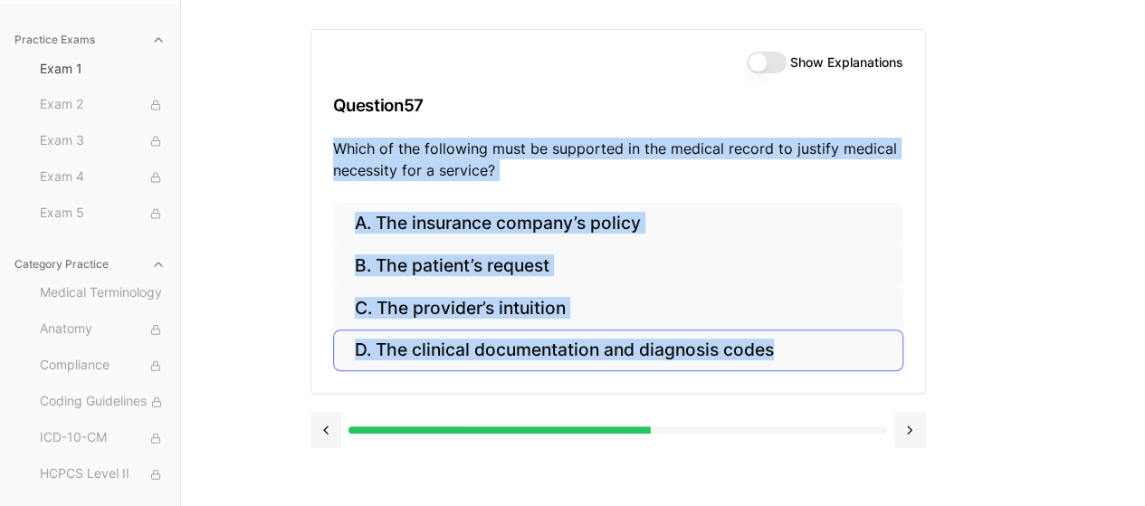
drag, startPoint x: 335, startPoint y: 138, endPoint x: 817, endPoint y: 361, distance: 531.8
click at [817, 361] on div "Show Explanations Question 57 Which of the following must be supported in the m…" at bounding box center [618, 211] width 616 height 365
copy div "Which of the following must be supported in the medical record to justify medic…"
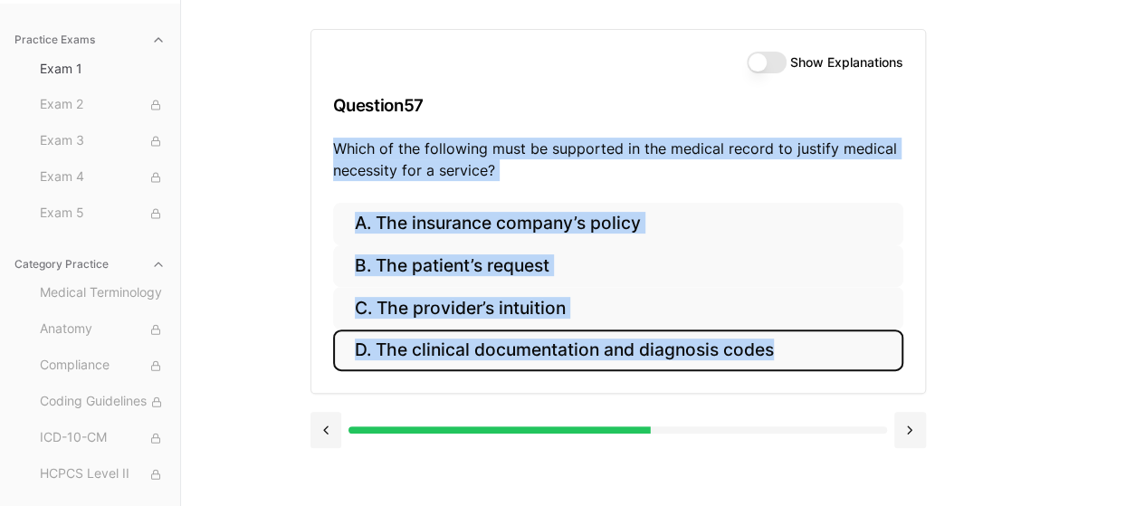
click at [874, 358] on button "D. The clinical documentation and diagnosis codes" at bounding box center [618, 351] width 570 height 43
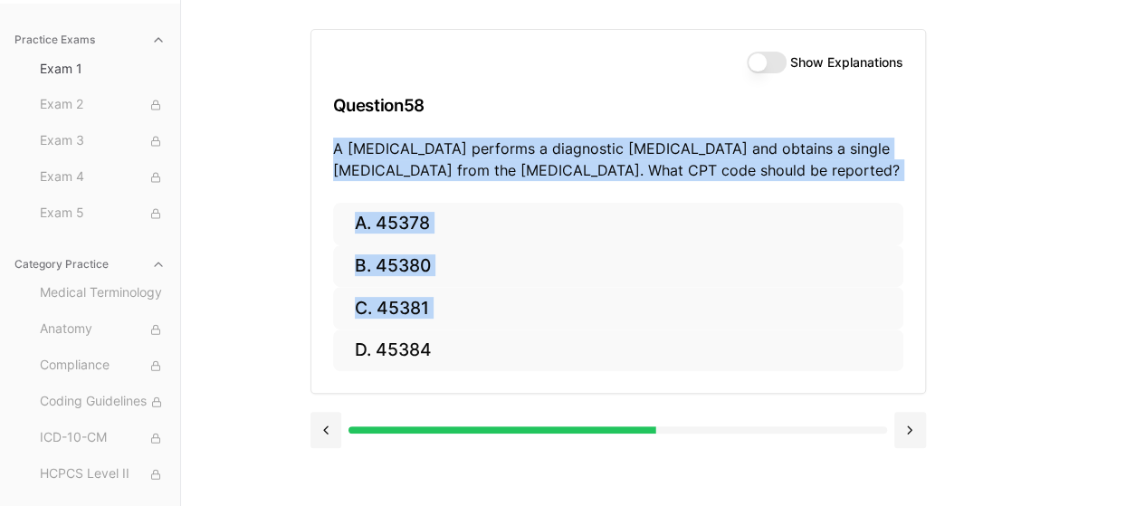
click at [997, 283] on div "Show Explanations Question 58 A [MEDICAL_DATA] performs a diagnostic [MEDICAL_D…" at bounding box center [663, 253] width 706 height 506
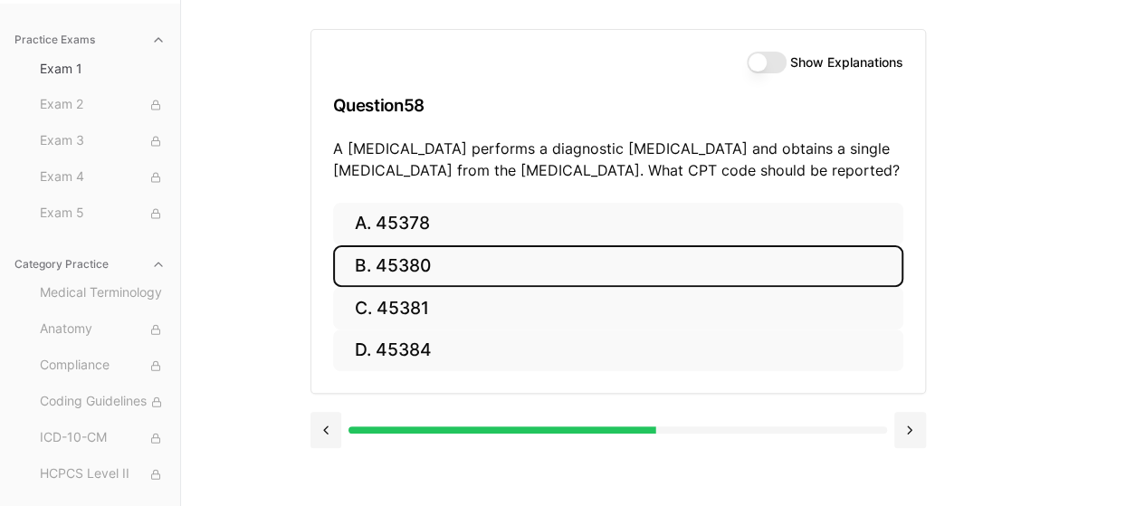
click at [492, 257] on button "B. 45380" at bounding box center [618, 266] width 570 height 43
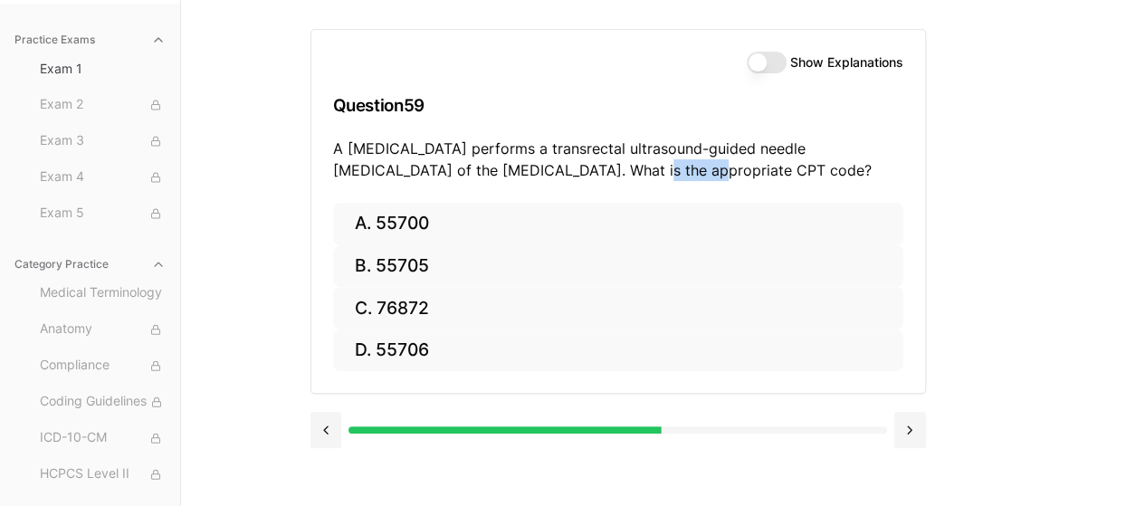
drag, startPoint x: 576, startPoint y: 172, endPoint x: 511, endPoint y: 163, distance: 65.8
click at [511, 163] on p "A [MEDICAL_DATA] performs a transrectal ultrasound-guided needle [MEDICAL_DATA]…" at bounding box center [618, 159] width 570 height 43
click at [640, 166] on p "A [MEDICAL_DATA] performs a transrectal ultrasound-guided needle [MEDICAL_DATA]…" at bounding box center [618, 159] width 570 height 43
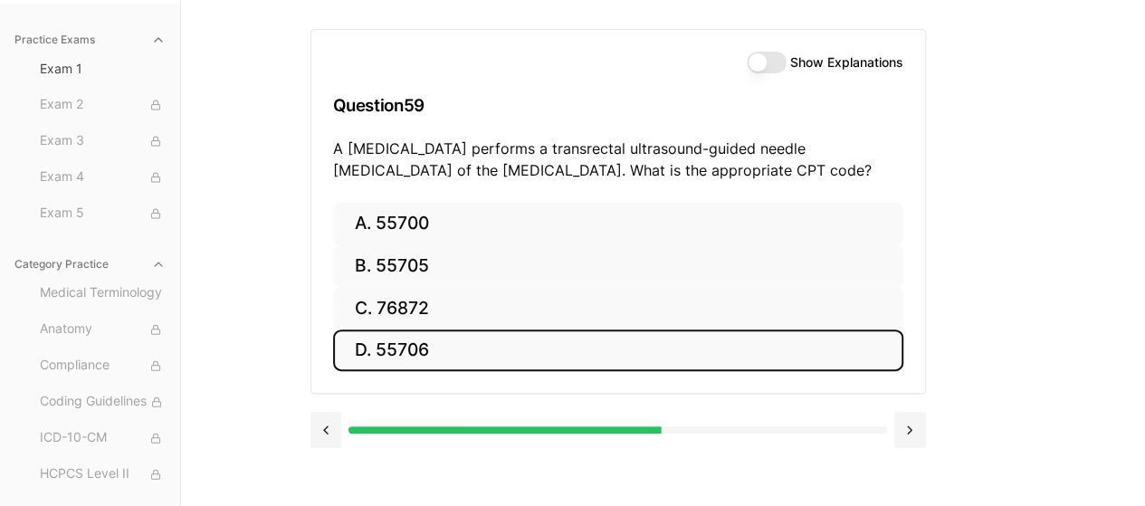
click at [512, 359] on button "D. 55706" at bounding box center [618, 351] width 570 height 43
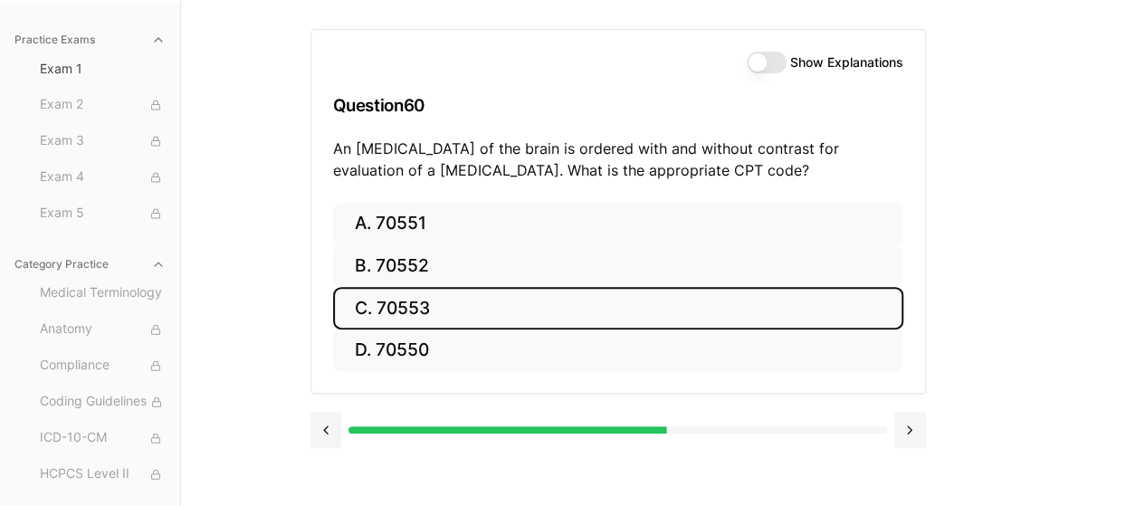
click at [480, 300] on button "C. 70553" at bounding box center [618, 308] width 570 height 43
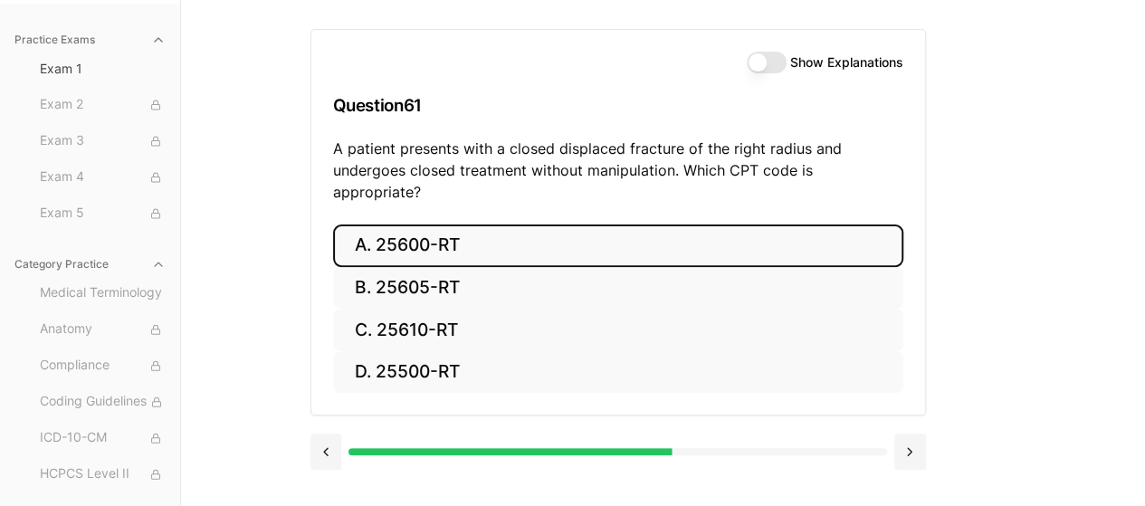
click at [573, 225] on button "A. 25600-RT" at bounding box center [618, 246] width 570 height 43
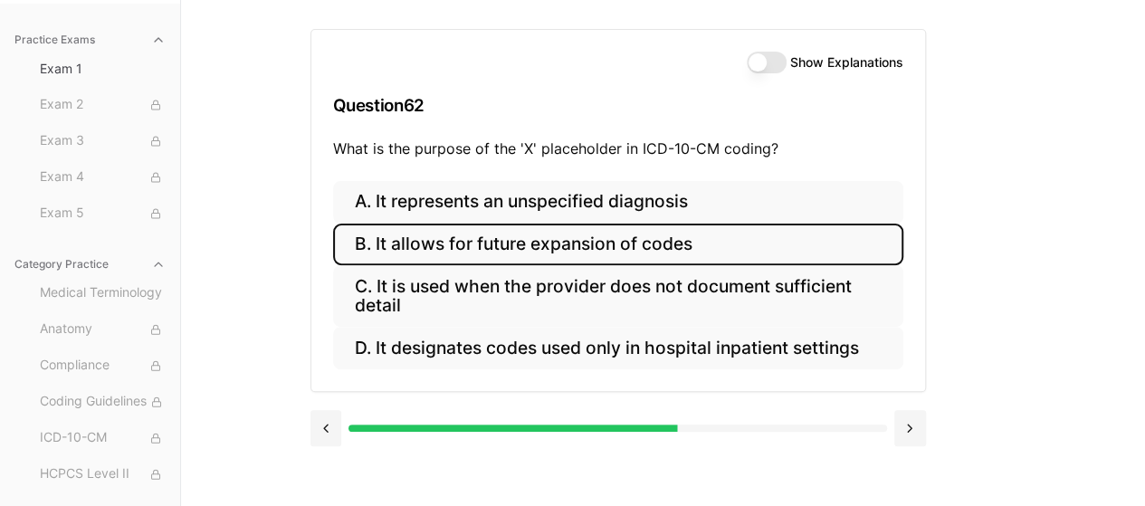
click at [702, 247] on button "B. It allows for future expansion of codes" at bounding box center [618, 245] width 570 height 43
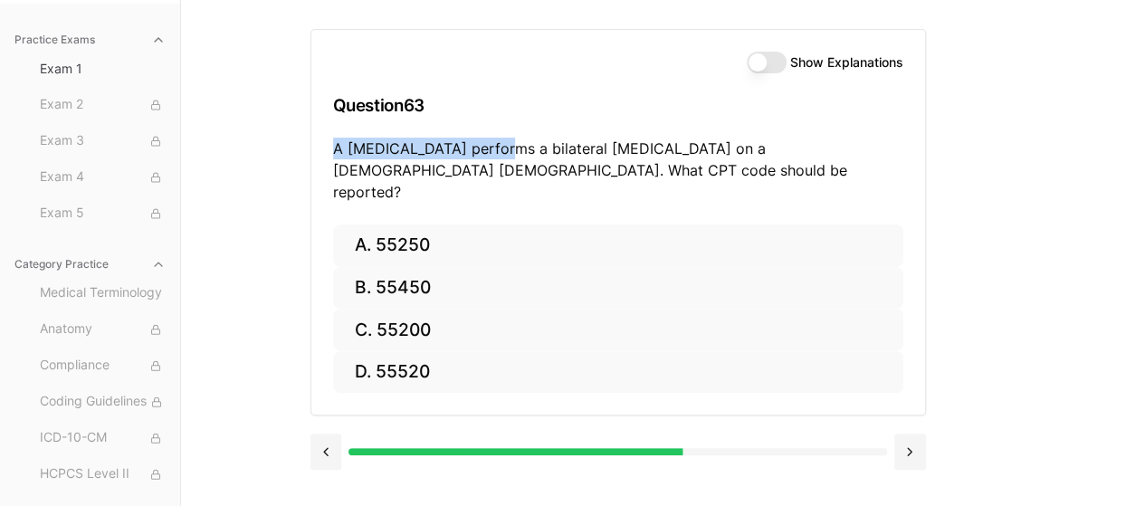
drag, startPoint x: 491, startPoint y: 148, endPoint x: 537, endPoint y: 100, distance: 66.6
click at [556, 119] on div "Show Explanations Question 63 A [MEDICAL_DATA] performs a bilateral [MEDICAL_DA…" at bounding box center [618, 127] width 614 height 195
click at [559, 149] on p "A [MEDICAL_DATA] performs a bilateral [MEDICAL_DATA] on a [DEMOGRAPHIC_DATA] [D…" at bounding box center [618, 170] width 570 height 65
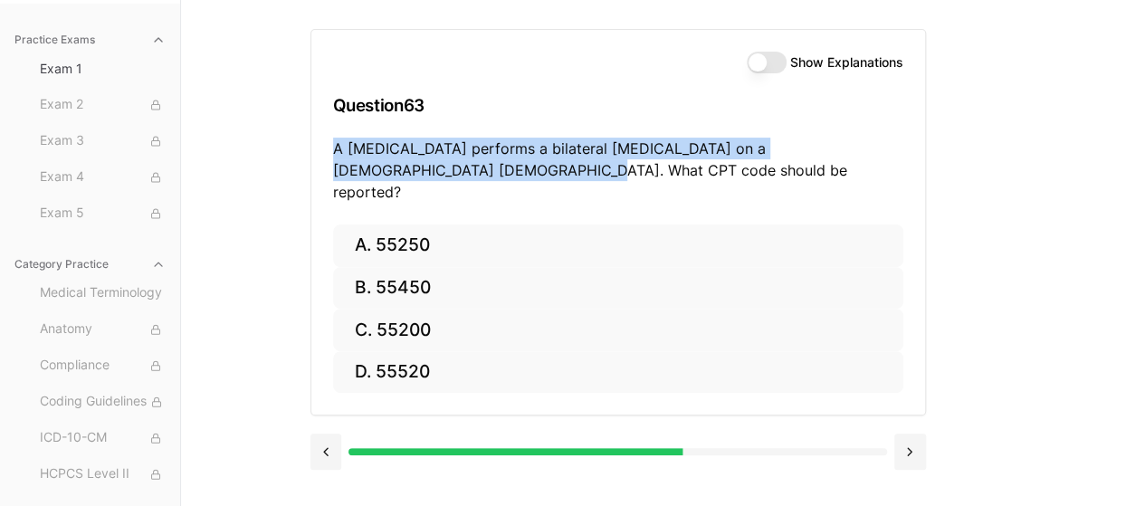
drag, startPoint x: 317, startPoint y: 148, endPoint x: 412, endPoint y: 167, distance: 97.1
click at [412, 167] on div "Show Explanations Question 63 A [MEDICAL_DATA] performs a bilateral [MEDICAL_DA…" at bounding box center [618, 127] width 614 height 195
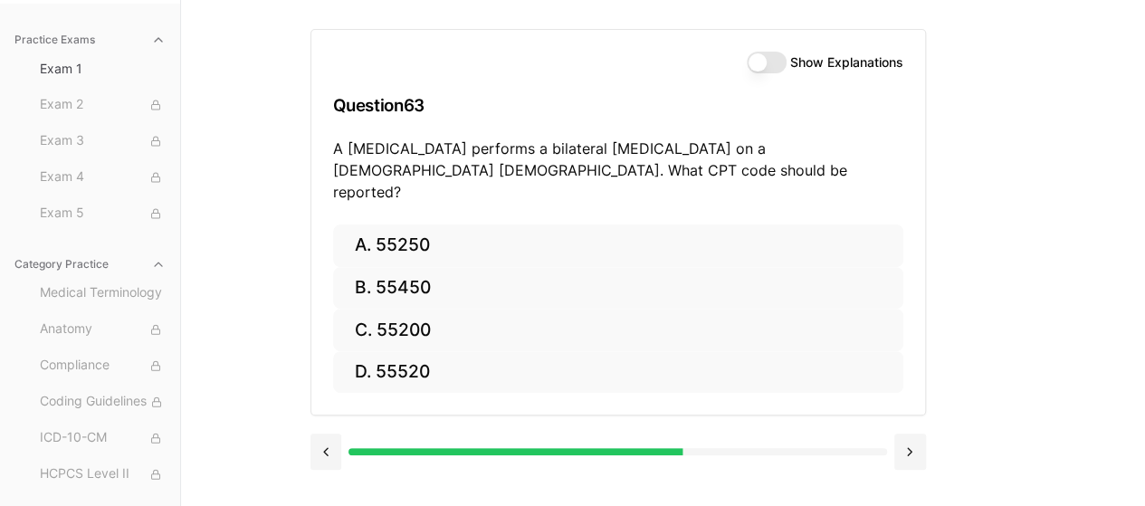
click at [540, 163] on p "A [MEDICAL_DATA] performs a bilateral [MEDICAL_DATA] on a [DEMOGRAPHIC_DATA] [D…" at bounding box center [618, 170] width 570 height 65
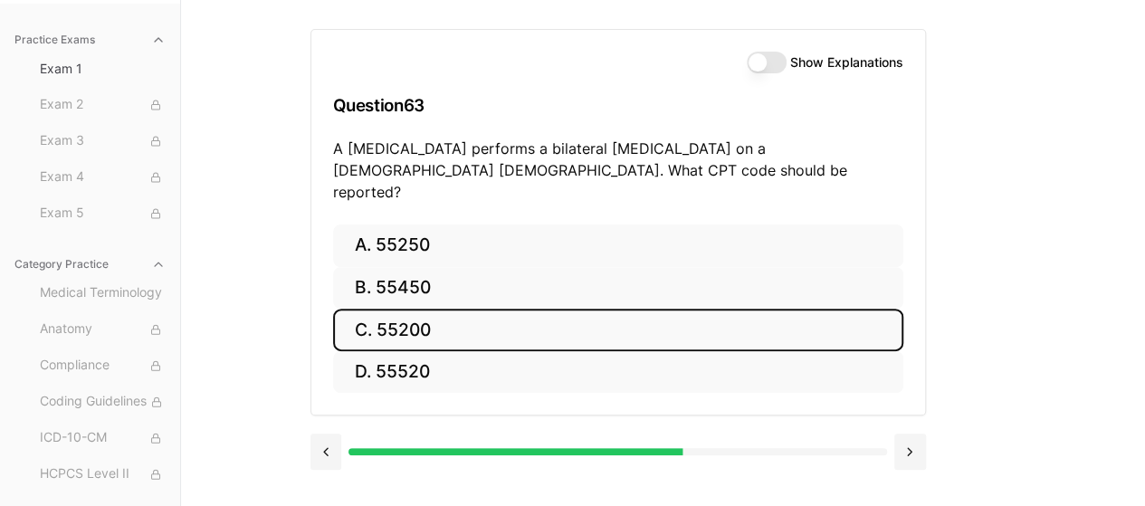
click at [496, 309] on button "C. 55200" at bounding box center [618, 330] width 570 height 43
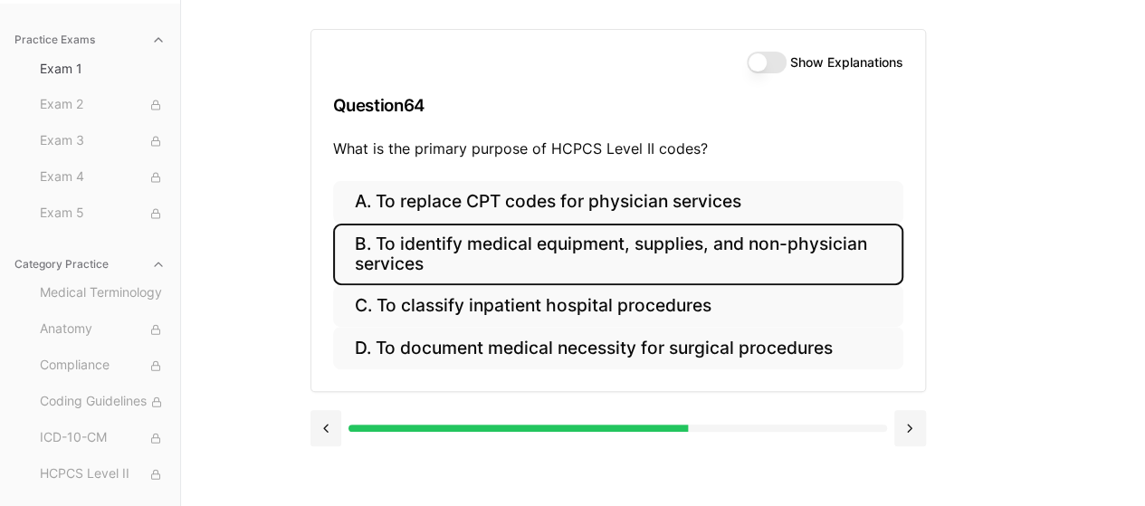
click at [829, 272] on button "B. To identify medical equipment, supplies, and non-physician services" at bounding box center [618, 255] width 570 height 62
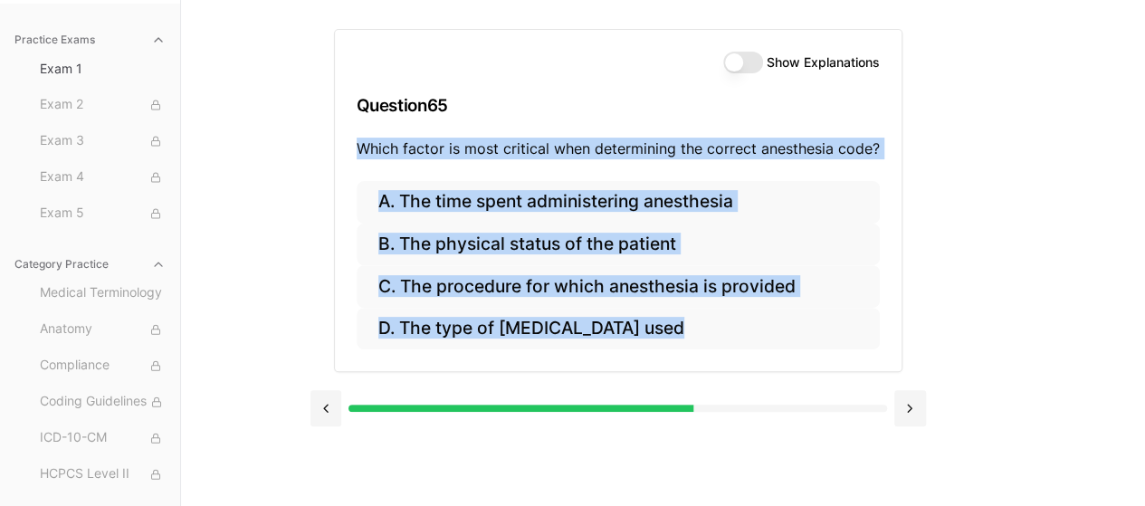
drag, startPoint x: 641, startPoint y: 372, endPoint x: 361, endPoint y: 164, distance: 348.7
click at [361, 164] on div "Show Explanations Question 65 Which factor is most critical when determining th…" at bounding box center [618, 220] width 616 height 441
copy div "Which factor is most critical when determining the correct anesthesia code? A. …"
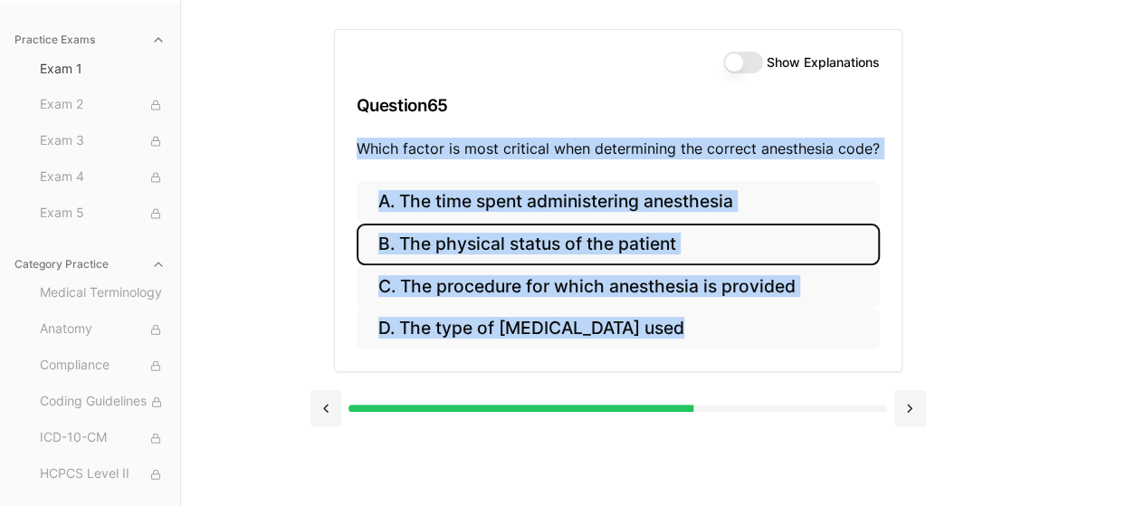
click at [766, 242] on button "B. The physical status of the patient" at bounding box center [618, 245] width 523 height 43
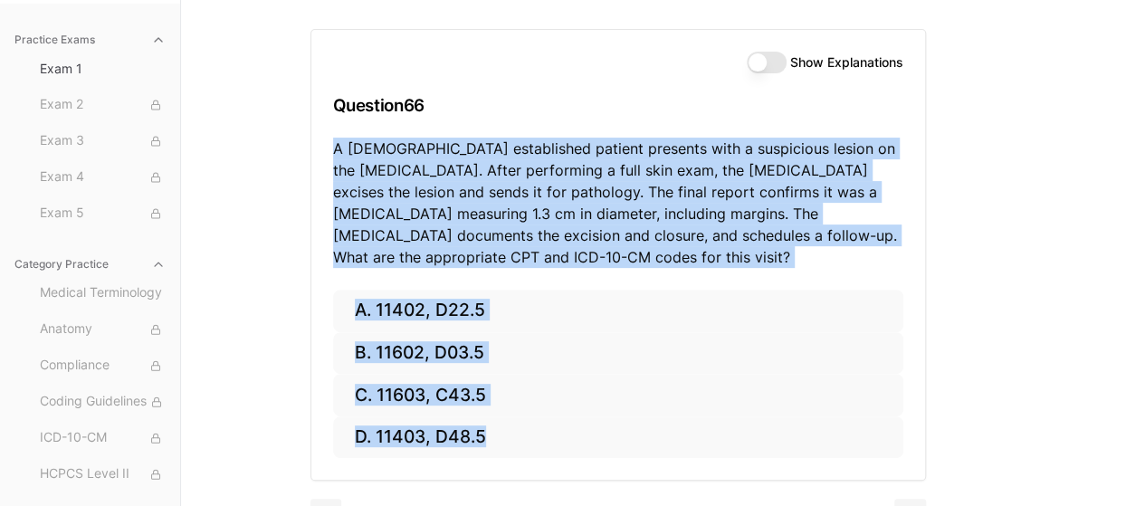
click at [739, 258] on p "A [DEMOGRAPHIC_DATA] established patient presents with a suspicious lesion on t…" at bounding box center [618, 203] width 570 height 130
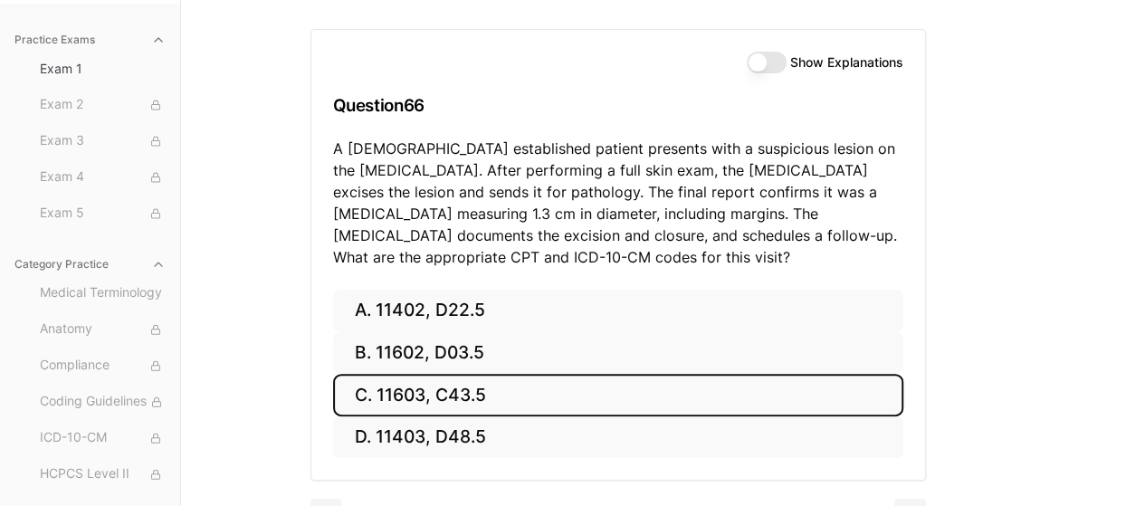
click at [635, 403] on button "C. 11603, C43.5" at bounding box center [618, 395] width 570 height 43
